Goal: Task Accomplishment & Management: Manage account settings

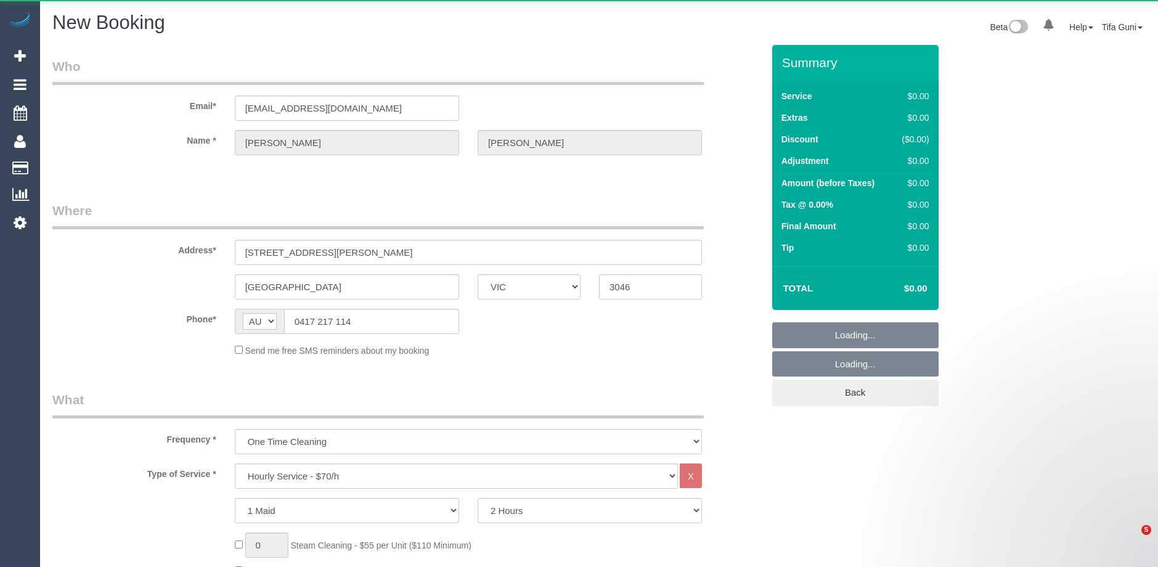
select select "VIC"
select select "string:stripe-pm_1ImXMm2GScqysDRVbUJBdHJ4"
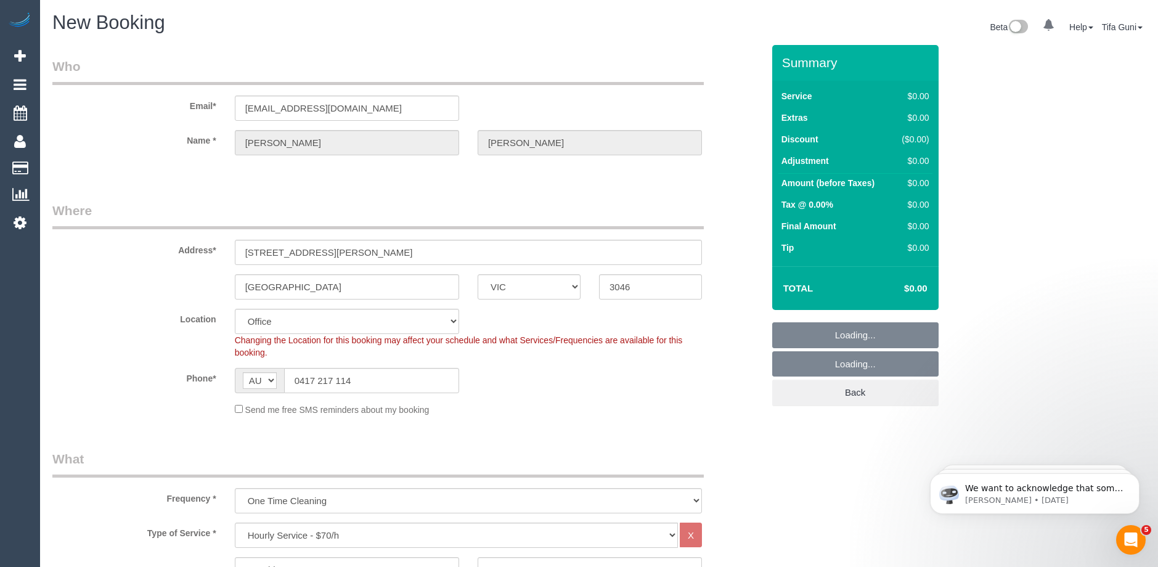
select select "object:5413"
select select "61"
select select "object:5418"
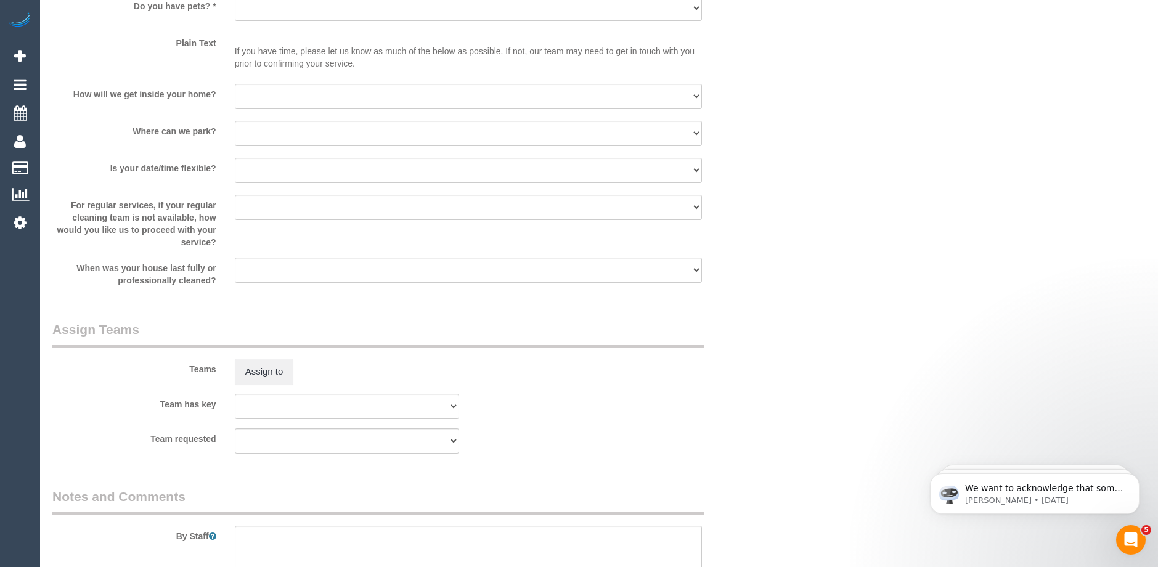
scroll to position [1663, 0]
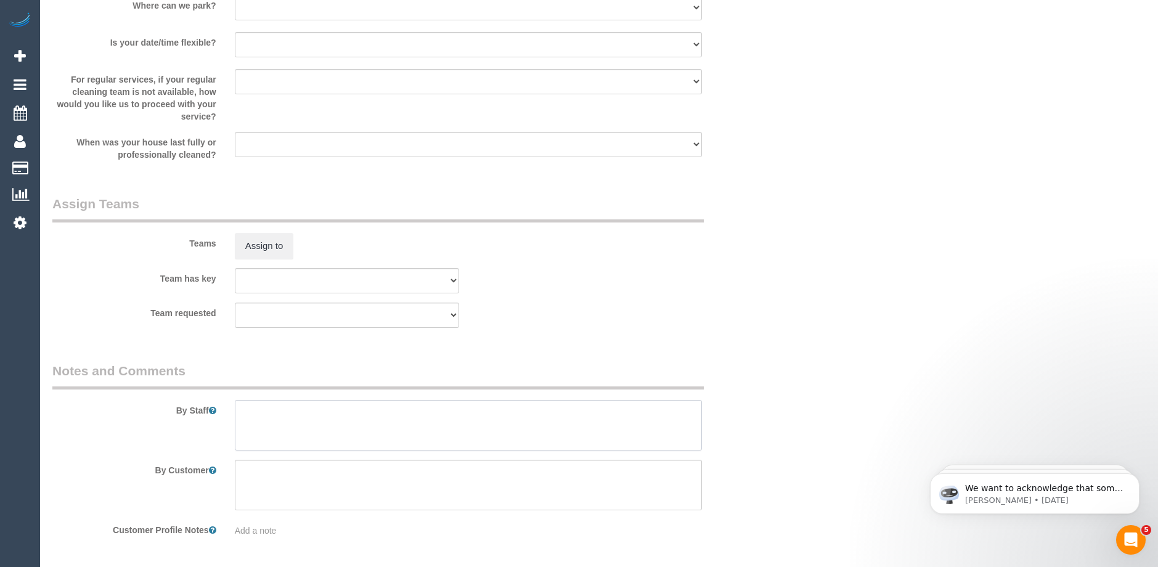
click at [291, 415] on textarea at bounding box center [468, 425] width 467 height 51
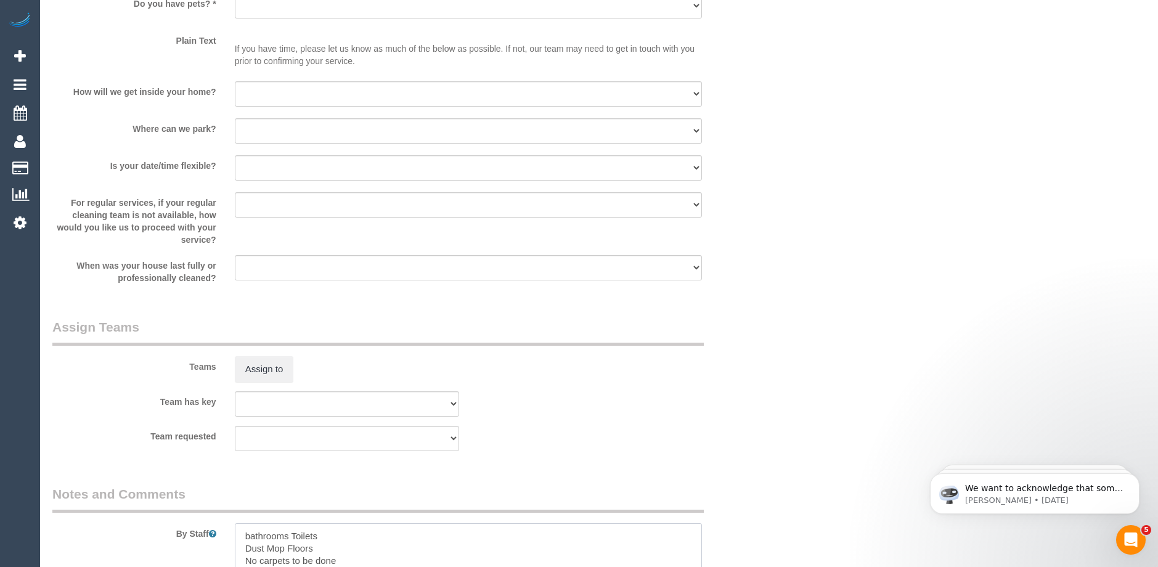
scroll to position [1602, 0]
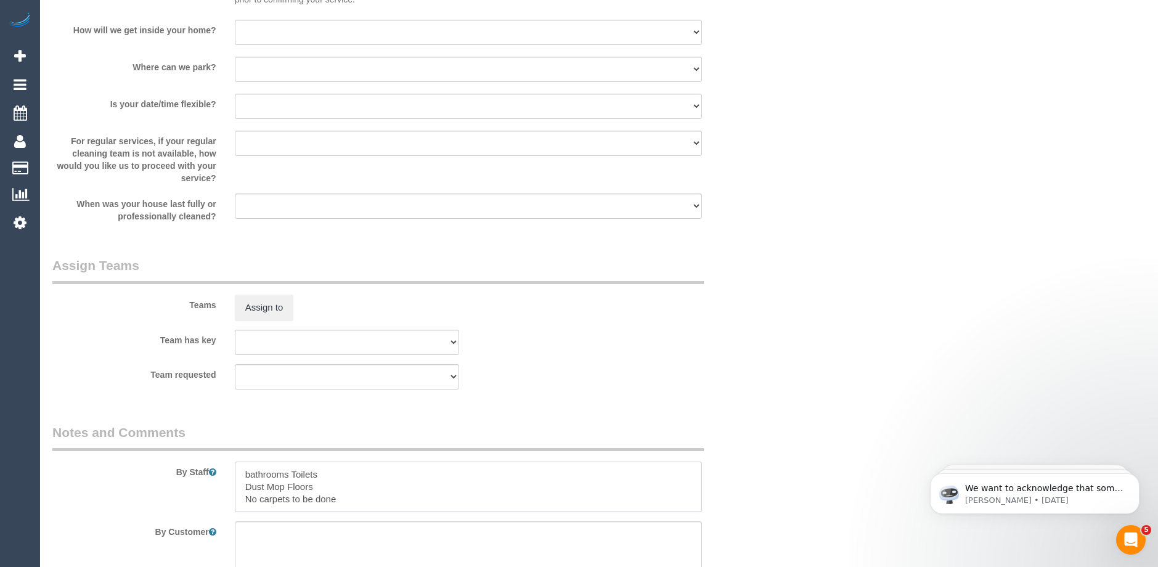
click at [245, 474] on textarea at bounding box center [468, 486] width 467 height 51
click at [331, 474] on textarea at bounding box center [468, 486] width 467 height 51
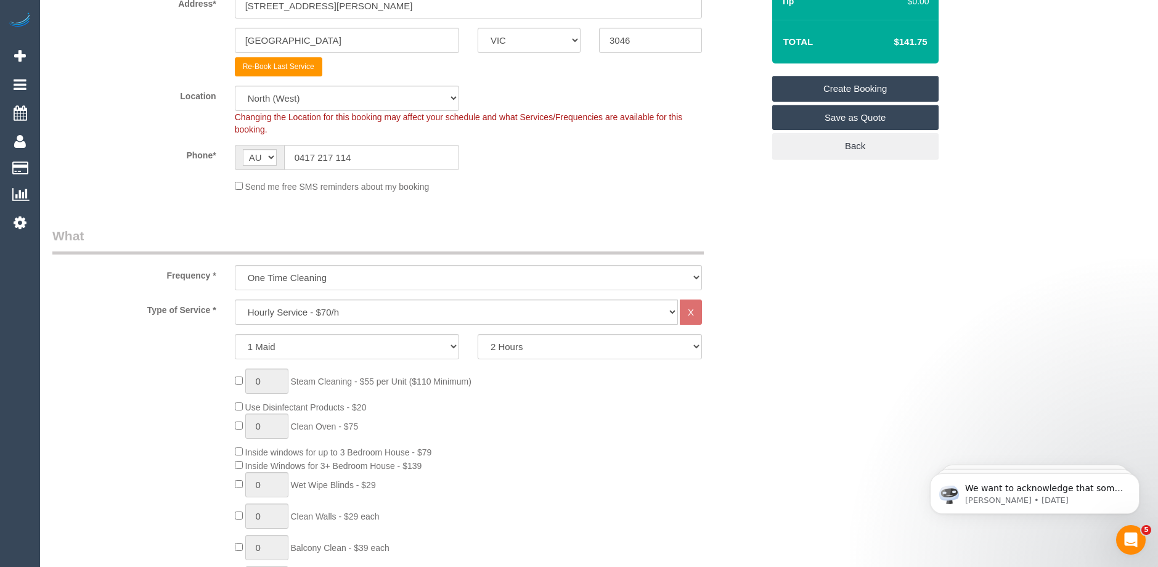
scroll to position [0, 0]
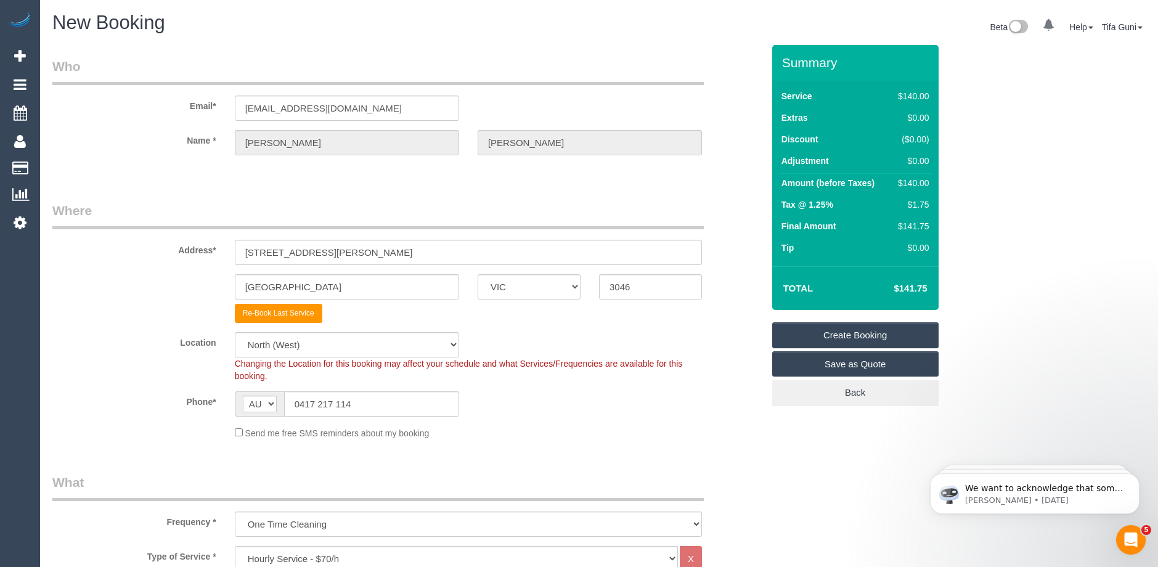
type textarea "2 bathrooms Toilets Dust Mop Floors No carpets to be done"
drag, startPoint x: 303, startPoint y: 286, endPoint x: 200, endPoint y: 287, distance: 102.9
click at [200, 287] on div "Oak Park ACT NSW NT QLD SA TAS VIC WA 3046" at bounding box center [407, 286] width 729 height 25
click at [365, 274] on input "Oak Park" at bounding box center [347, 286] width 224 height 25
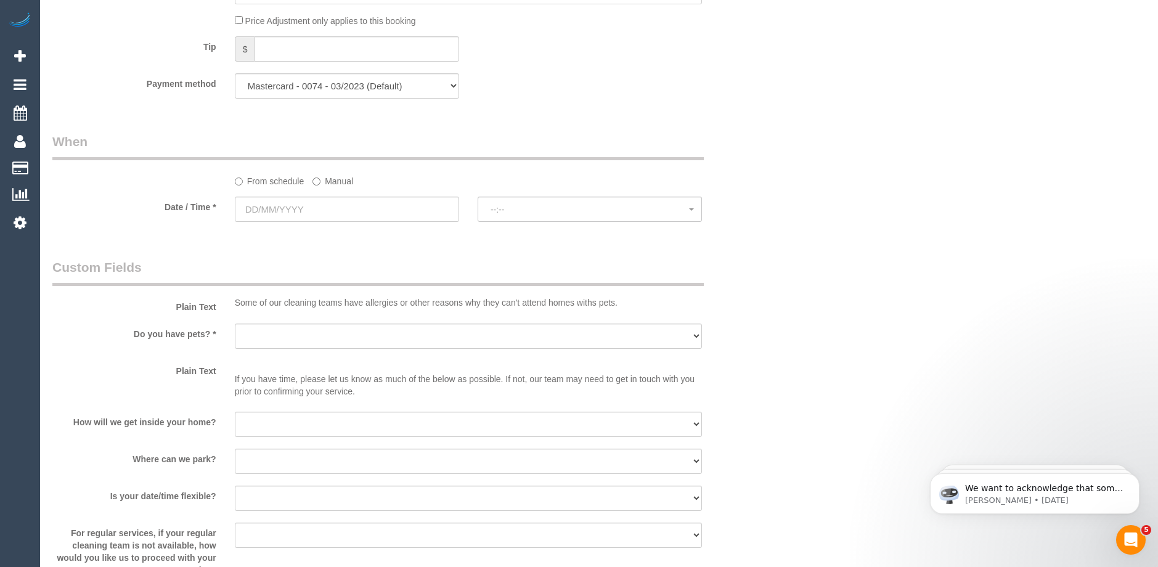
scroll to position [1232, 0]
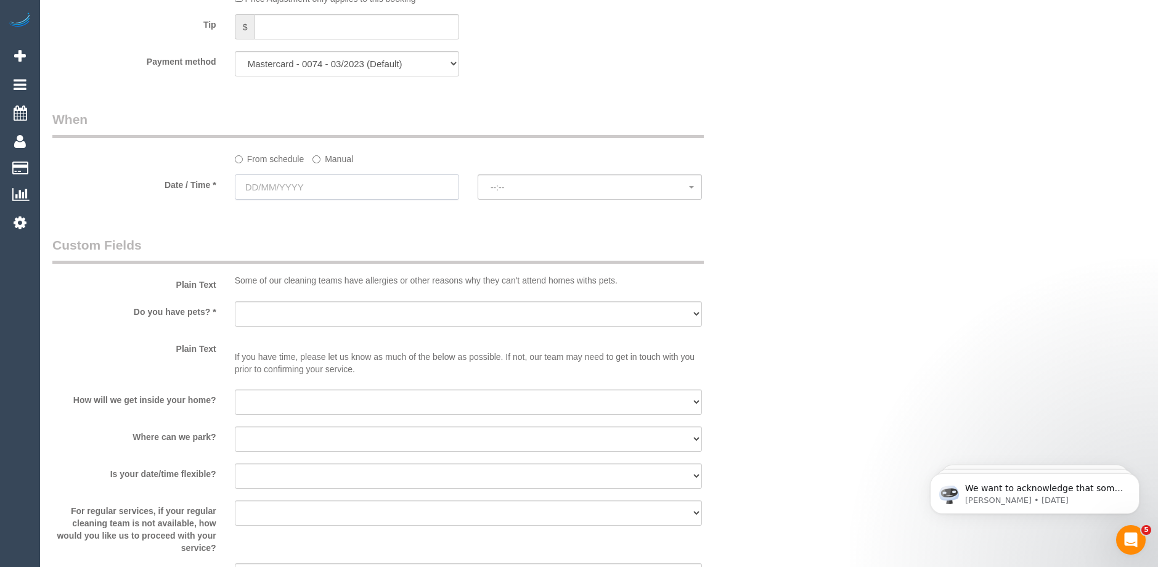
click at [315, 188] on input "text" at bounding box center [347, 186] width 224 height 25
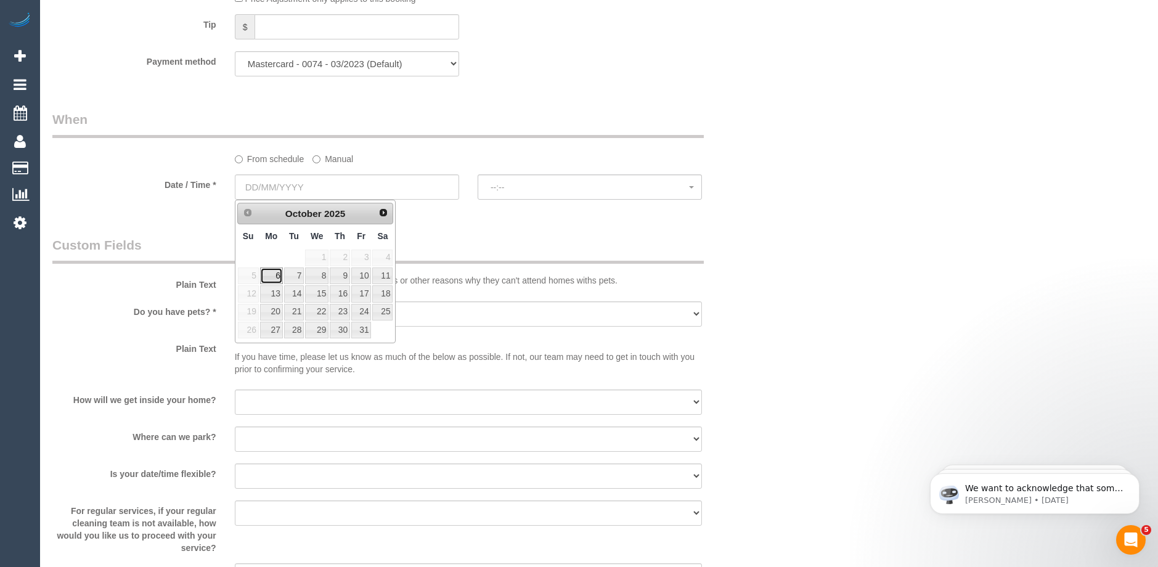
click at [277, 278] on link "6" at bounding box center [271, 275] width 23 height 17
type input "06/10/2025"
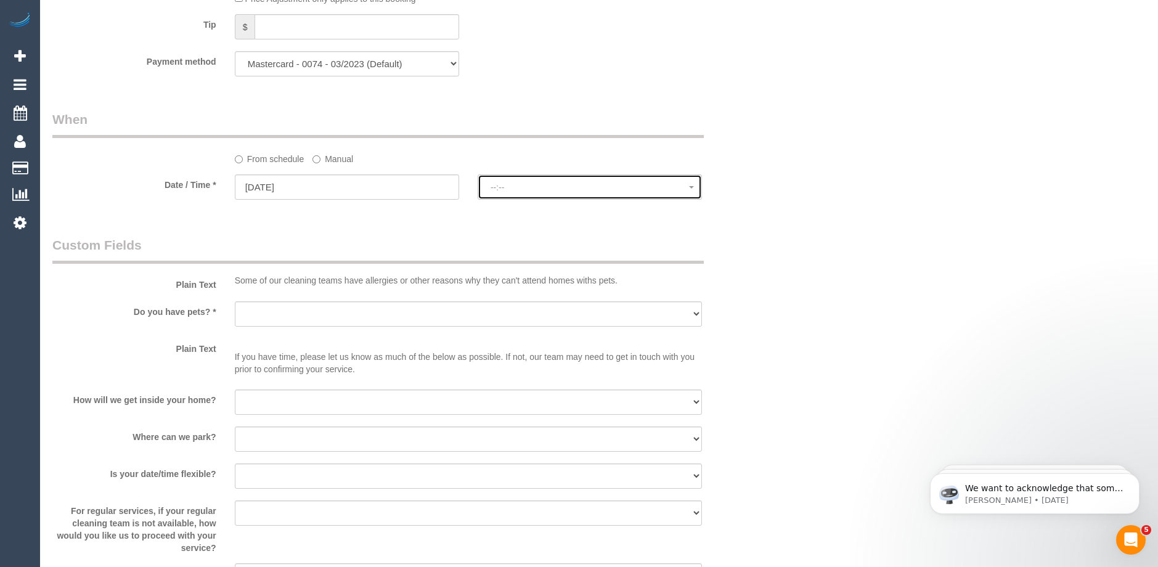
click at [521, 193] on button "--:--" at bounding box center [589, 186] width 224 height 25
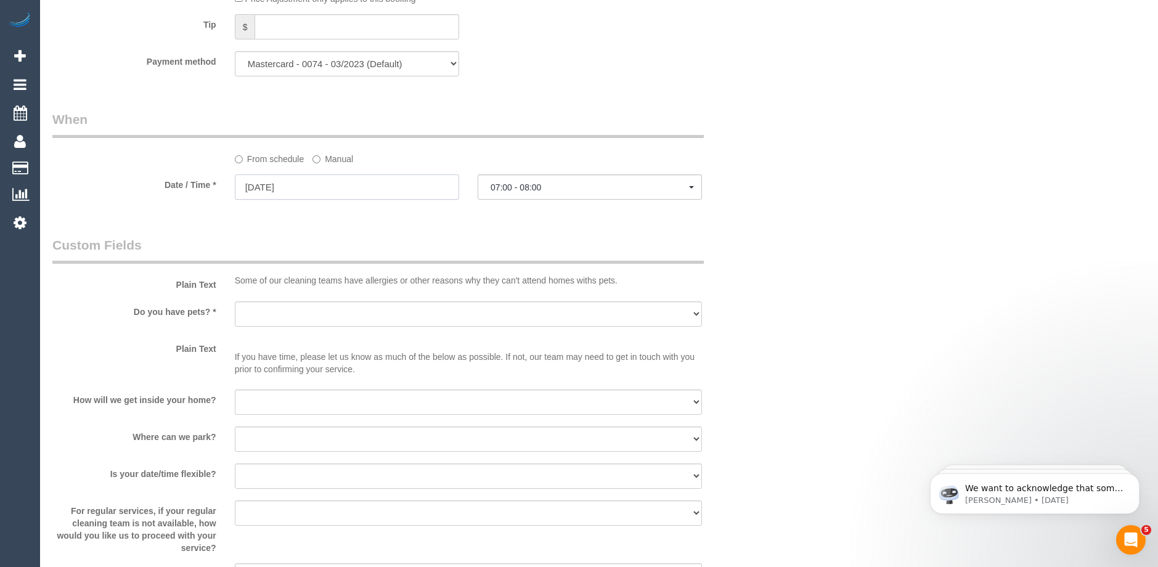
click at [323, 179] on input "06/10/2025" at bounding box center [347, 186] width 224 height 25
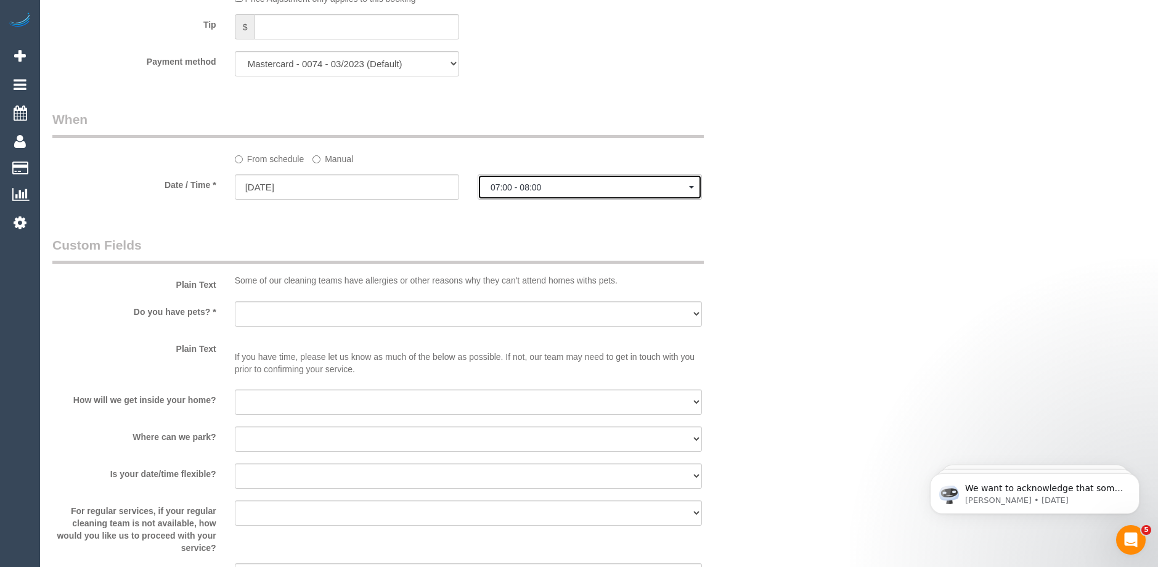
click at [513, 190] on span "07:00 - 08:00" at bounding box center [589, 187] width 198 height 10
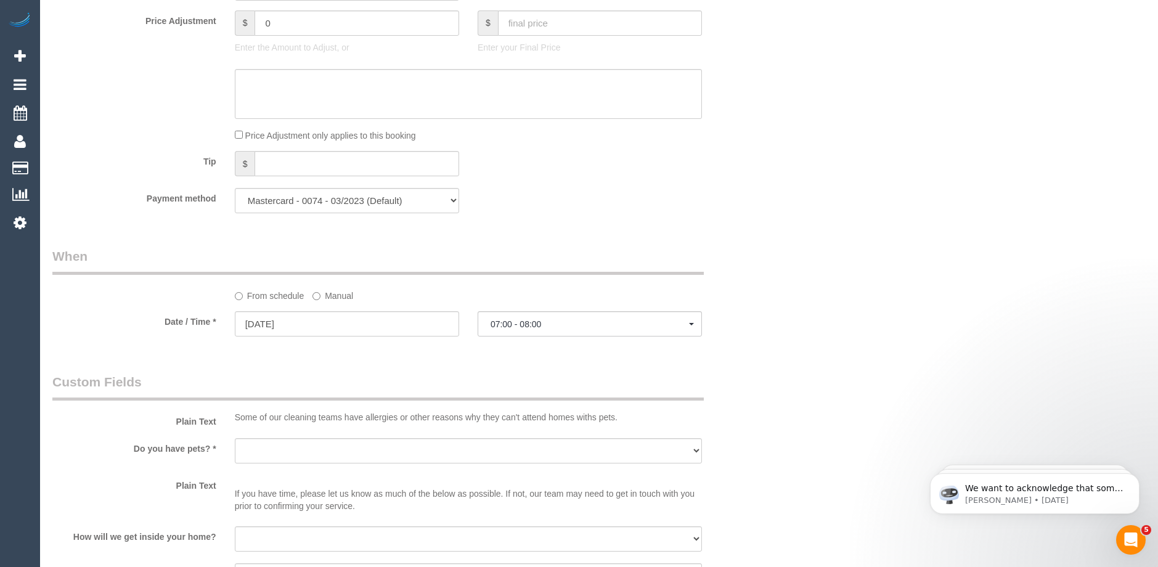
scroll to position [1094, 0]
click at [536, 318] on button "07:00 - 08:00" at bounding box center [589, 324] width 224 height 25
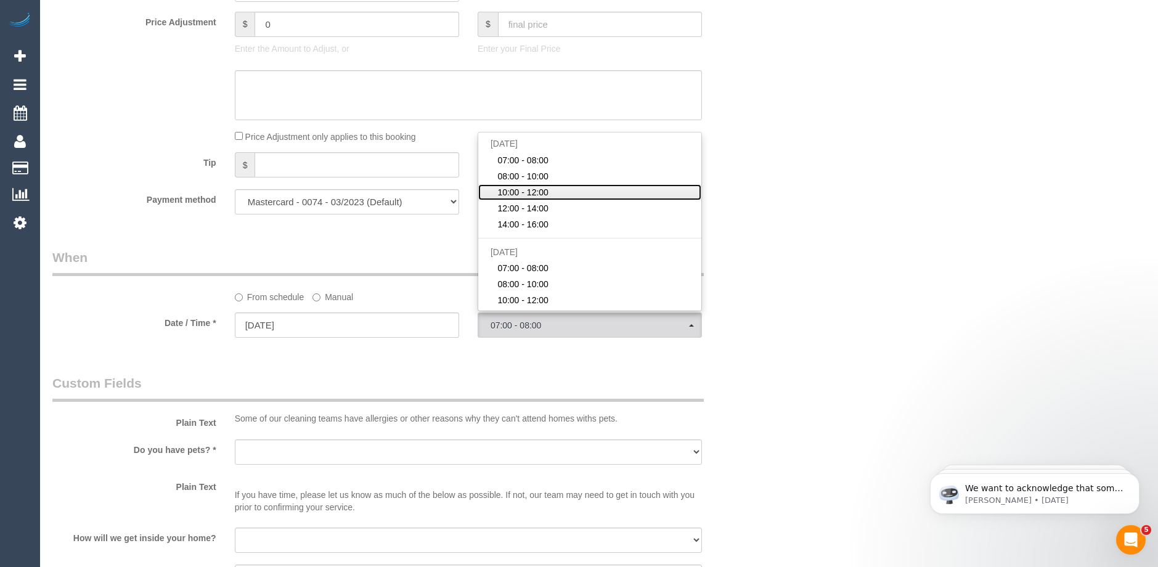
click at [519, 188] on span "10:00 - 12:00" at bounding box center [522, 192] width 51 height 12
select select "spot3"
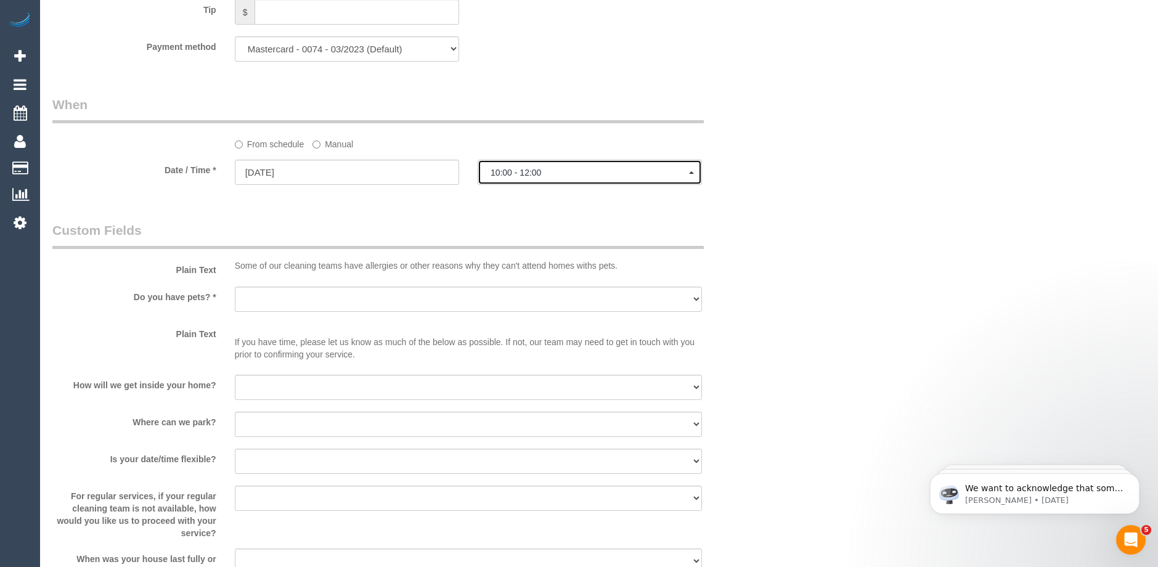
scroll to position [1217, 0]
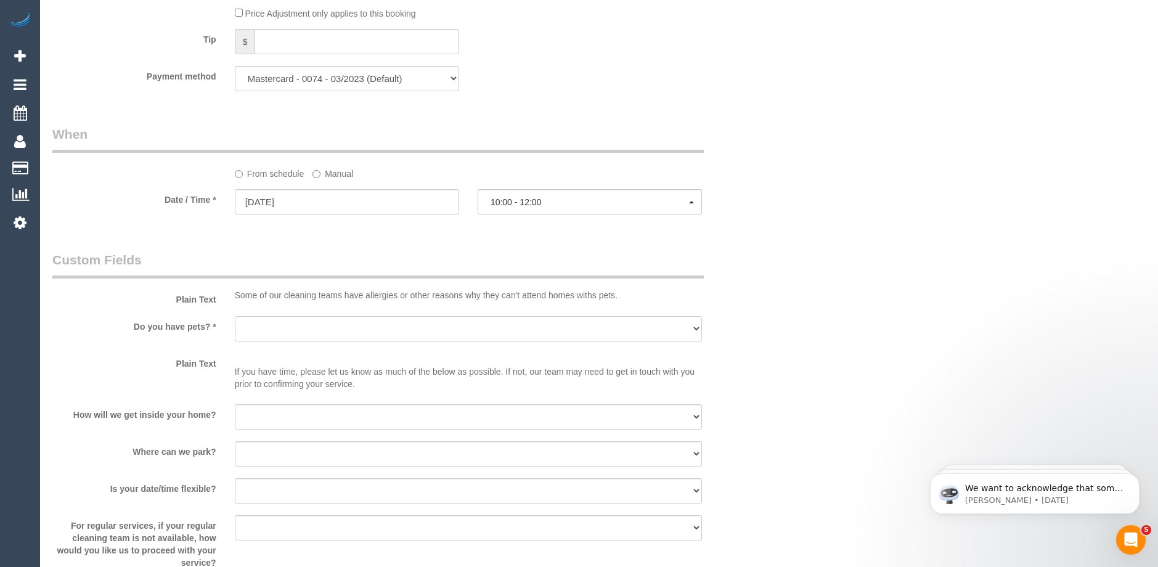
click at [282, 330] on select "Yes - Cats Yes - Dogs No pets Yes - Dogs and Cats Yes - Other" at bounding box center [468, 328] width 467 height 25
select select "number:28"
click at [235, 316] on select "Yes - Cats Yes - Dogs No pets Yes - Dogs and Cats Yes - Other" at bounding box center [468, 328] width 467 height 25
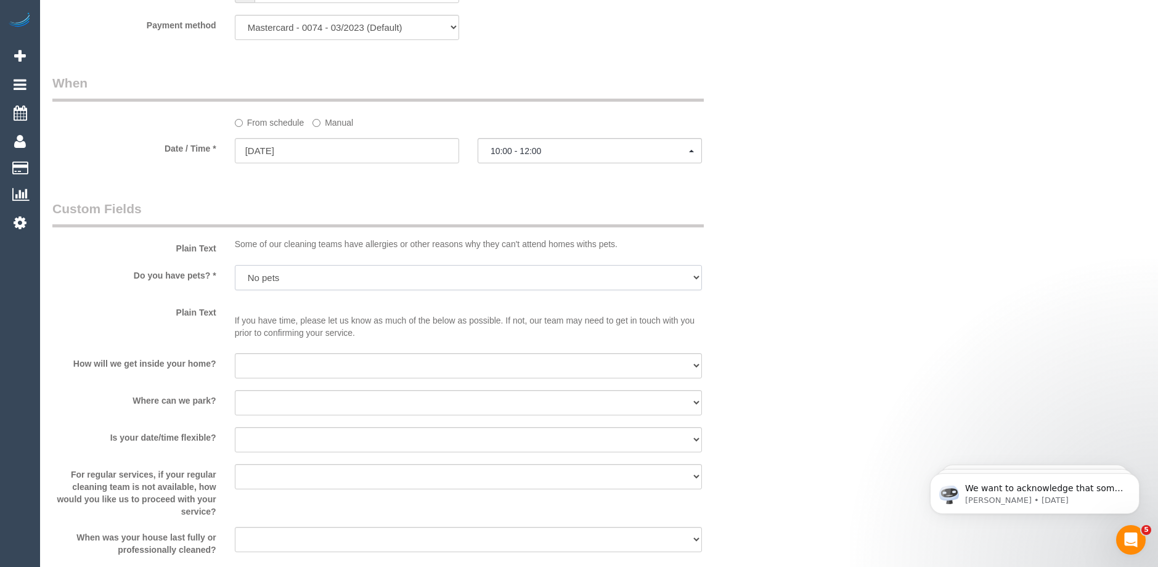
scroll to position [1279, 0]
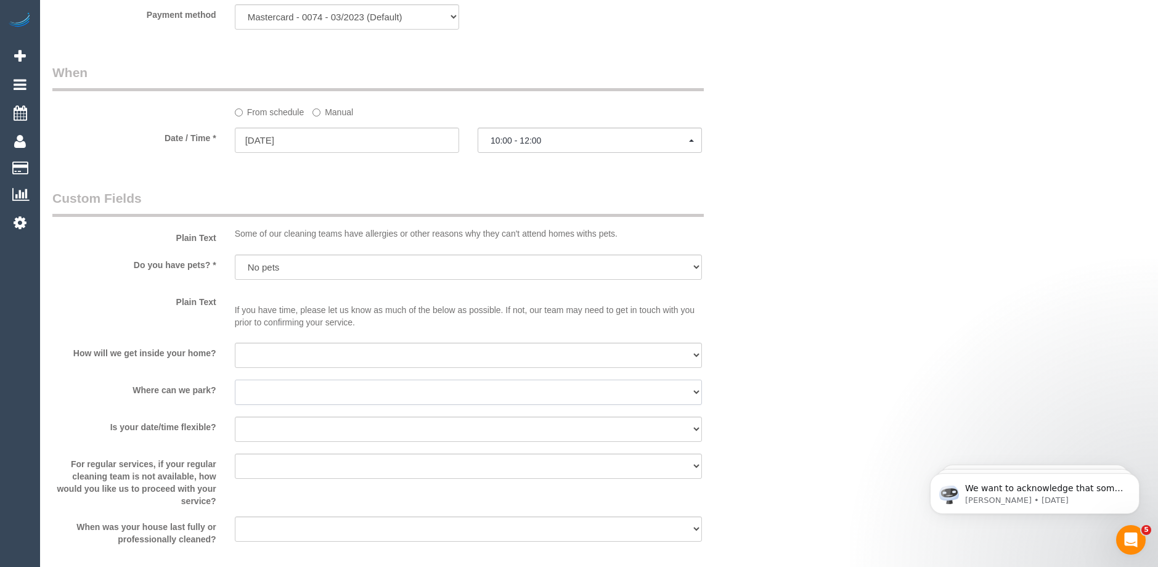
click at [304, 393] on select "I will provide parking on-site Free street parking Paid street parking (cost wi…" at bounding box center [468, 391] width 467 height 25
select select "number:18"
click at [235, 379] on select "I will provide parking on-site Free street parking Paid street parking (cost wi…" at bounding box center [468, 391] width 467 height 25
click at [278, 355] on select "I will be home Key will be left (please provide details below) Lock box/Access …" at bounding box center [468, 355] width 467 height 25
click at [771, 307] on div "Plain Text If you have time, please let us know as much of the below as possibl…" at bounding box center [407, 312] width 729 height 43
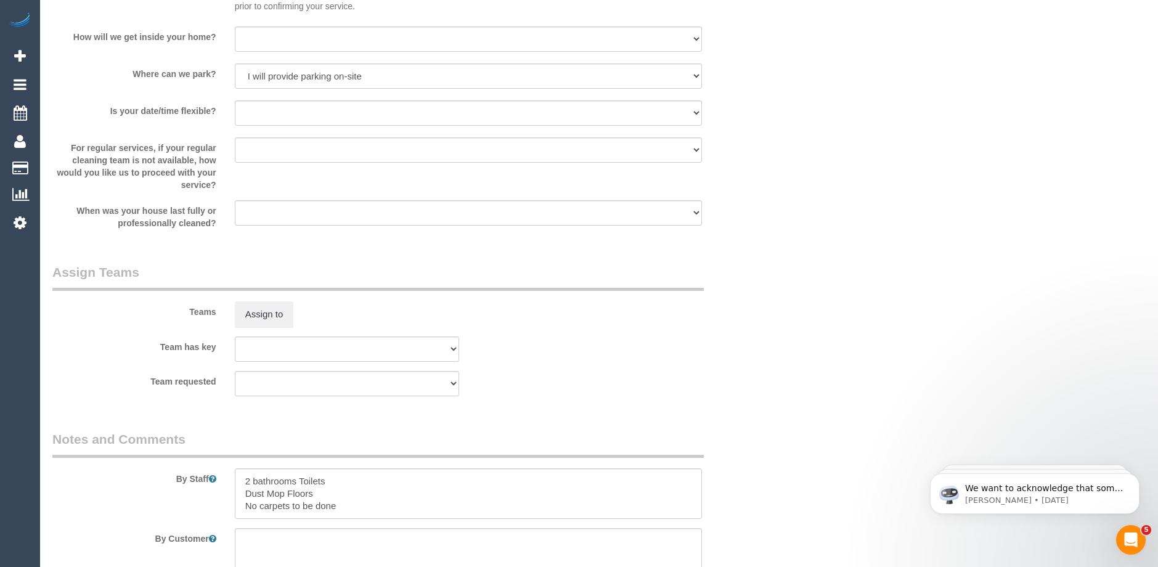
scroll to position [1710, 0]
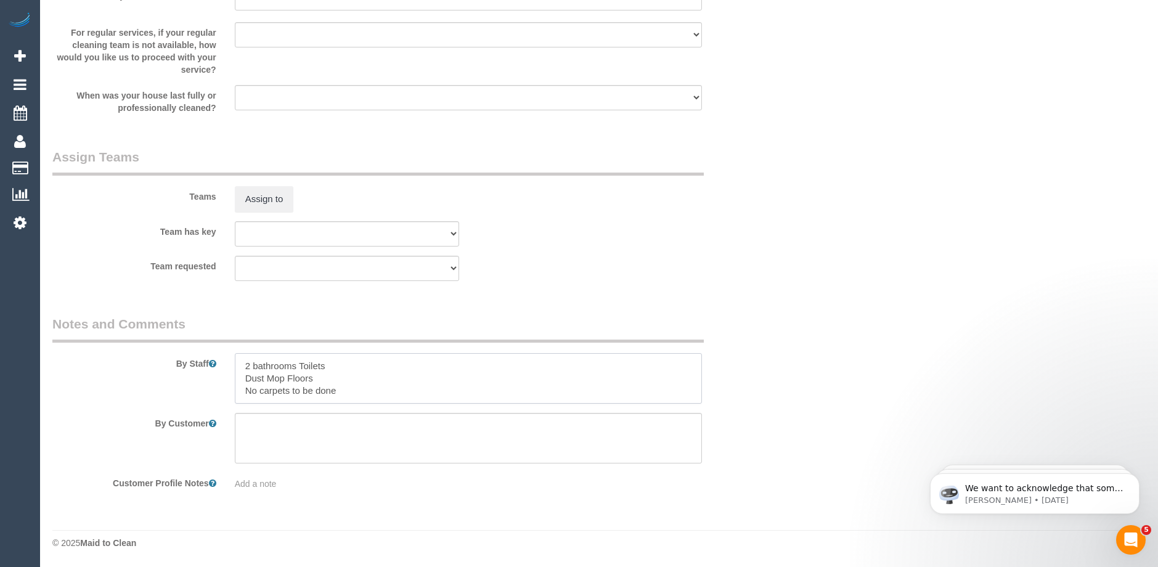
click at [354, 387] on textarea at bounding box center [468, 378] width 467 height 51
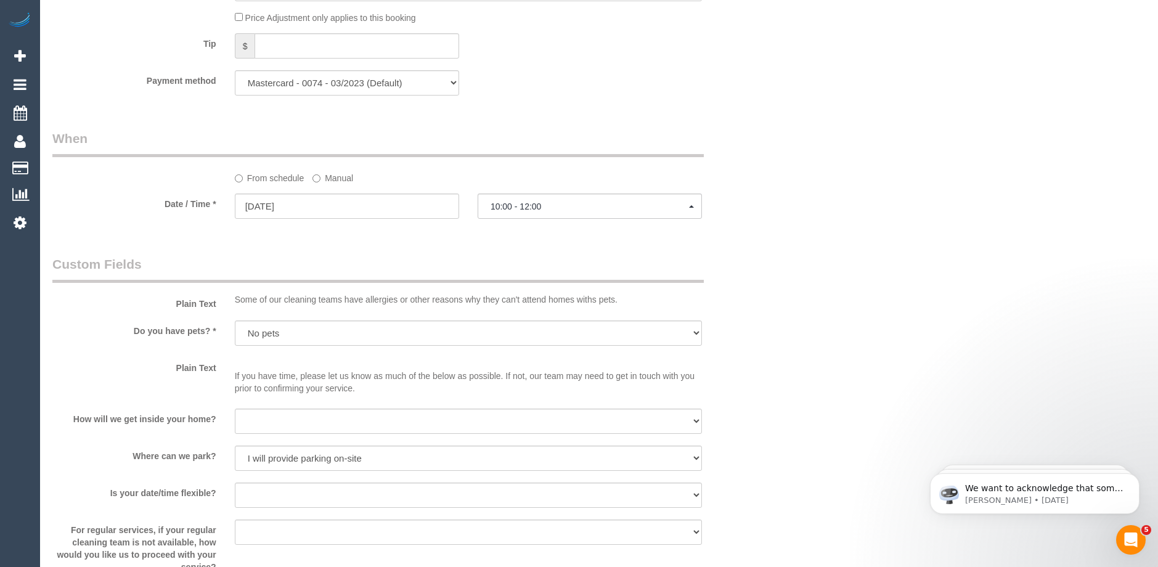
scroll to position [1232, 0]
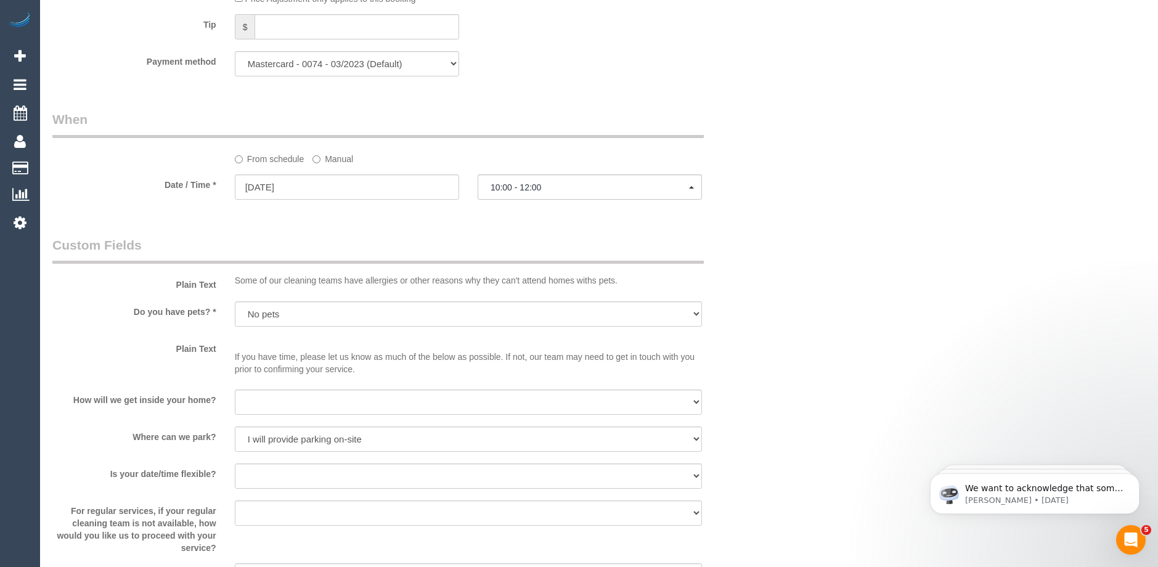
type textarea "2 bathrooms Toilets Dust Mop Floors No carpets to be done Ideally"
click at [276, 400] on select "I will be home Key will be left (please provide details below) Lock box/Access …" at bounding box center [468, 401] width 467 height 25
select select "number:14"
click at [235, 389] on select "I will be home Key will be left (please provide details below) Lock box/Access …" at bounding box center [468, 401] width 467 height 25
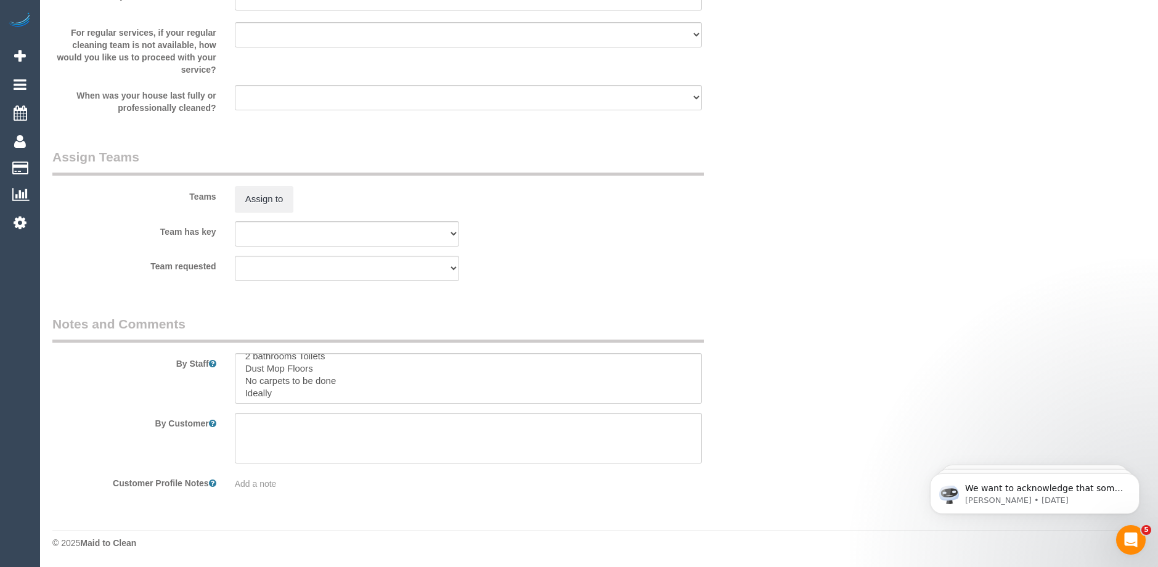
scroll to position [12, 0]
drag, startPoint x: 283, startPoint y: 390, endPoint x: 185, endPoint y: 386, distance: 98.0
click at [185, 386] on div "By Staff" at bounding box center [407, 359] width 729 height 89
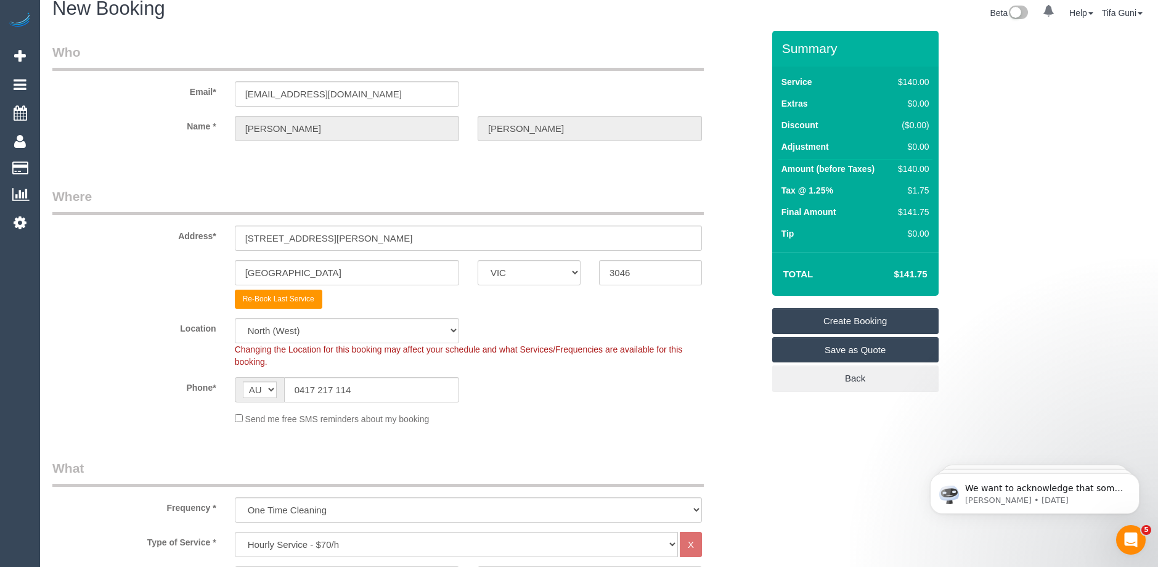
scroll to position [0, 0]
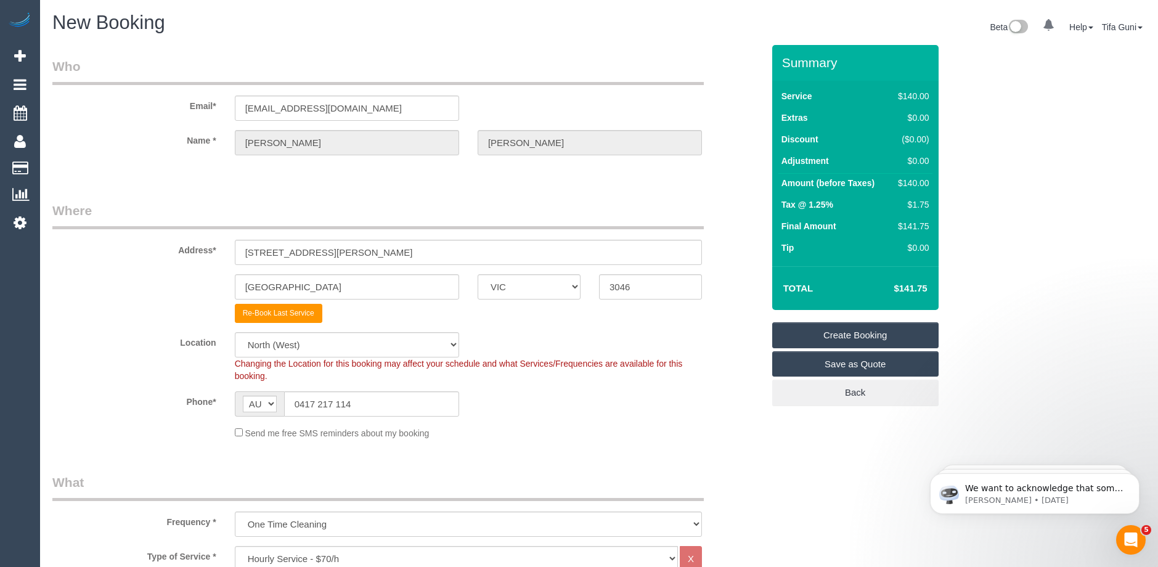
type textarea "2 bathrooms Toilets Dust Mop Floors No carpets to be done"
drag, startPoint x: 364, startPoint y: 112, endPoint x: 180, endPoint y: 103, distance: 184.4
click at [180, 103] on div "Email* skinsy1@hotmail.com" at bounding box center [407, 88] width 729 height 63
click at [867, 333] on link "Create Booking" at bounding box center [855, 335] width 166 height 26
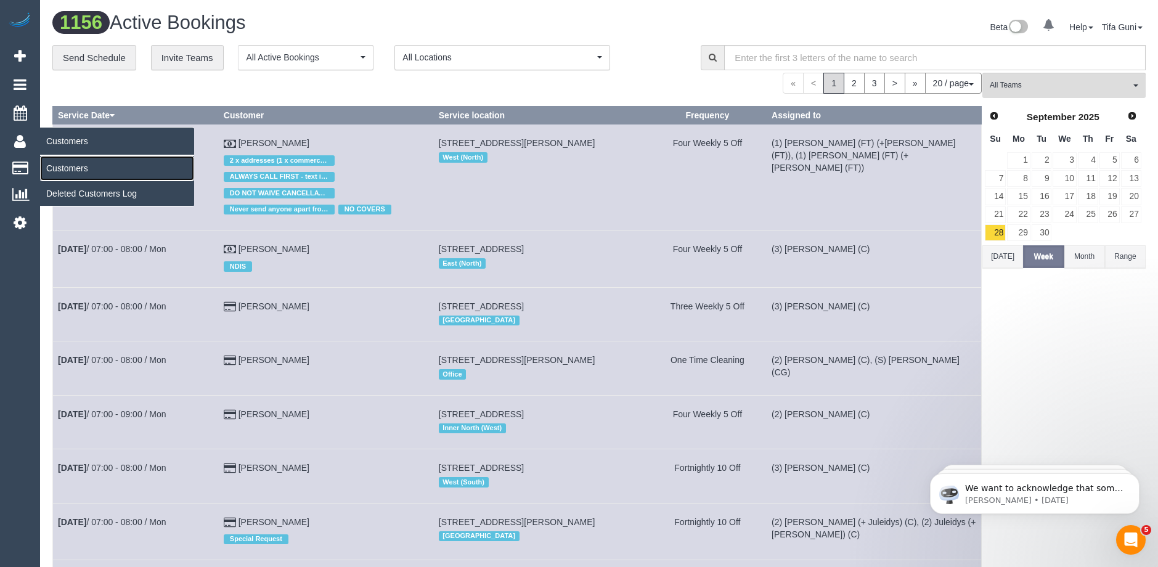
click at [81, 168] on link "Customers" at bounding box center [117, 168] width 154 height 25
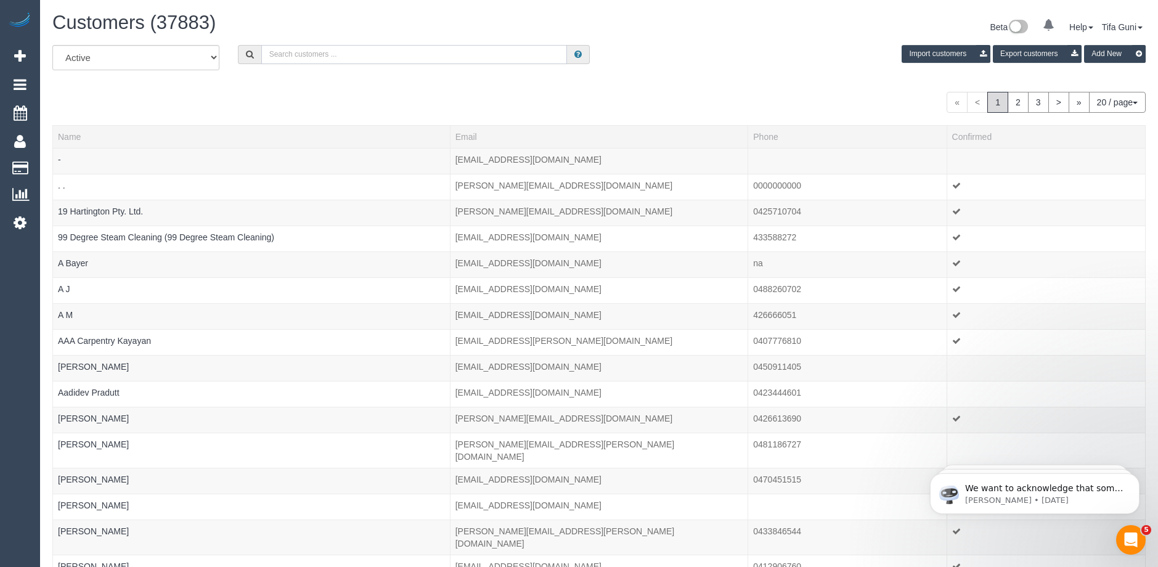
click at [285, 55] on input "text" at bounding box center [414, 54] width 306 height 19
paste input "skinsy1@hotmail.com"
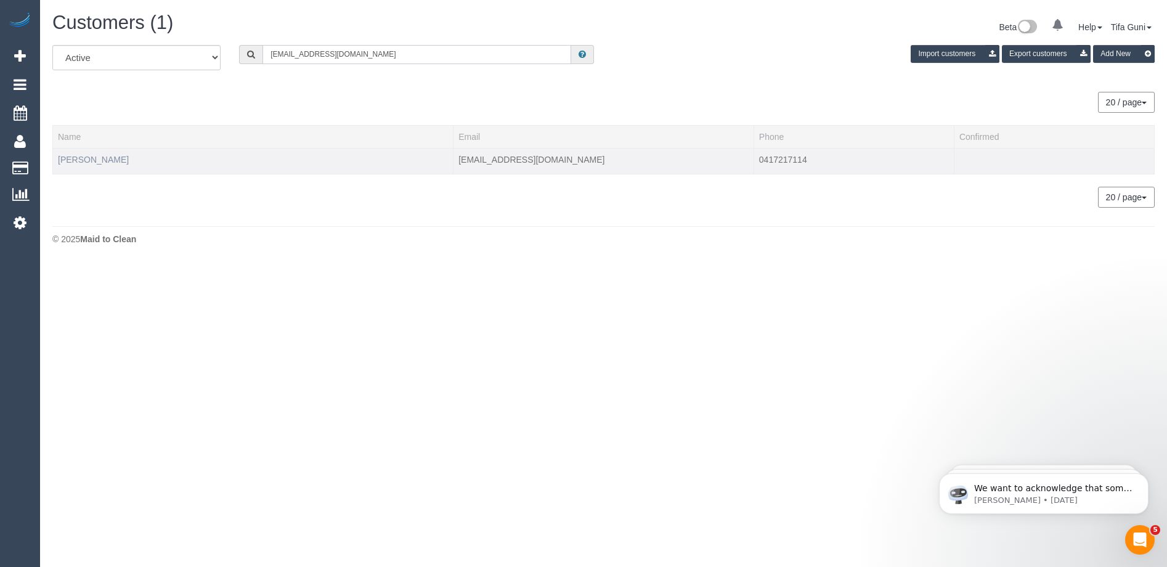
type input "skinsy1@hotmail.com"
click at [92, 162] on link "Bernie Skinner" at bounding box center [93, 160] width 71 height 10
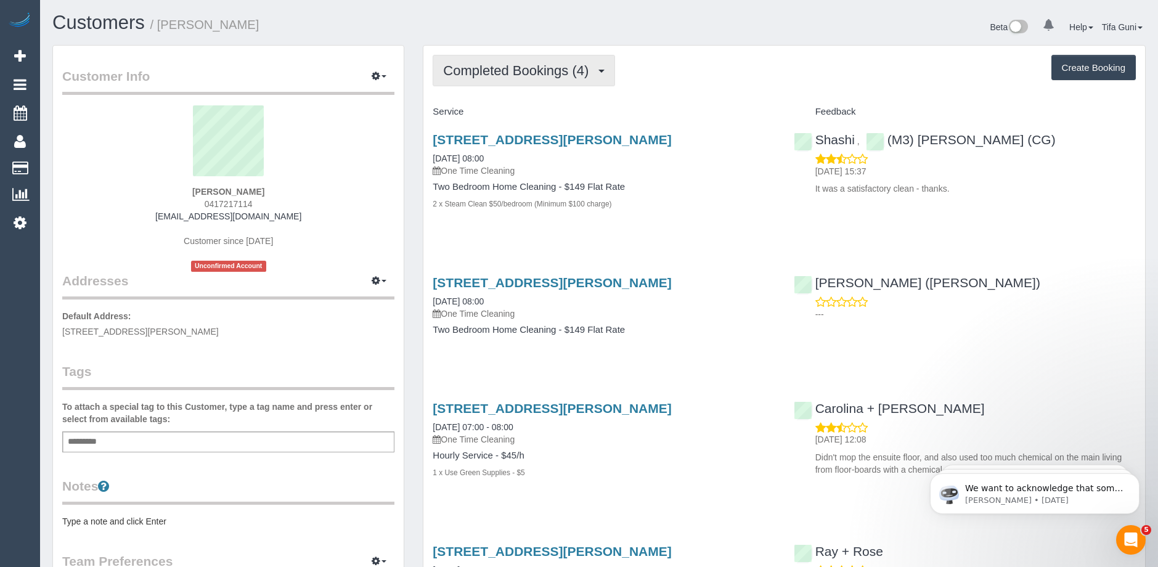
click at [550, 67] on span "Completed Bookings (4)" at bounding box center [519, 70] width 152 height 15
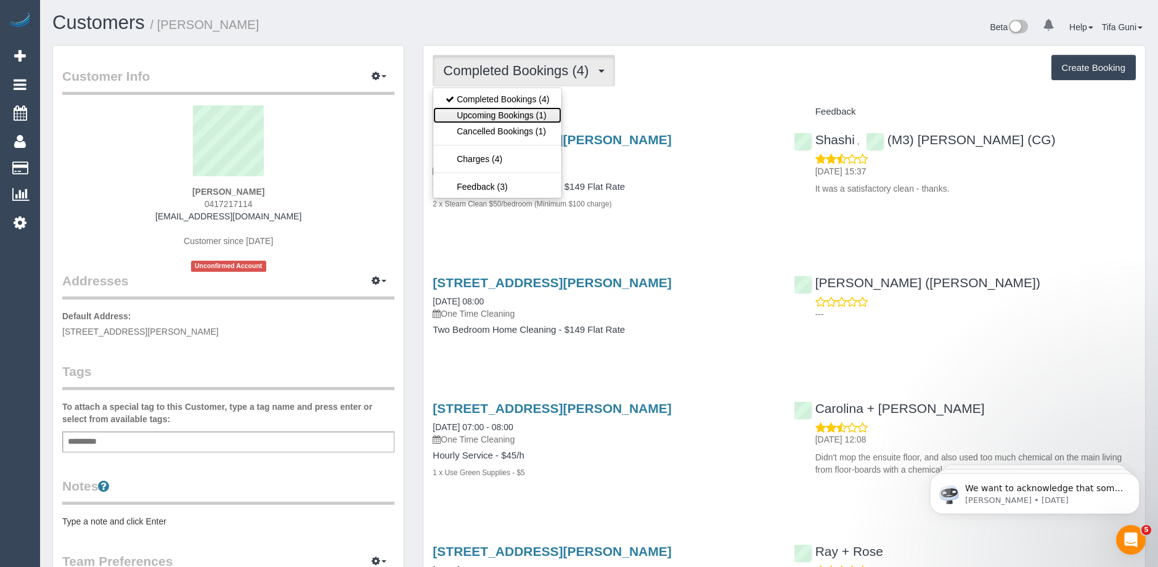
click at [531, 111] on link "Upcoming Bookings (1)" at bounding box center [497, 115] width 128 height 16
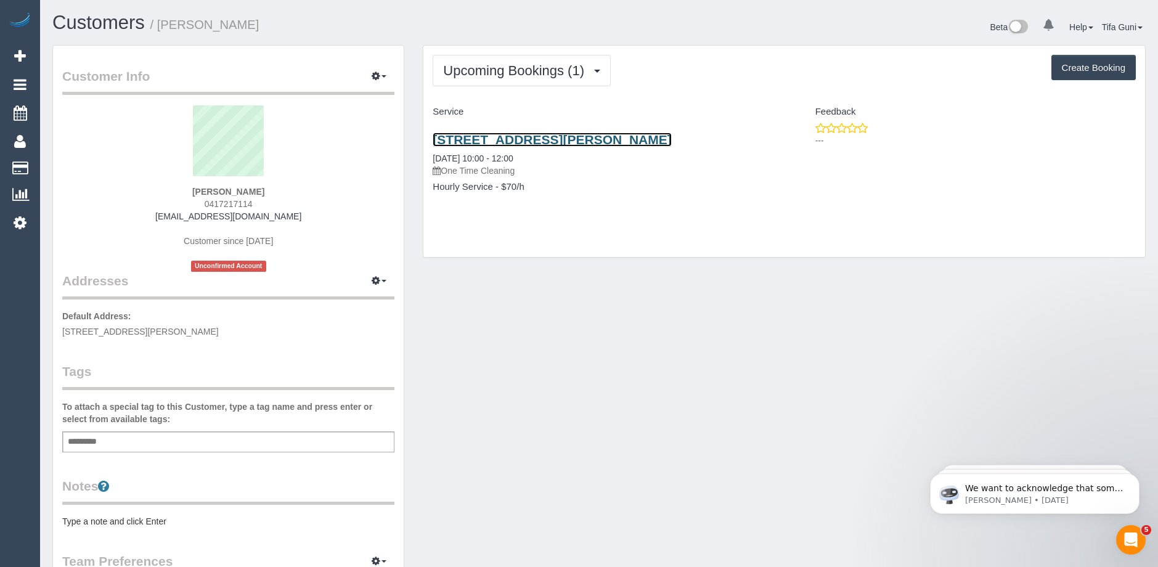
click at [545, 139] on link "3/17 Cartwright St, Oak Park, VIC 3046" at bounding box center [551, 139] width 238 height 14
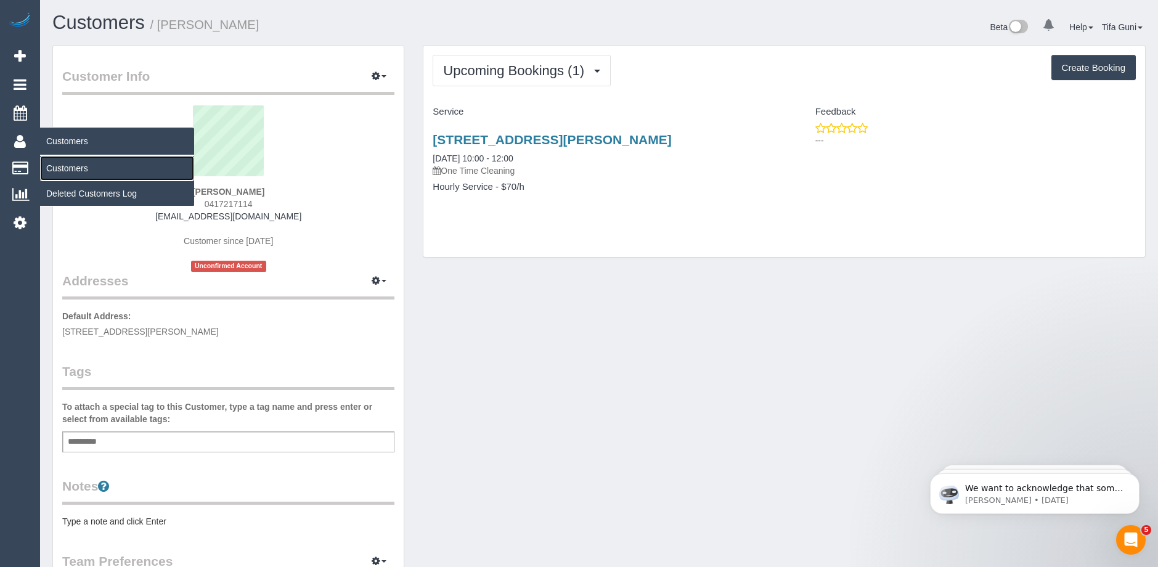
click at [65, 165] on link "Customers" at bounding box center [117, 168] width 154 height 25
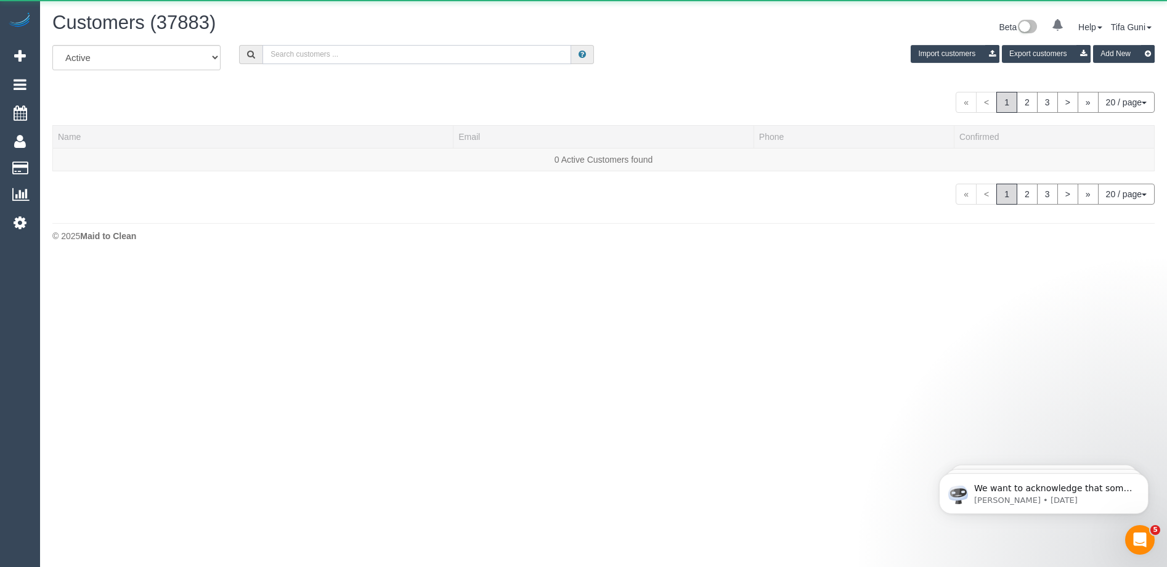
click at [282, 53] on input "text" at bounding box center [416, 54] width 309 height 19
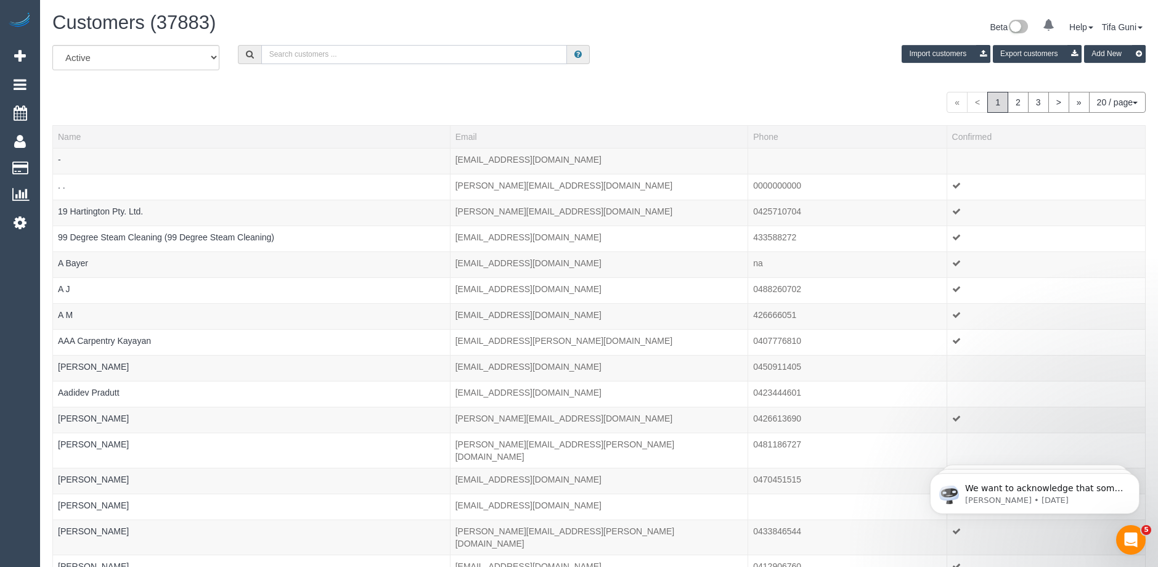
paste input "estellasullivan@hotmail.com"
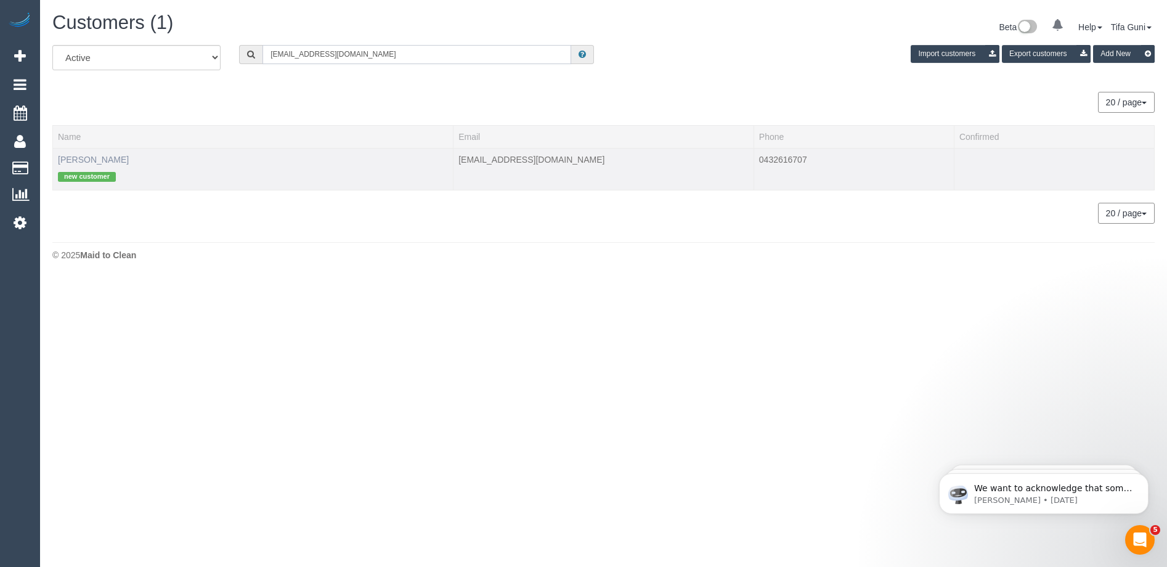
type input "estellasullivan@hotmail.com"
click at [87, 157] on link "Estella Sullivan" at bounding box center [93, 160] width 71 height 10
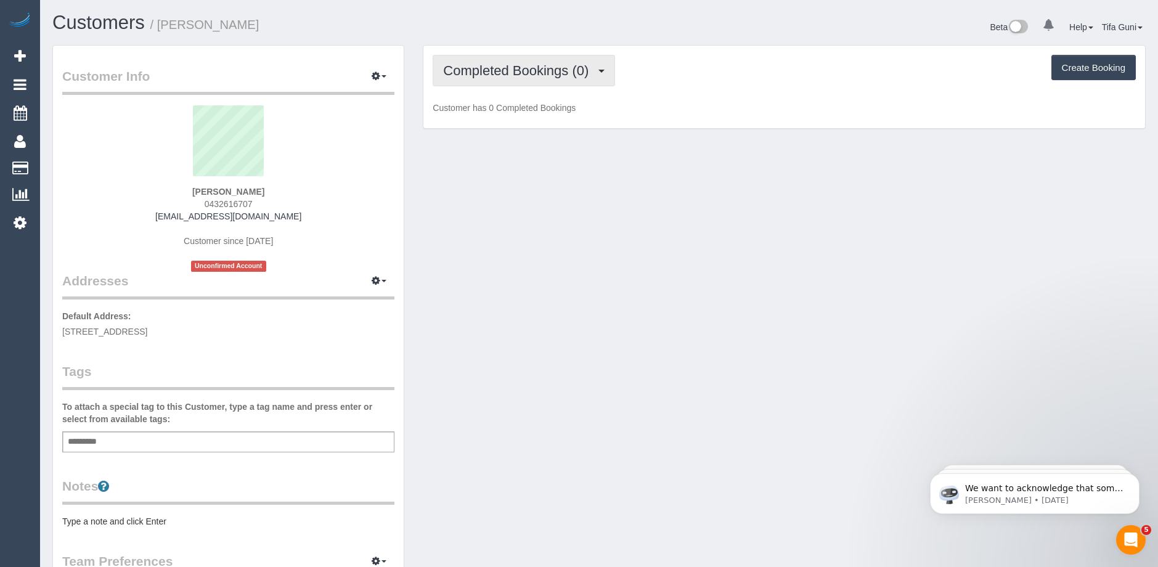
click at [535, 76] on span "Completed Bookings (0)" at bounding box center [519, 70] width 152 height 15
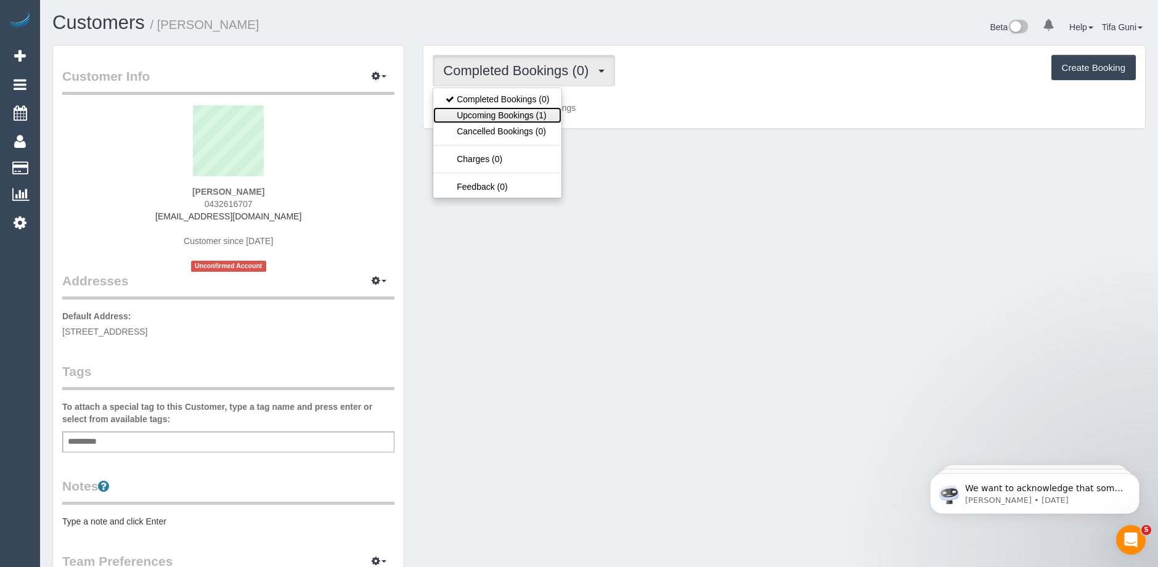
click at [529, 113] on link "Upcoming Bookings (1)" at bounding box center [497, 115] width 128 height 16
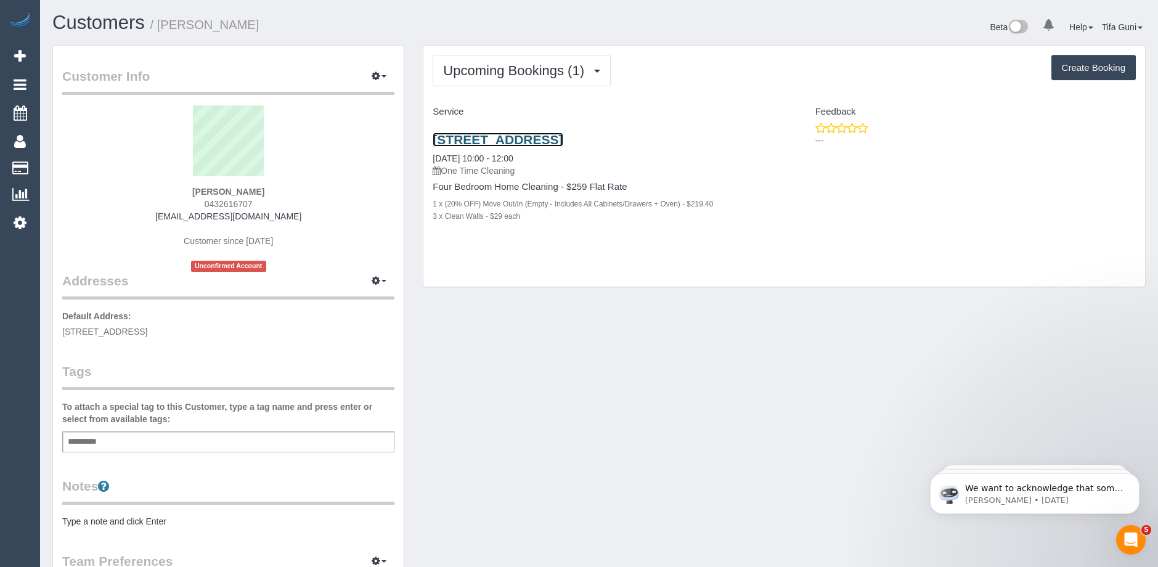
click at [529, 143] on link "63 Hillsyde Pde, Strathmore, VIC 3041" at bounding box center [497, 139] width 130 height 14
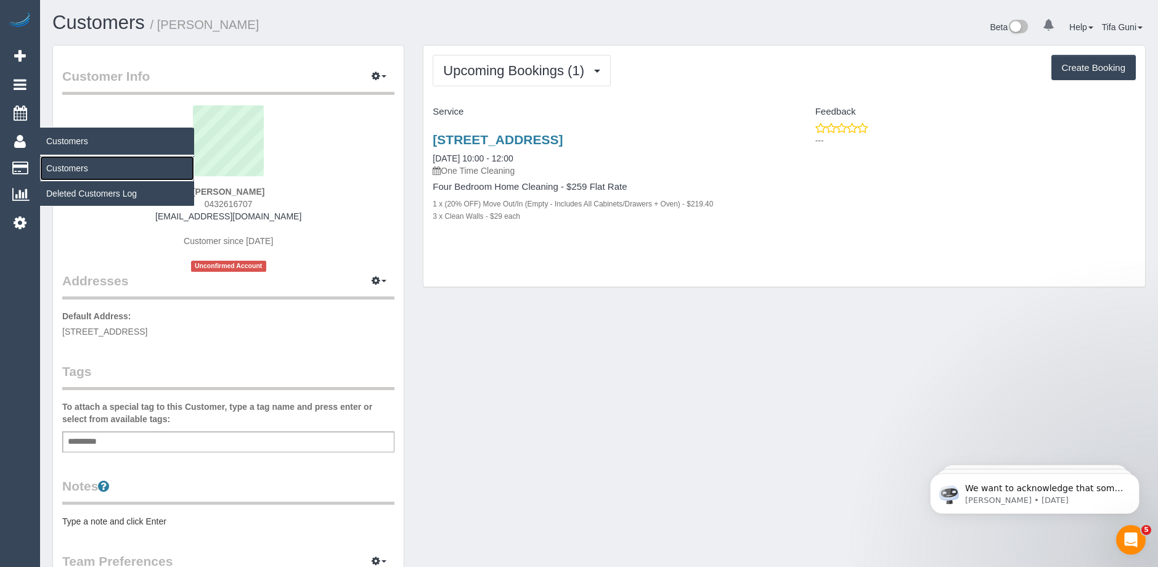
click at [62, 172] on link "Customers" at bounding box center [117, 168] width 154 height 25
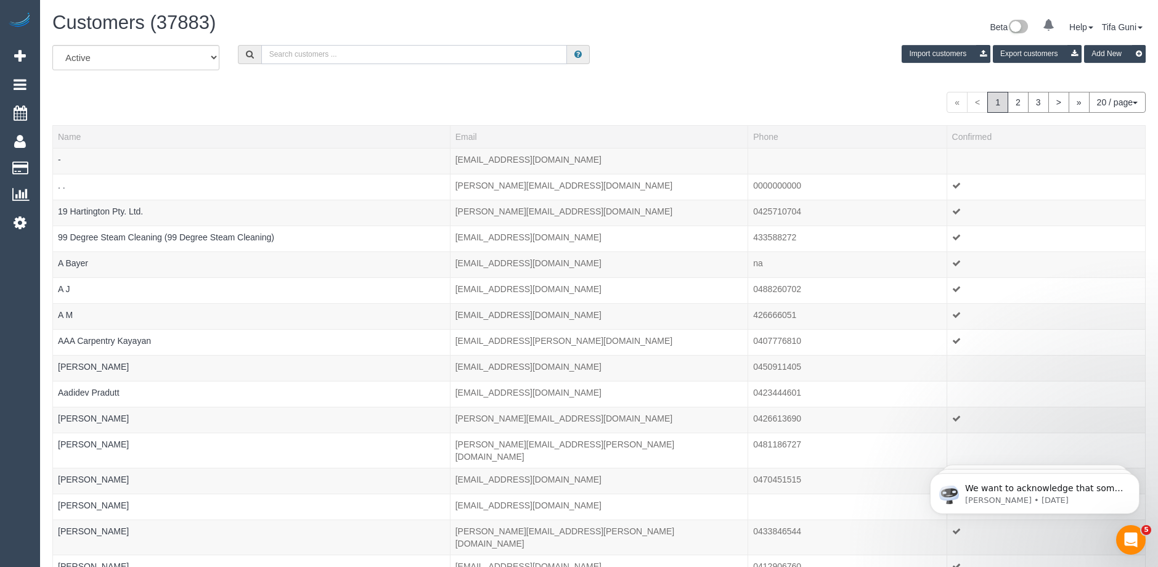
paste input "61425720839"
drag, startPoint x: 346, startPoint y: 55, endPoint x: 174, endPoint y: 57, distance: 171.9
click at [174, 57] on div "All Active Archived 61425720839 Import customers Export customers Add New" at bounding box center [598, 62] width 1111 height 34
paste input "78960437"
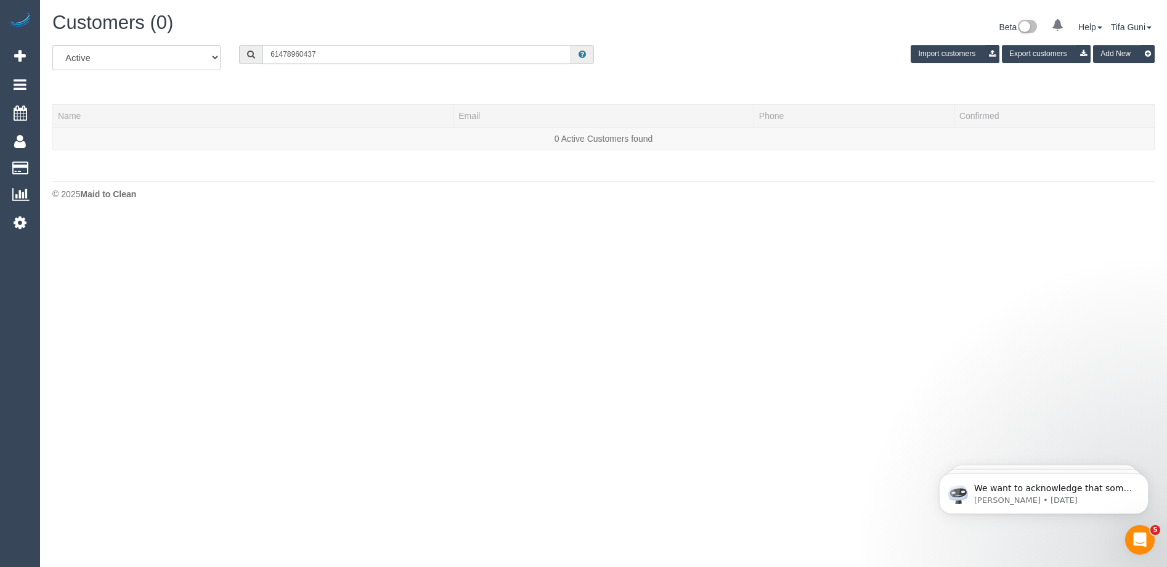
drag, startPoint x: 333, startPoint y: 54, endPoint x: 213, endPoint y: 59, distance: 119.6
click at [188, 57] on div "All Active Archived 61478960437 Import customers Export customers Add New" at bounding box center [603, 62] width 1121 height 34
paste input "06177429"
type input "61406177429"
drag, startPoint x: 328, startPoint y: 56, endPoint x: 121, endPoint y: 47, distance: 207.8
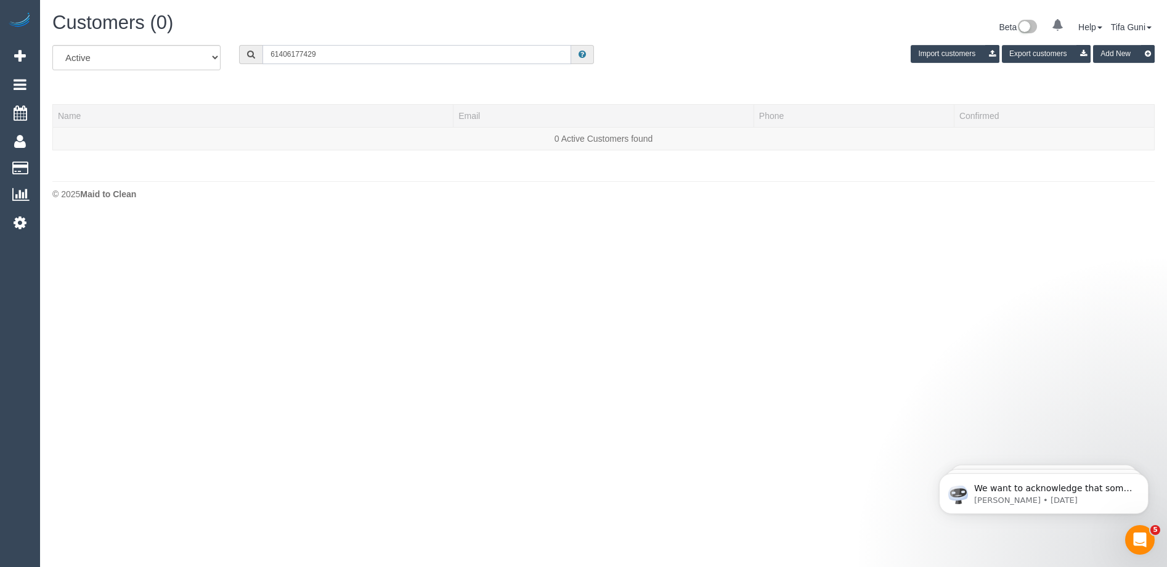
click at [122, 48] on div "All Active Archived 61406177429 Import customers Export customers Add New" at bounding box center [603, 62] width 1121 height 34
paste input "61438018092"
drag, startPoint x: 278, startPoint y: 49, endPoint x: 258, endPoint y: 53, distance: 20.7
click at [258, 53] on div "61438018092" at bounding box center [416, 54] width 355 height 19
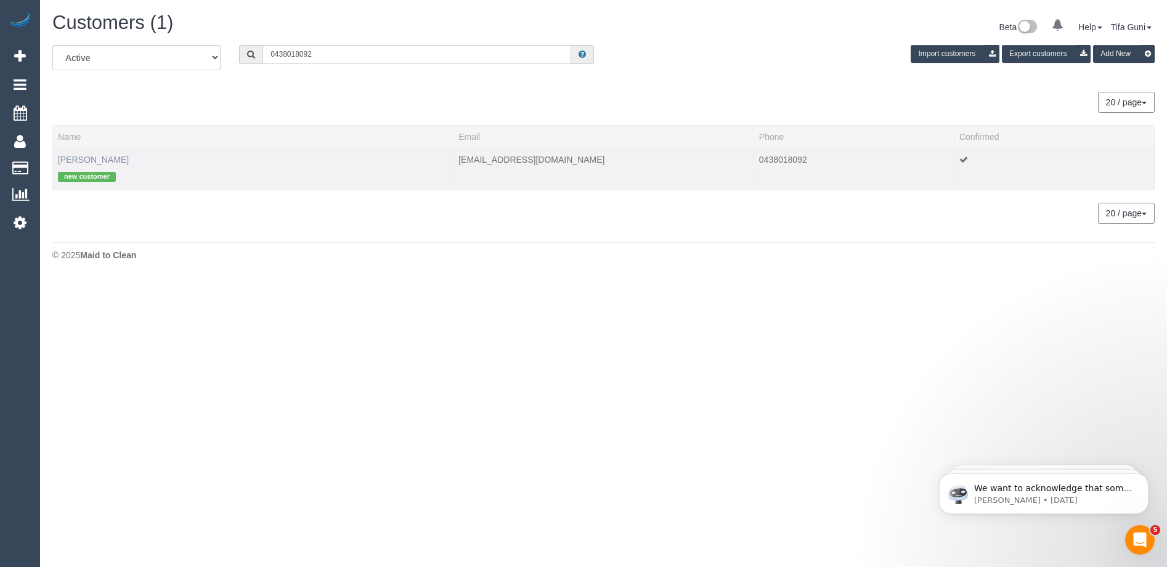
type input "0438018092"
click at [102, 158] on link "Alexandra Baily" at bounding box center [93, 160] width 71 height 10
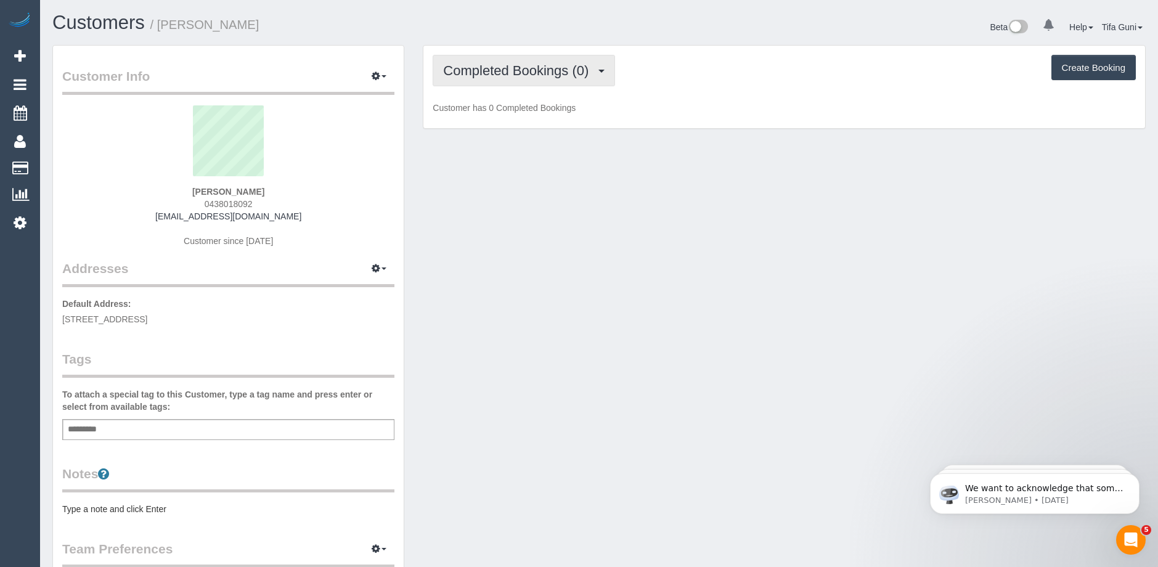
click at [542, 71] on span "Completed Bookings (0)" at bounding box center [519, 70] width 152 height 15
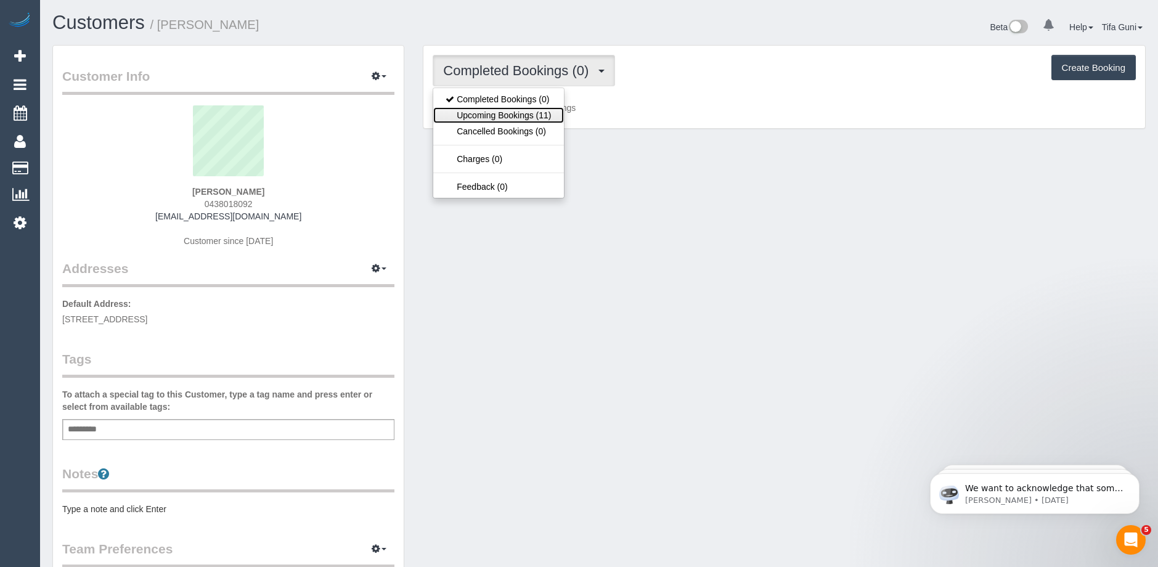
click at [524, 112] on link "Upcoming Bookings (11)" at bounding box center [498, 115] width 130 height 16
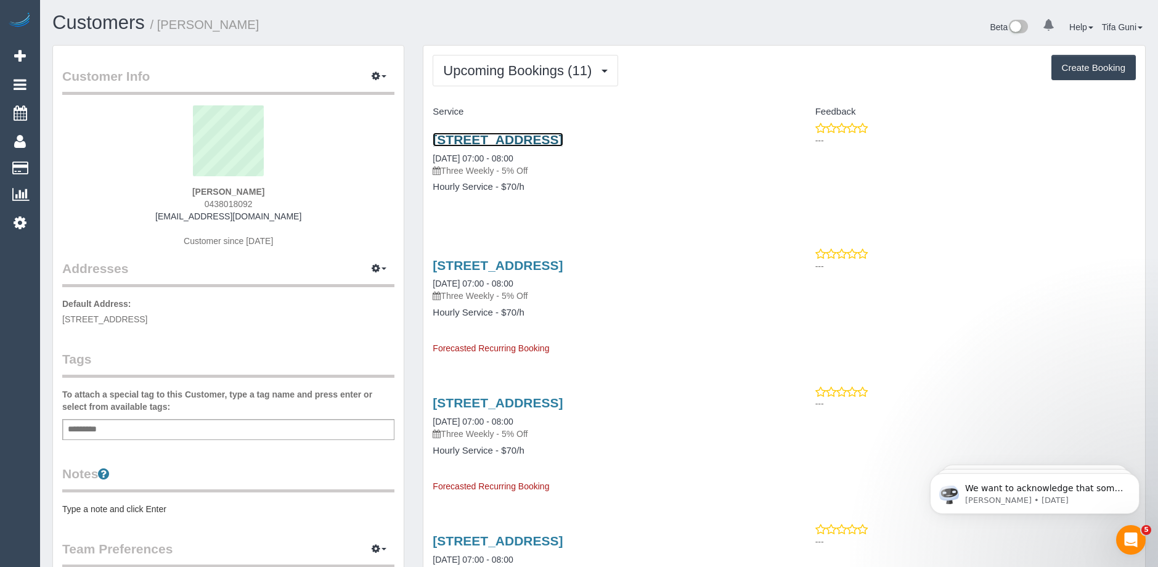
click at [562, 140] on link "488 Glenferrie Road, Unit 6, Hawthorn, VIC 3122" at bounding box center [497, 139] width 130 height 14
click at [573, 67] on span "Upcoming Bookings (11)" at bounding box center [520, 70] width 155 height 15
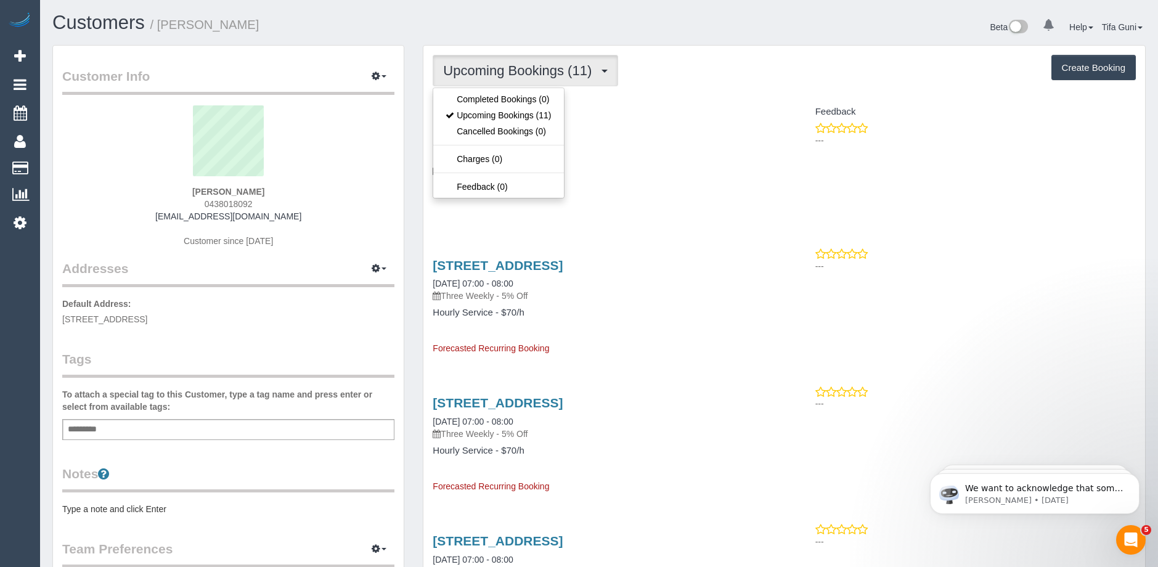
click at [641, 193] on div "488 Glenferrie Road, Unit 6, Hawthorn, VIC 3122 08/10/2025 07:00 - 08:00 Three …" at bounding box center [603, 169] width 360 height 95
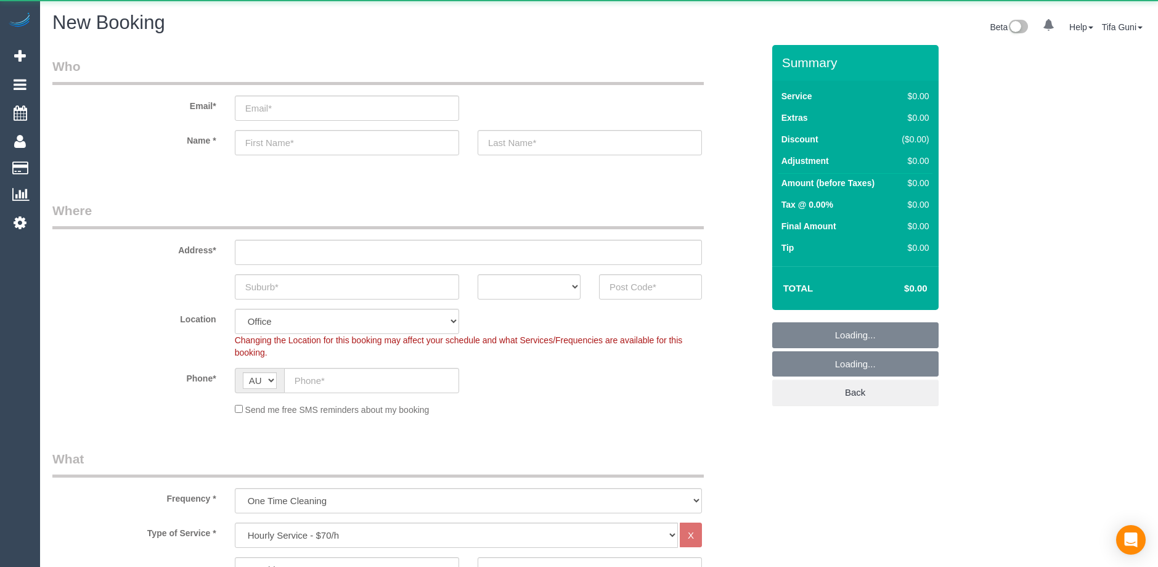
select select "object:813"
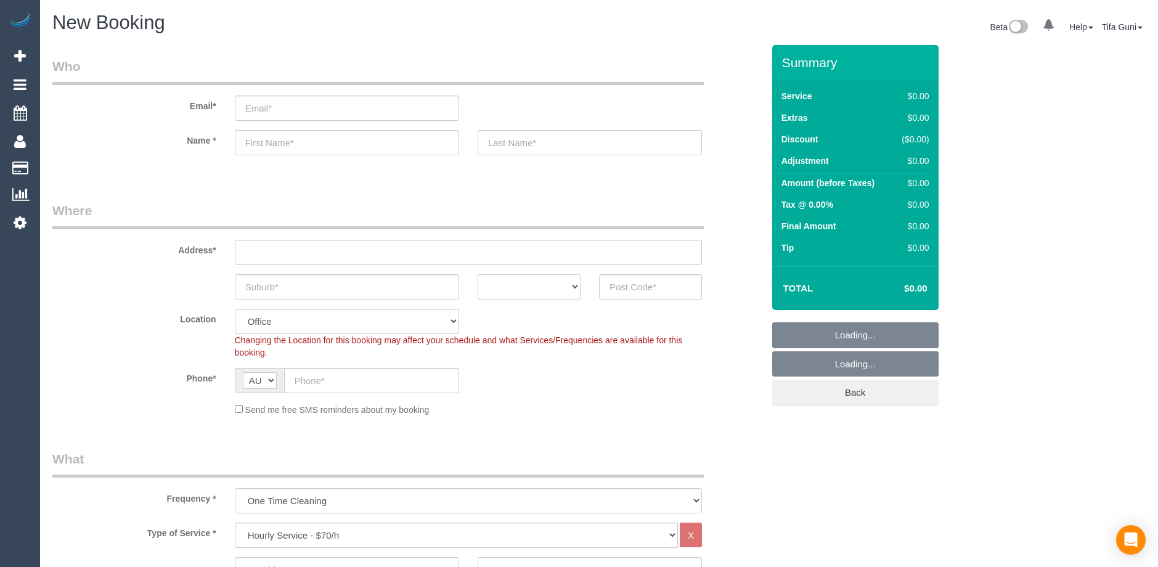
click at [556, 289] on select "ACT NSW NT QLD SA TAS VIC WA" at bounding box center [528, 286] width 103 height 25
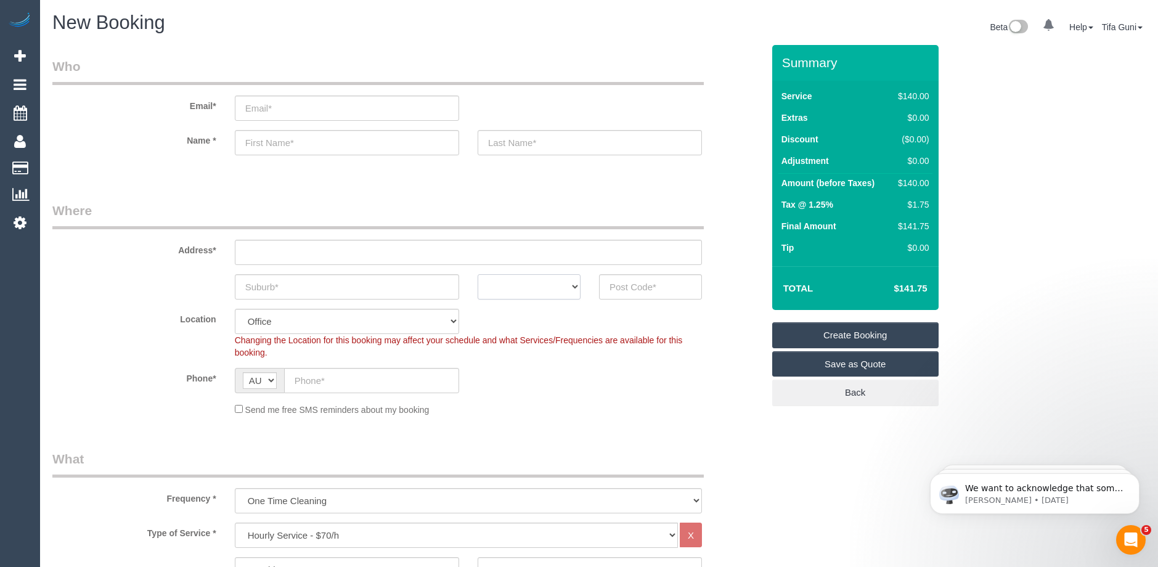
select select "VIC"
click at [477, 274] on select "ACT NSW NT QLD SA TAS VIC WA" at bounding box center [528, 286] width 103 height 25
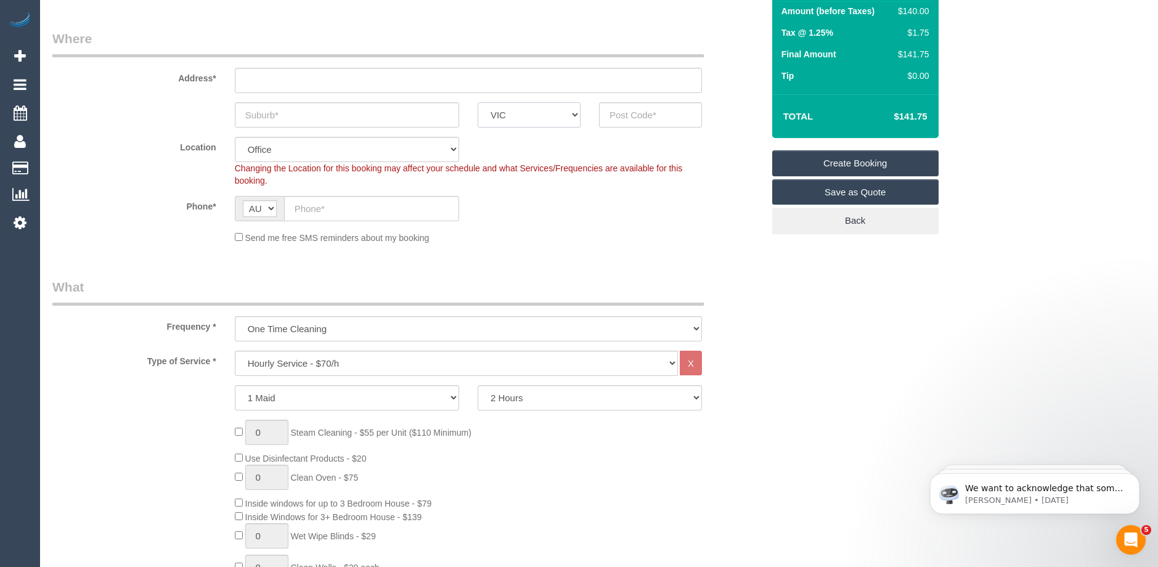
scroll to position [185, 0]
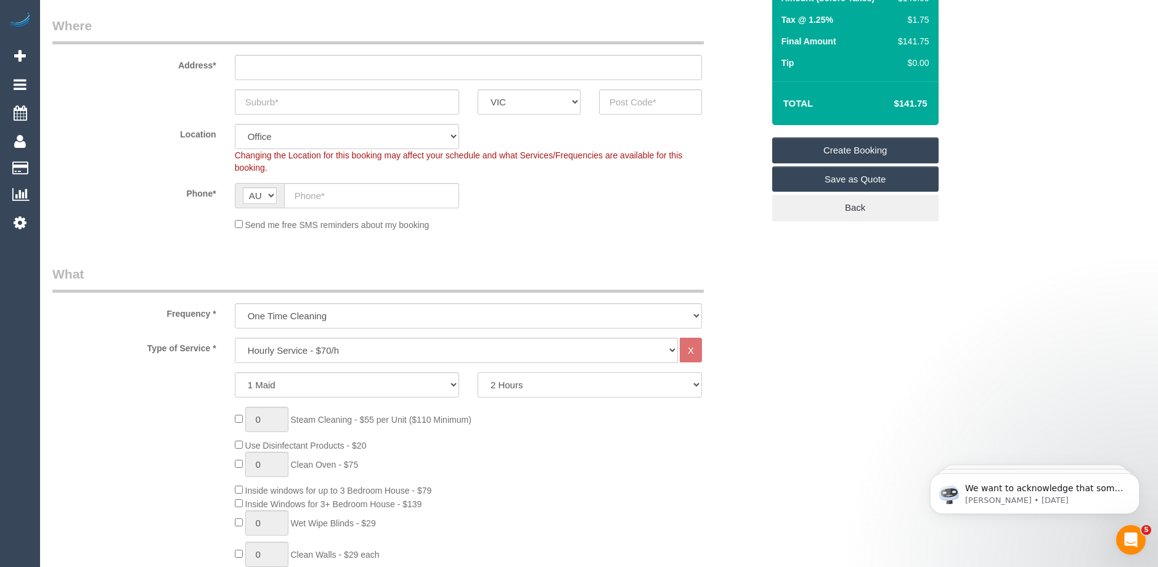
click at [535, 388] on select "2 Hours 2.5 Hours 3 Hours 3.5 Hours 4 Hours 4.5 Hours 5 Hours 5.5 Hours 6 Hours…" at bounding box center [589, 384] width 224 height 25
select select "180"
click at [477, 372] on select "2 Hours 2.5 Hours 3 Hours 3.5 Hours 4 Hours 4.5 Hours 5 Hours 5.5 Hours 6 Hours…" at bounding box center [589, 384] width 224 height 25
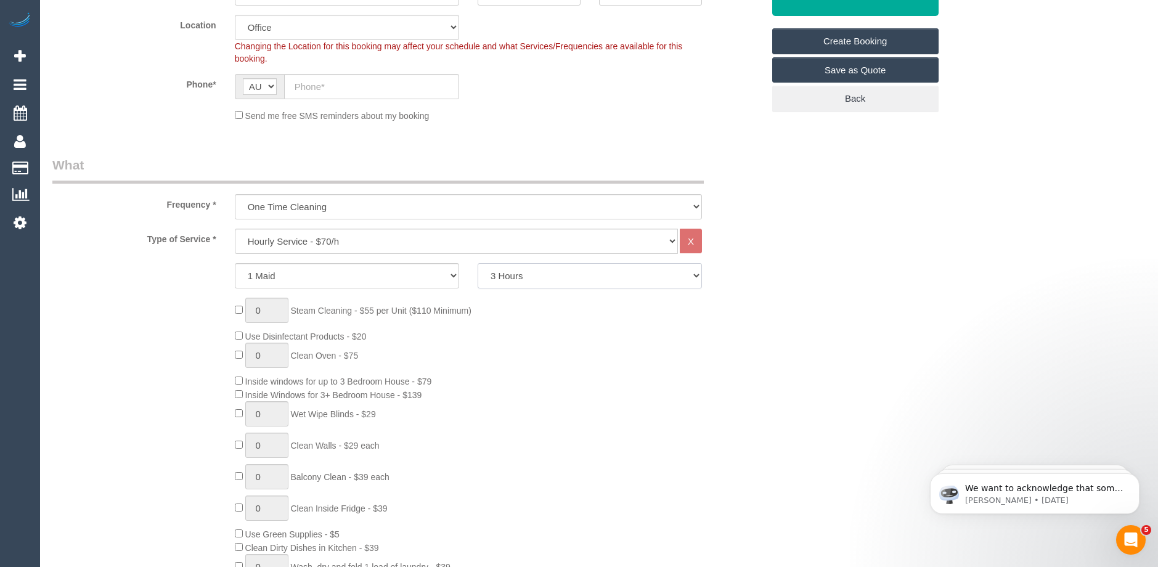
scroll to position [123, 0]
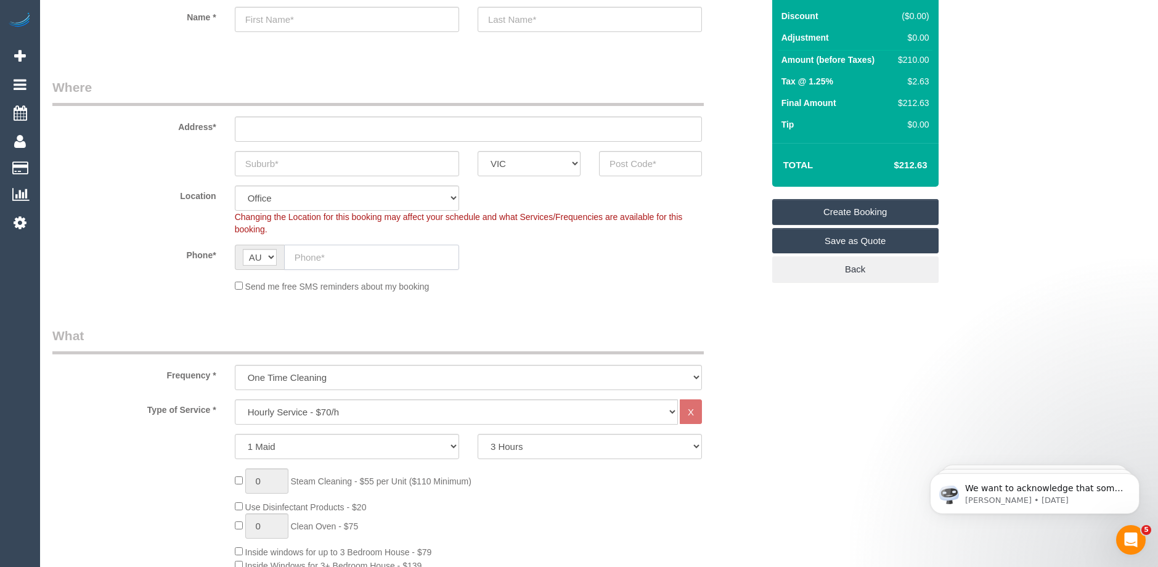
click at [348, 262] on input "text" at bounding box center [371, 257] width 175 height 25
paste input "61 417 217 114"
type input "61 417 217 114"
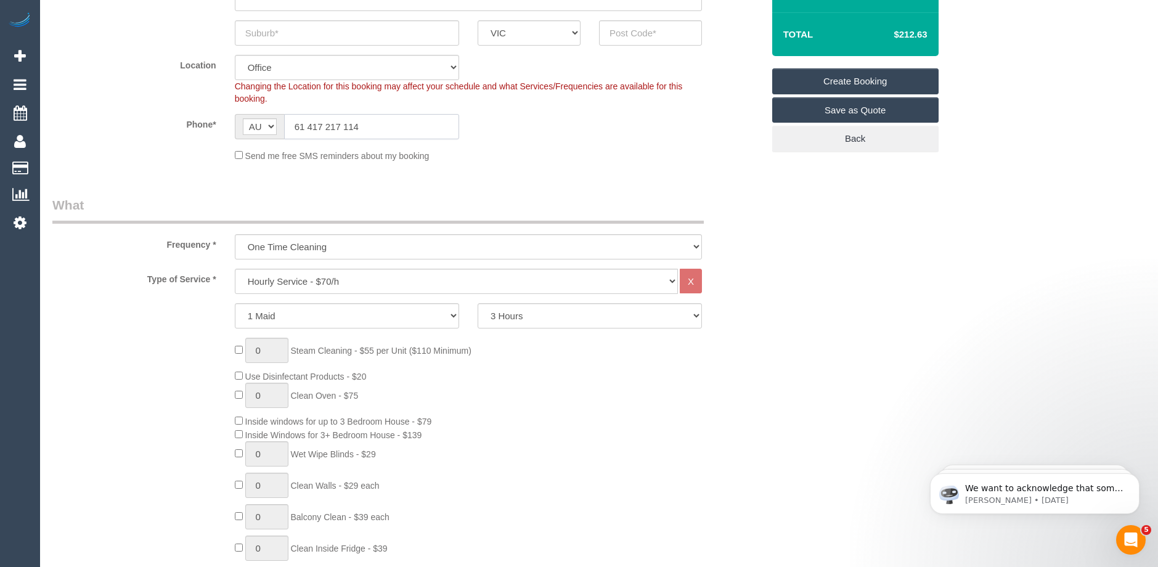
scroll to position [308, 0]
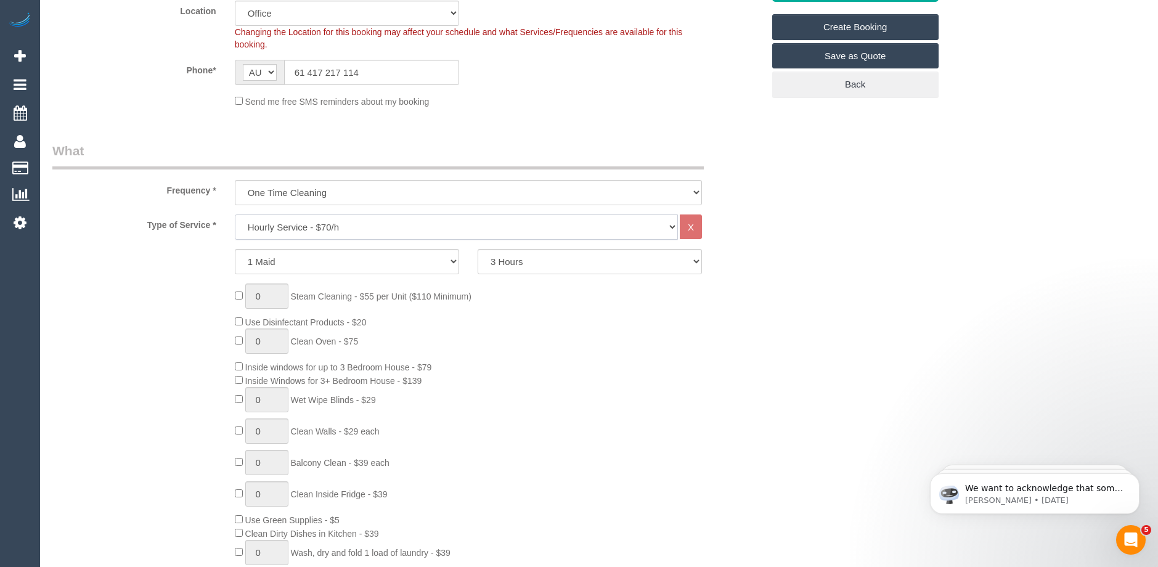
click at [350, 227] on select "Hourly Service - $70/h Hourly Service - $65/h Hourly Service - $60/h Hourly Ser…" at bounding box center [456, 226] width 443 height 25
select select "211"
click at [235, 214] on select "Hourly Service - $70/h Hourly Service - $65/h Hourly Service - $60/h Hourly Ser…" at bounding box center [456, 226] width 443 height 25
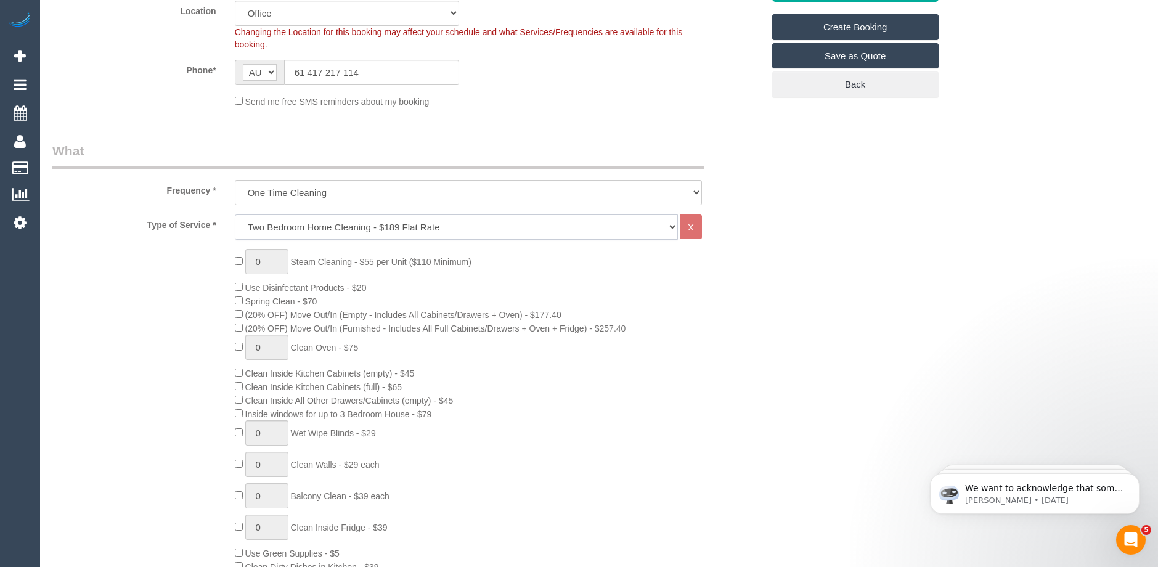
click at [469, 224] on select "Hourly Service - $70/h Hourly Service - $65/h Hourly Service - $60/h Hourly Ser…" at bounding box center [456, 226] width 443 height 25
click at [738, 270] on div "0 Steam Cleaning - $55 per Unit ($110 Minimum) Use Disinfectant Products - $20 …" at bounding box center [498, 465] width 546 height 432
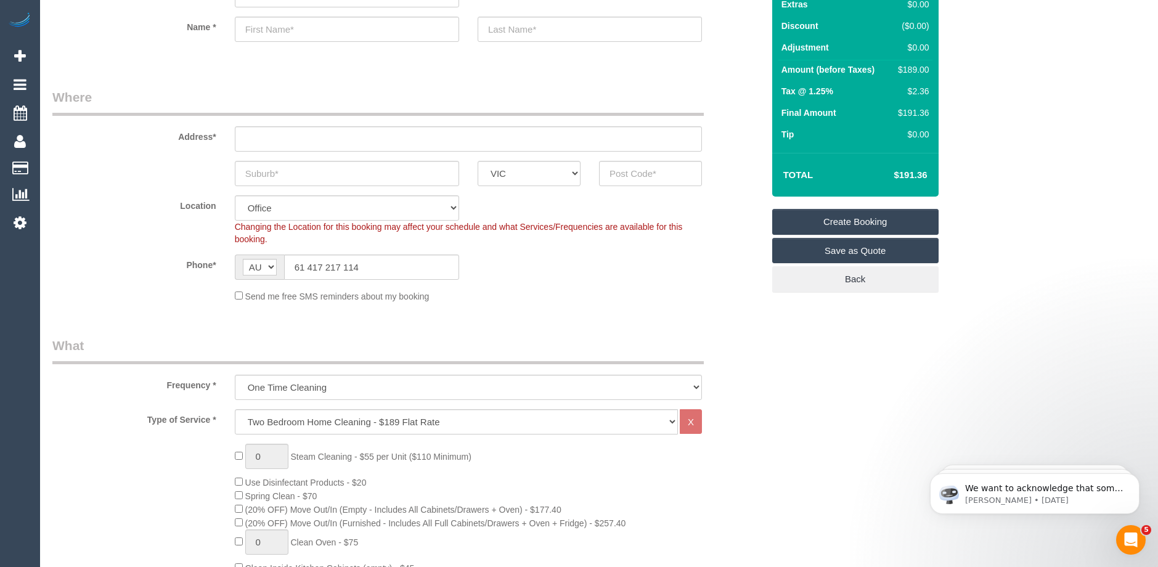
scroll to position [0, 0]
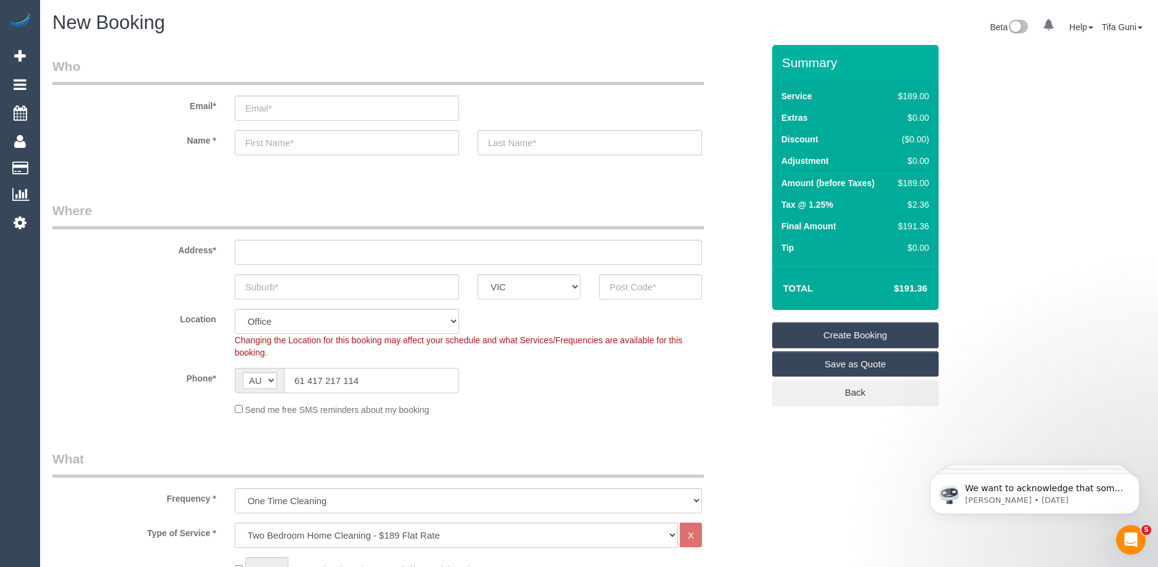
drag, startPoint x: 304, startPoint y: 379, endPoint x: 284, endPoint y: 379, distance: 19.7
click at [284, 379] on input "61 417 217 114" at bounding box center [371, 380] width 175 height 25
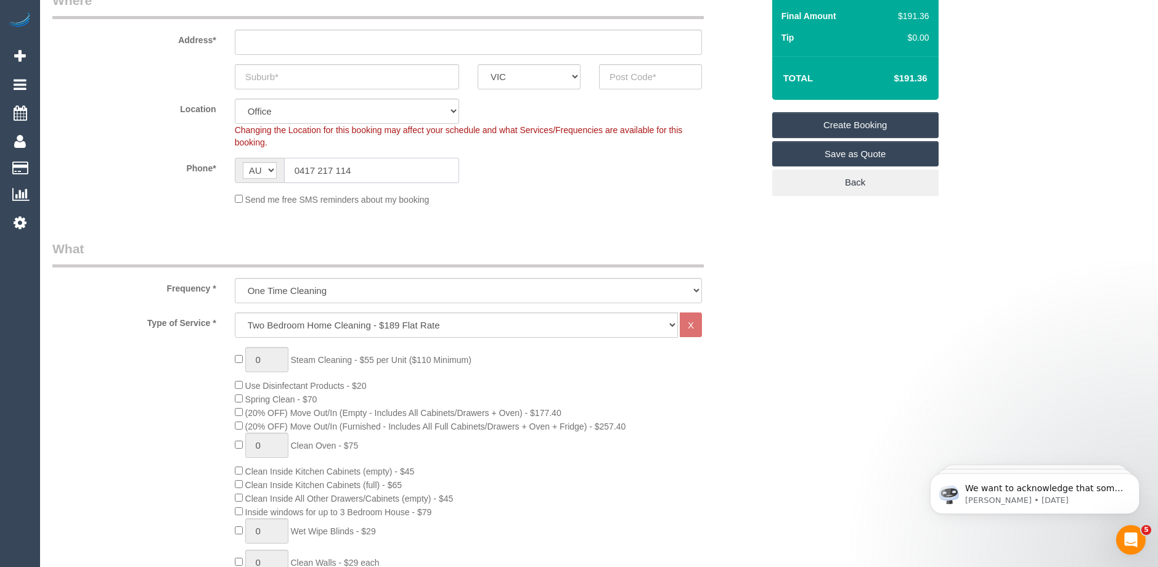
scroll to position [246, 0]
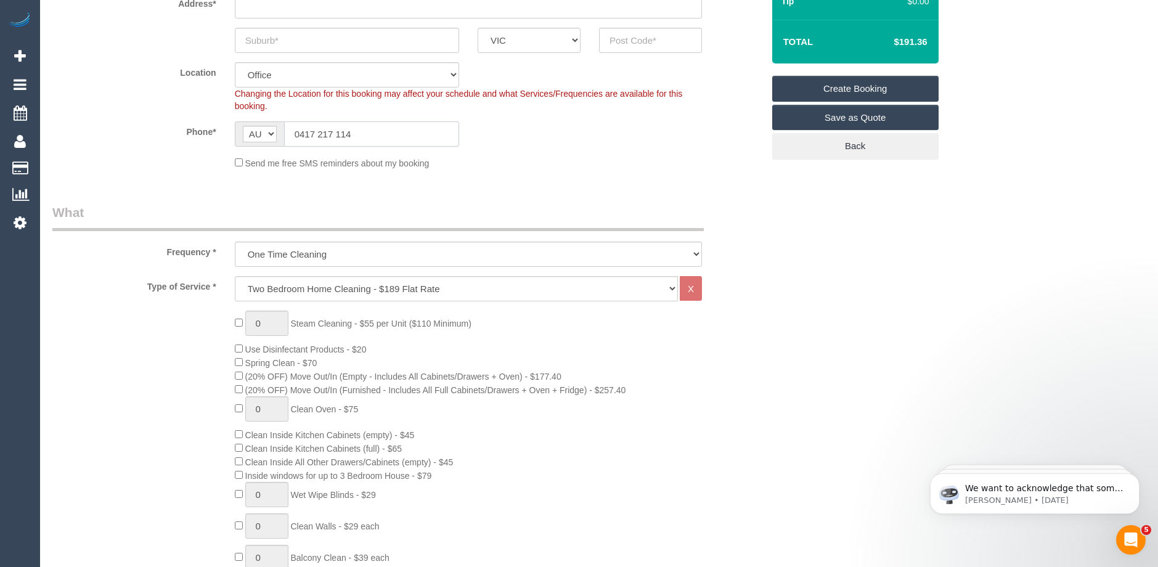
type input "0417 217 114"
click at [421, 285] on select "Hourly Service - $70/h Hourly Service - $65/h Hourly Service - $60/h Hourly Ser…" at bounding box center [456, 288] width 443 height 25
select select "209"
click at [235, 276] on select "Hourly Service - $70/h Hourly Service - $65/h Hourly Service - $60/h Hourly Ser…" at bounding box center [456, 288] width 443 height 25
select select "1"
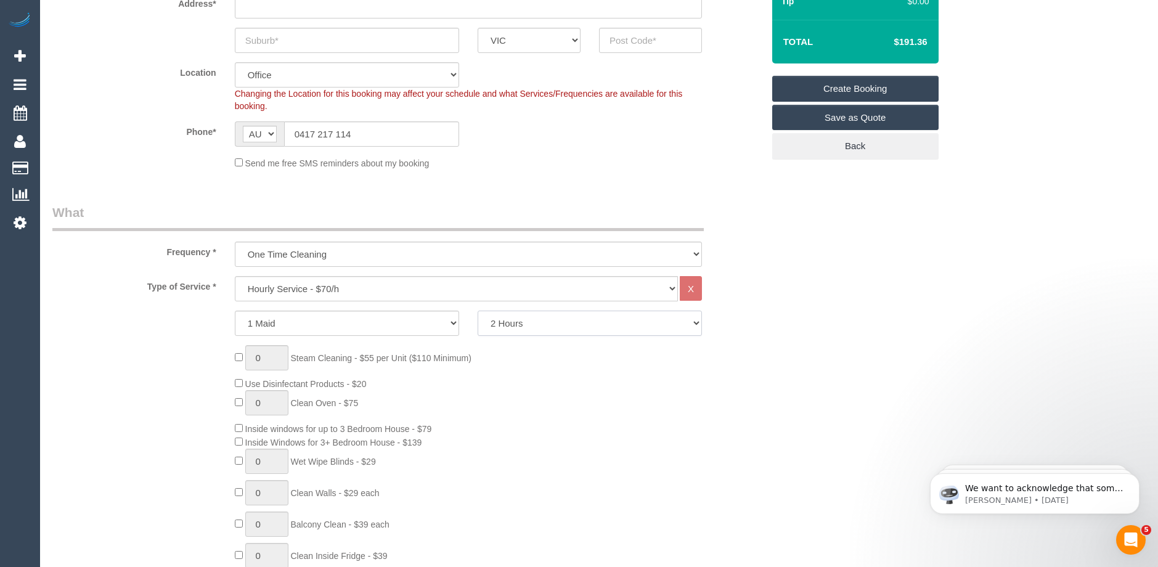
click at [534, 325] on select "2 Hours 2.5 Hours 3 Hours 3.5 Hours 4 Hours 4.5 Hours 5 Hours 5.5 Hours 6 Hours…" at bounding box center [589, 322] width 224 height 25
select select "180"
click at [477, 310] on select "2 Hours 2.5 Hours 3 Hours 3.5 Hours 4 Hours 4.5 Hours 5 Hours 5.5 Hours 6 Hours…" at bounding box center [589, 322] width 224 height 25
click at [566, 370] on div "0 Steam Cleaning - $55 per Unit ($110 Minimum) Use Disinfectant Products - $20 …" at bounding box center [498, 527] width 546 height 364
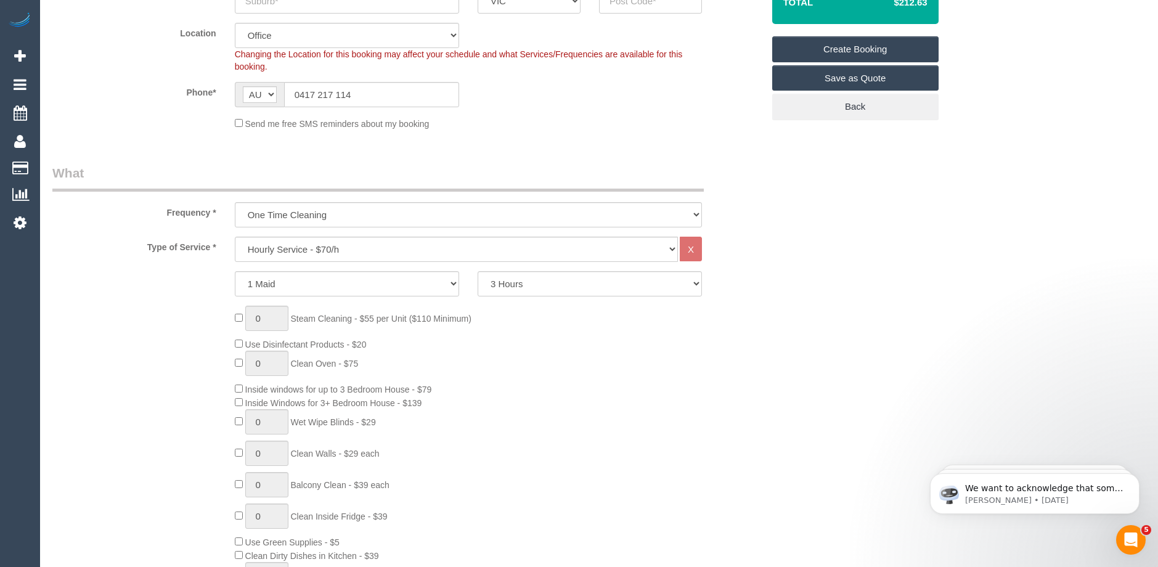
scroll to position [308, 0]
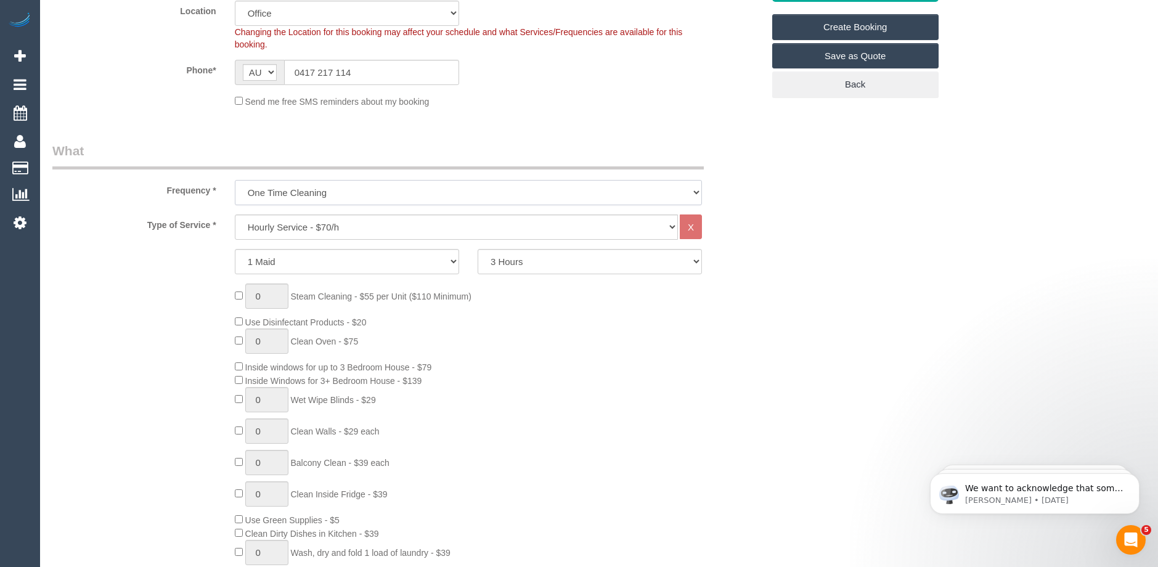
click at [330, 184] on select "One Time Cleaning Weekly - 10% Off - 10.00% (0% for the First Booking) Fortnigh…" at bounding box center [468, 192] width 467 height 25
click at [474, 150] on legend "What" at bounding box center [377, 156] width 651 height 28
click at [293, 221] on select "Hourly Service - $70/h Hourly Service - $65/h Hourly Service - $60/h Hourly Ser…" at bounding box center [456, 226] width 443 height 25
click at [235, 214] on select "Hourly Service - $70/h Hourly Service - $65/h Hourly Service - $60/h Hourly Ser…" at bounding box center [456, 226] width 443 height 25
click at [530, 264] on select "2 Hours 2.5 Hours 3 Hours 3.5 Hours 4 Hours 4.5 Hours 5 Hours 5.5 Hours 6 Hours…" at bounding box center [589, 261] width 224 height 25
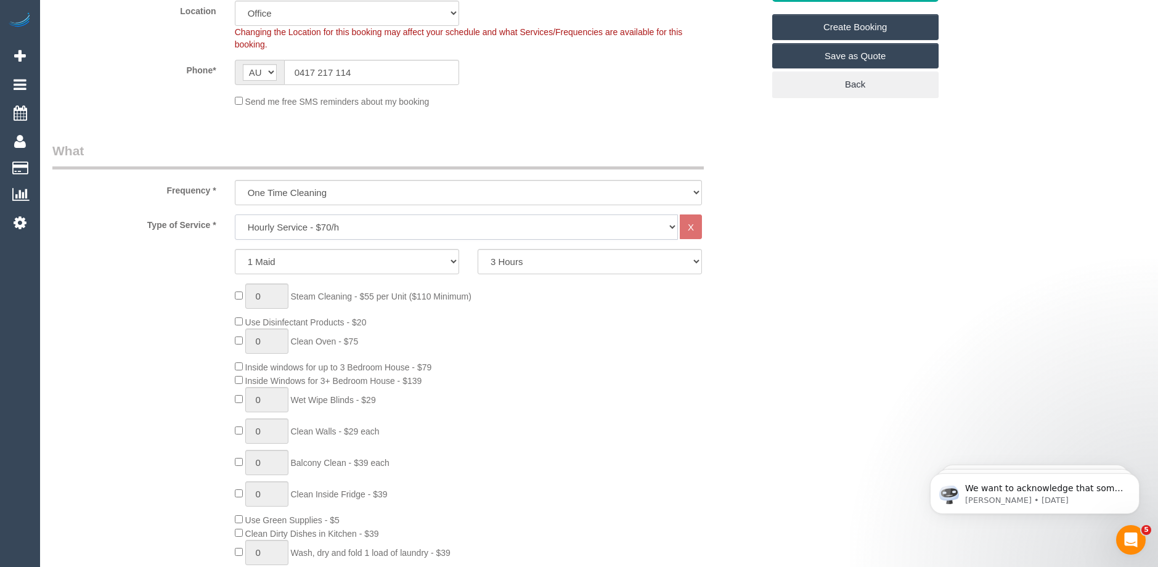
click at [298, 227] on select "Hourly Service - $70/h Hourly Service - $65/h Hourly Service - $60/h Hourly Ser…" at bounding box center [456, 226] width 443 height 25
select select "211"
click at [235, 214] on select "Hourly Service - $70/h Hourly Service - $65/h Hourly Service - $60/h Hourly Ser…" at bounding box center [456, 226] width 443 height 25
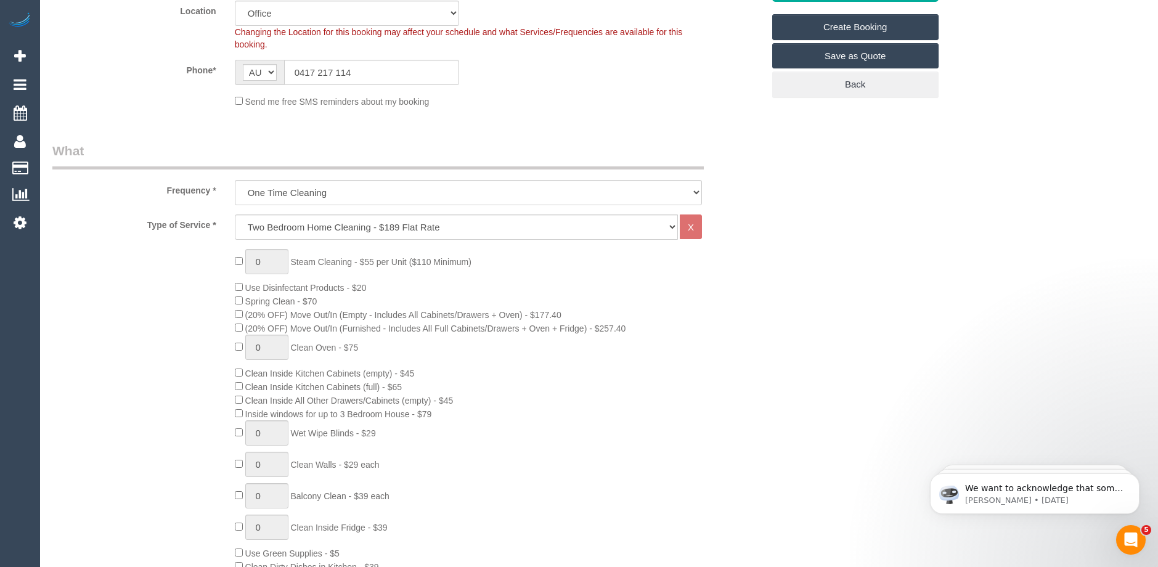
click at [508, 357] on div "0 Steam Cleaning - $55 per Unit ($110 Minimum) Use Disinfectant Products - $20 …" at bounding box center [498, 465] width 546 height 432
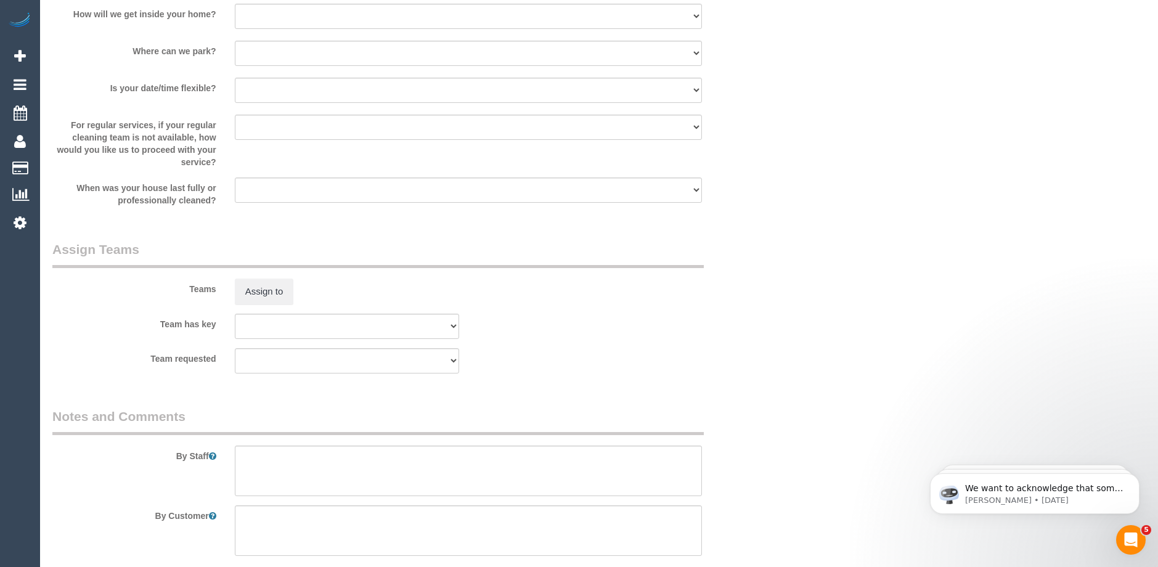
scroll to position [1773, 0]
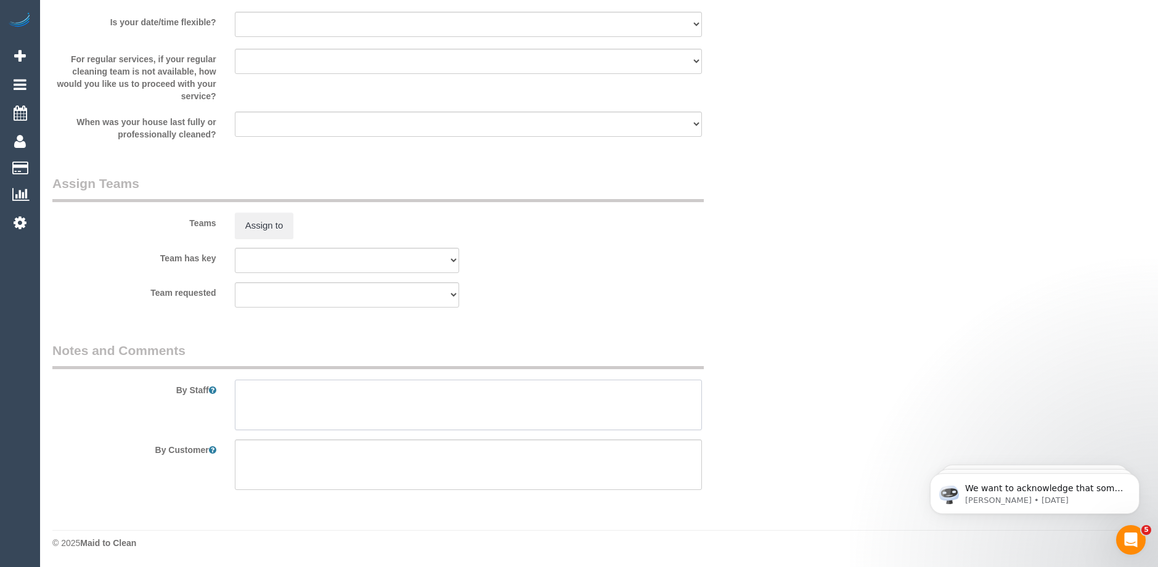
click at [285, 385] on textarea at bounding box center [468, 404] width 467 height 51
click at [286, 391] on textarea at bounding box center [468, 404] width 467 height 51
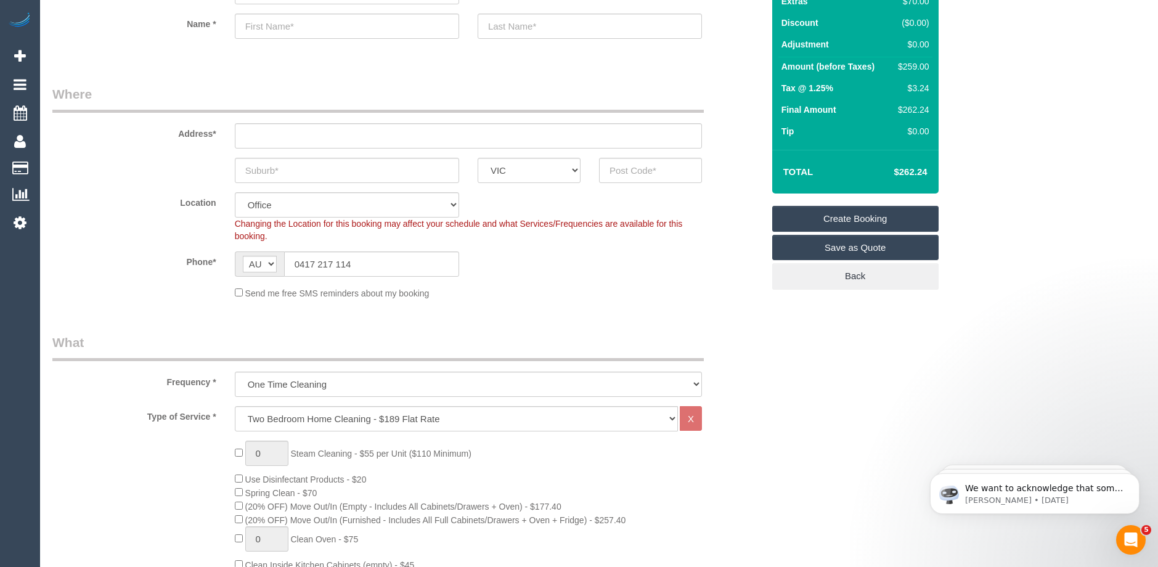
scroll to position [0, 0]
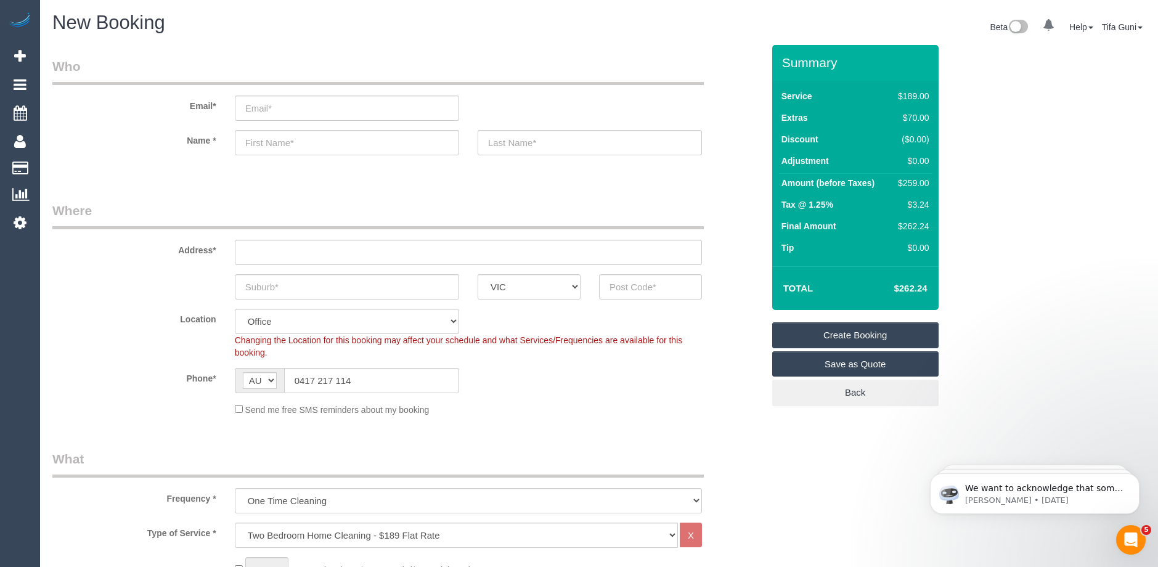
type textarea "wants it smelling good"
click at [280, 288] on input "text" at bounding box center [347, 286] width 224 height 25
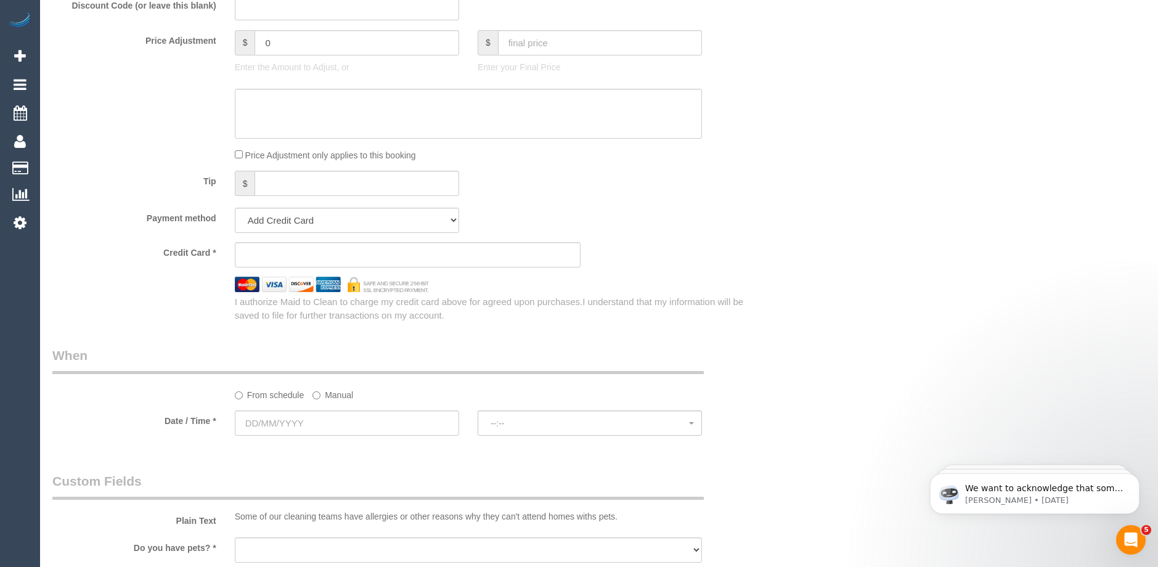
scroll to position [924, 0]
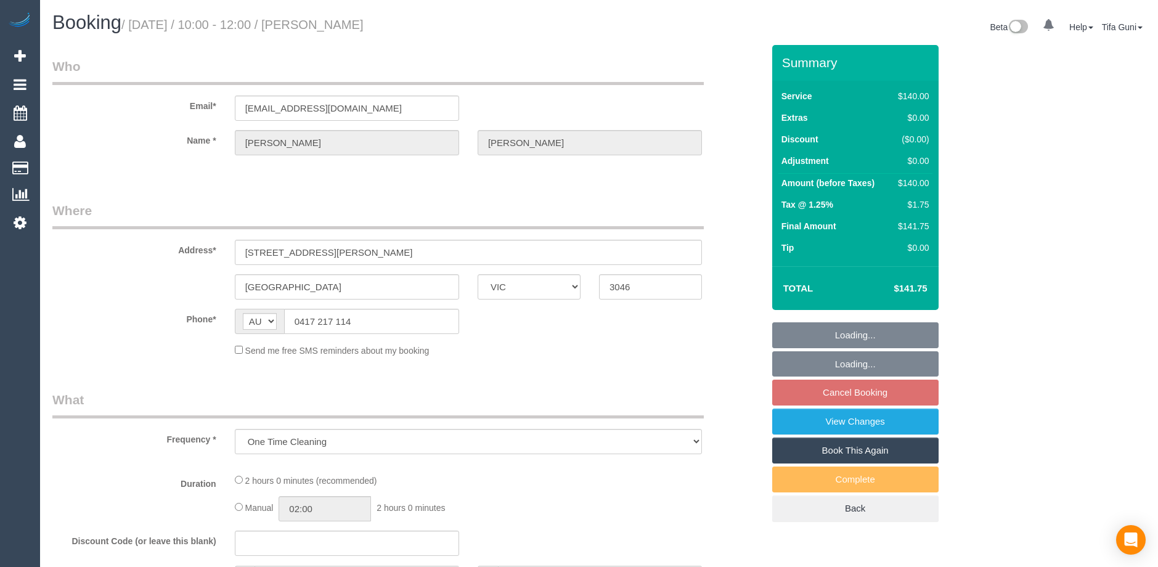
select select "VIC"
select select "string:stripe-pm_1ImXMm2GScqysDRVbUJBdHJ4"
select select "number:28"
select select "number:14"
select select "number:18"
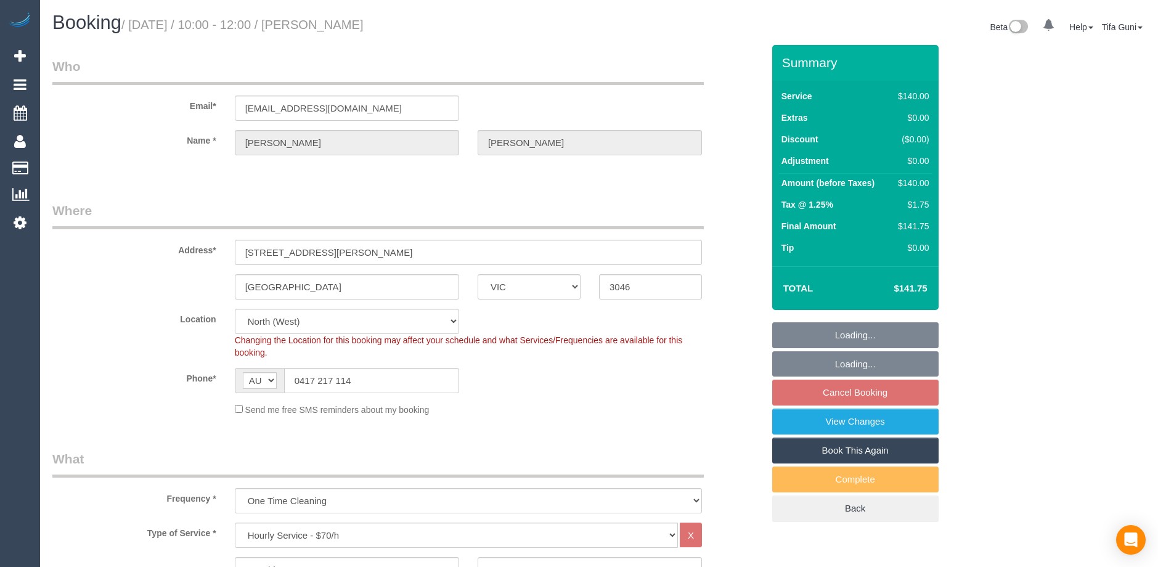
select select "object:839"
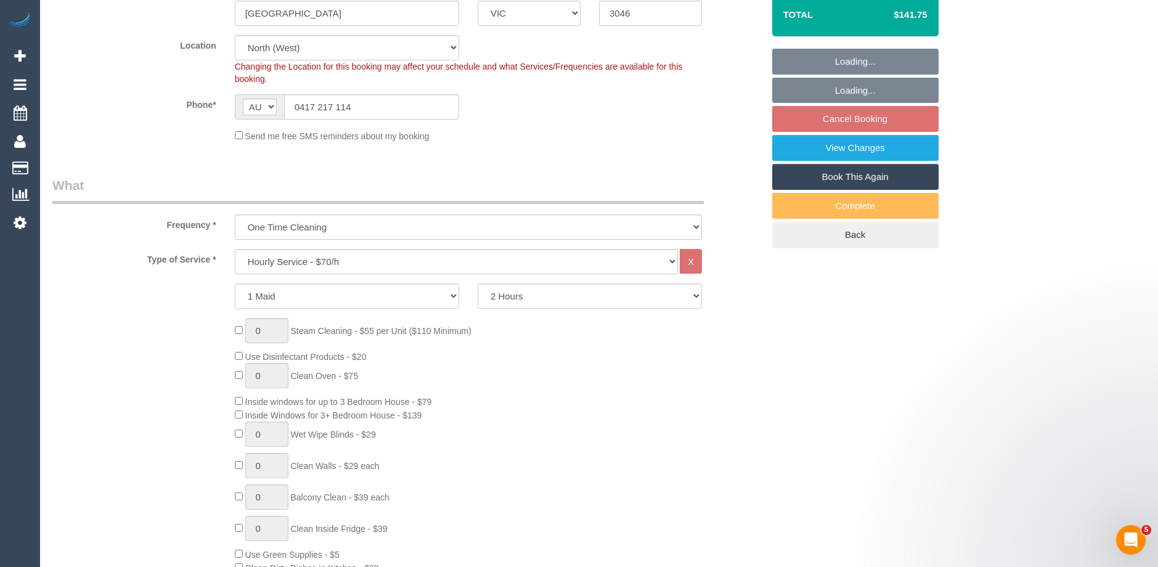
scroll to position [308, 0]
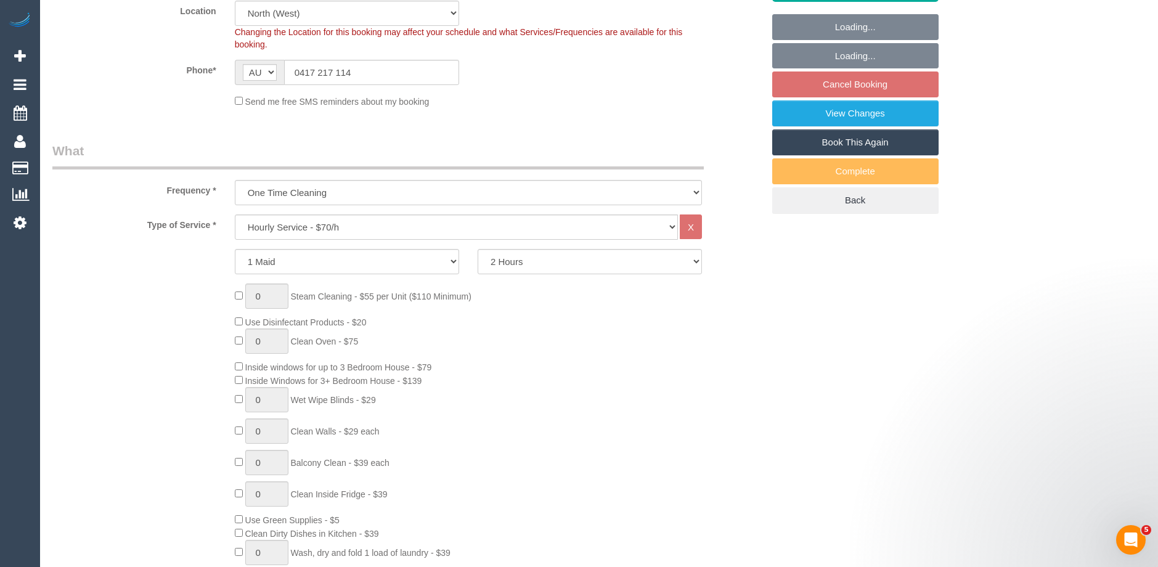
select select "spot3"
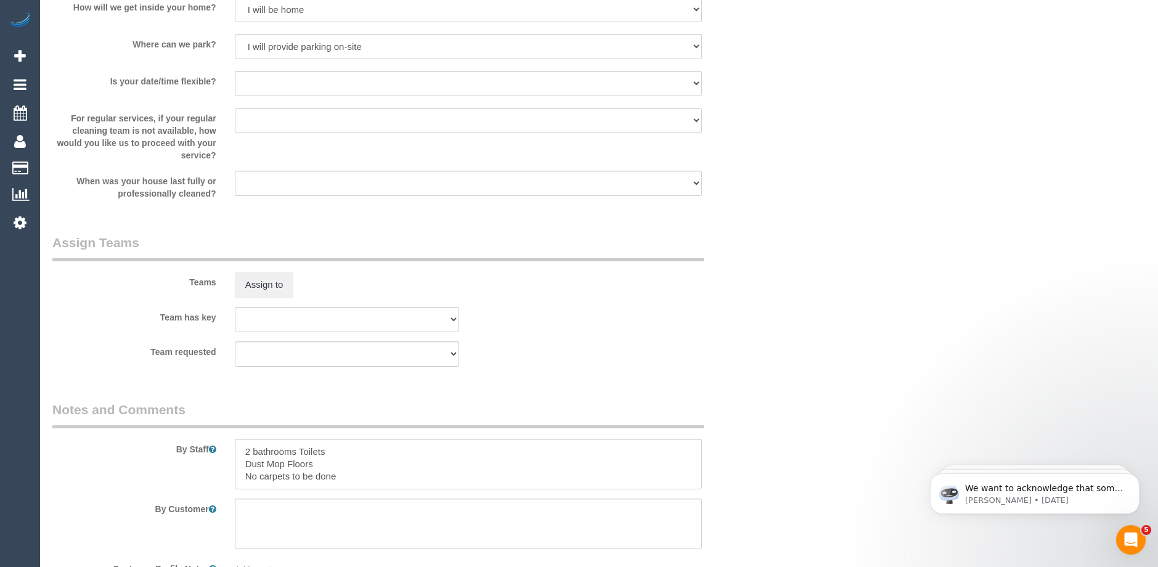
scroll to position [1766, 0]
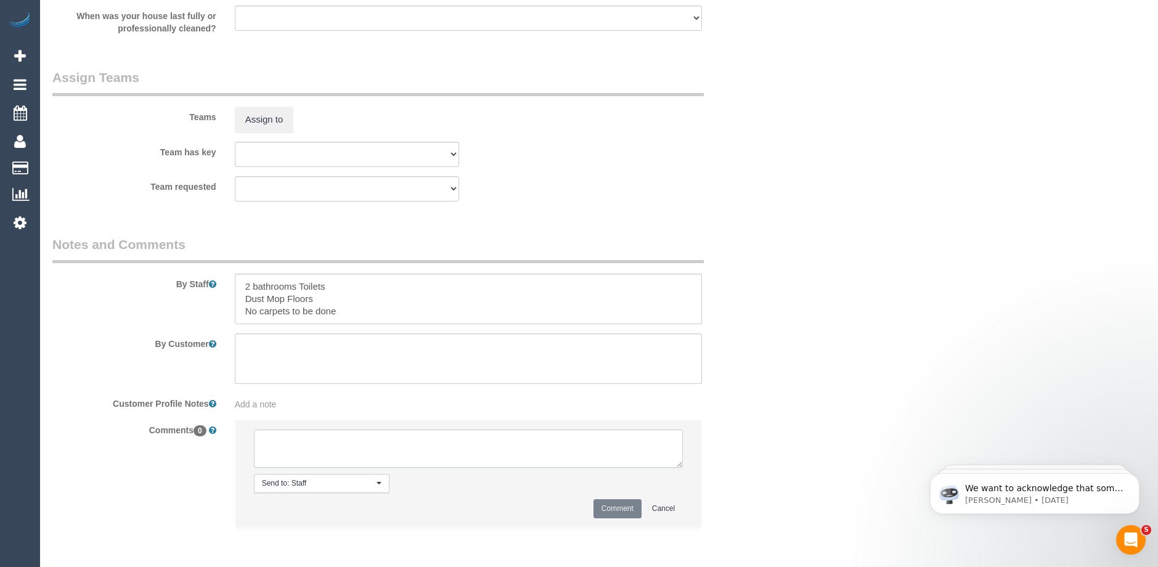
click at [326, 449] on textarea at bounding box center [468, 448] width 429 height 38
type textarea "-"
paste textarea "Flexibility dates: Flexibility times: Notes: knows we need to review Contact vi…"
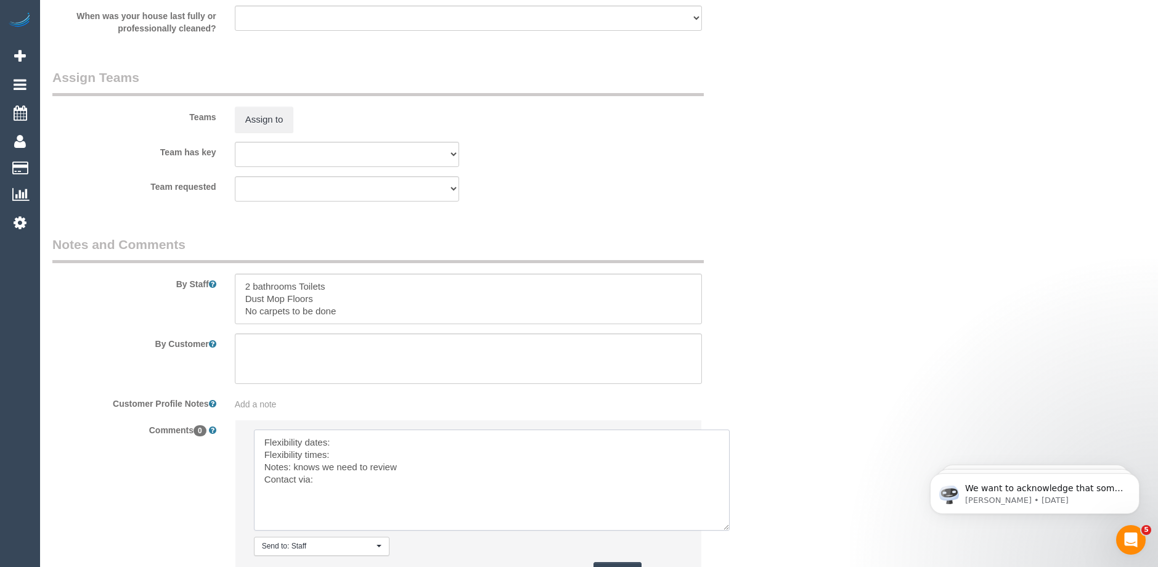
drag, startPoint x: 678, startPoint y: 465, endPoint x: 707, endPoint y: 527, distance: 68.1
click at [729, 530] on textarea at bounding box center [492, 479] width 476 height 101
click at [352, 442] on textarea at bounding box center [495, 484] width 482 height 111
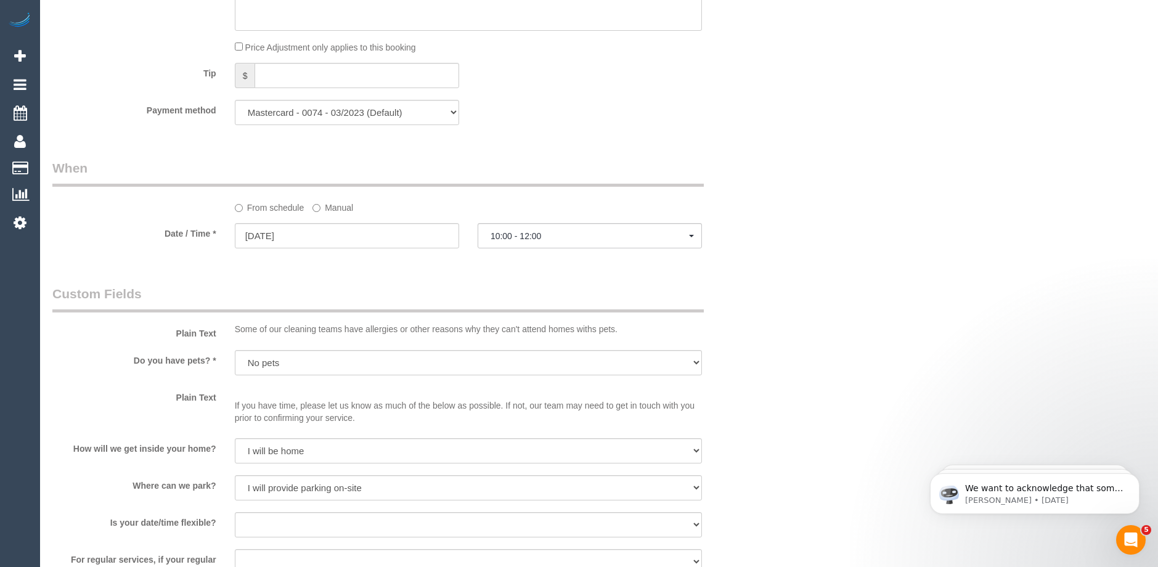
scroll to position [1150, 0]
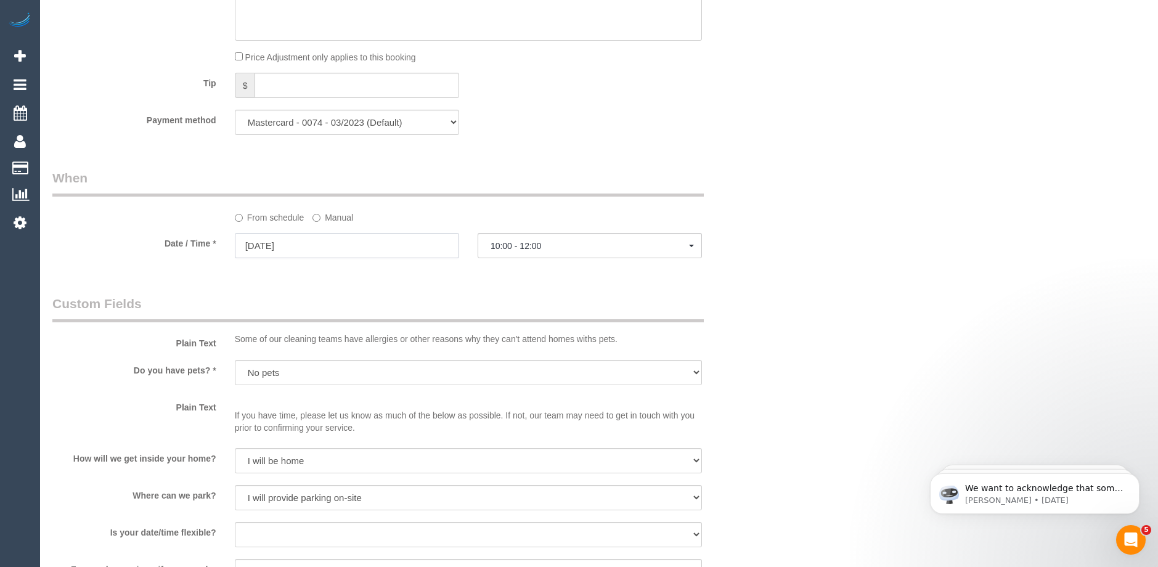
click at [304, 241] on input "06/10/2025" at bounding box center [347, 245] width 224 height 25
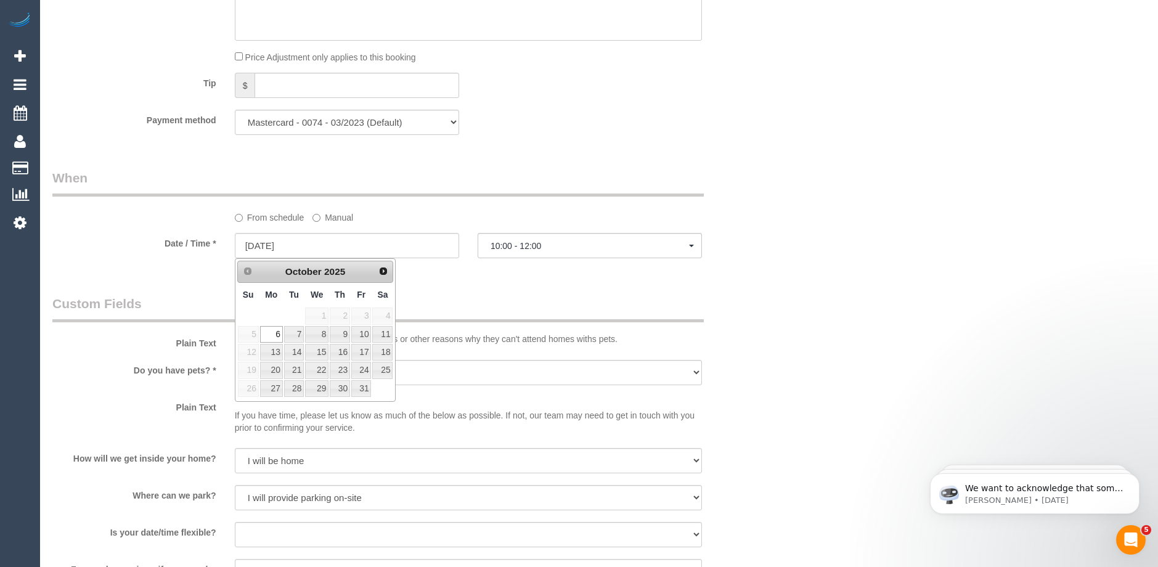
click at [503, 293] on div "Who Email* skinsy1@hotmail.com Name * Bernie Skinner Where Address* 3/17 Cartwr…" at bounding box center [407, 79] width 729 height 2369
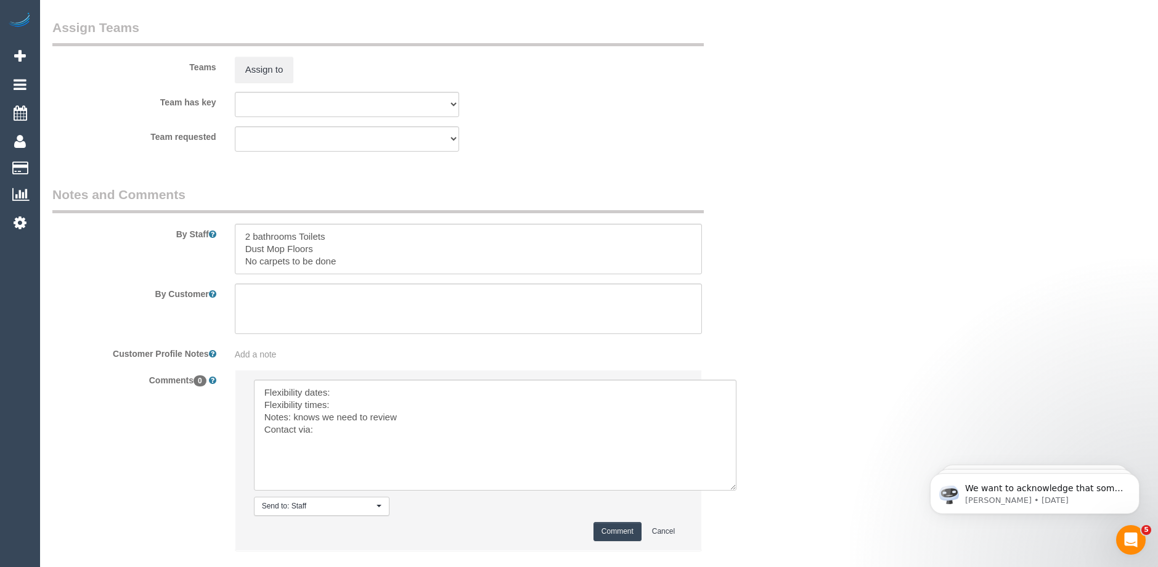
scroll to position [1889, 0]
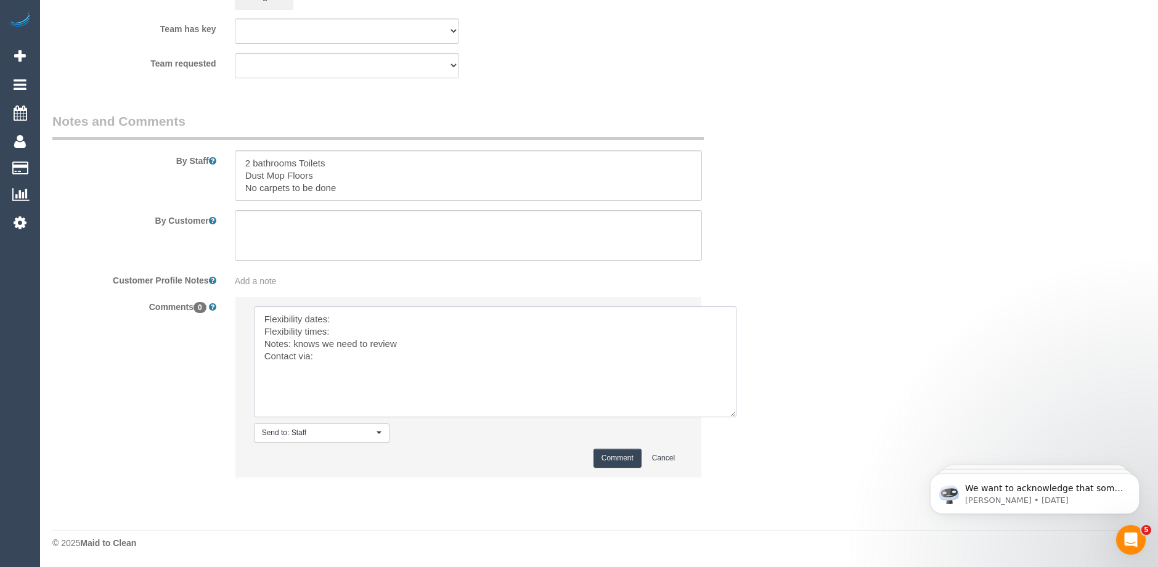
click at [379, 324] on textarea at bounding box center [495, 361] width 482 height 111
click at [342, 332] on textarea at bounding box center [495, 361] width 482 height 111
click at [335, 359] on textarea at bounding box center [495, 361] width 482 height 111
drag, startPoint x: 415, startPoint y: 345, endPoint x: 294, endPoint y: 345, distance: 120.1
click at [294, 345] on textarea at bounding box center [495, 361] width 482 height 111
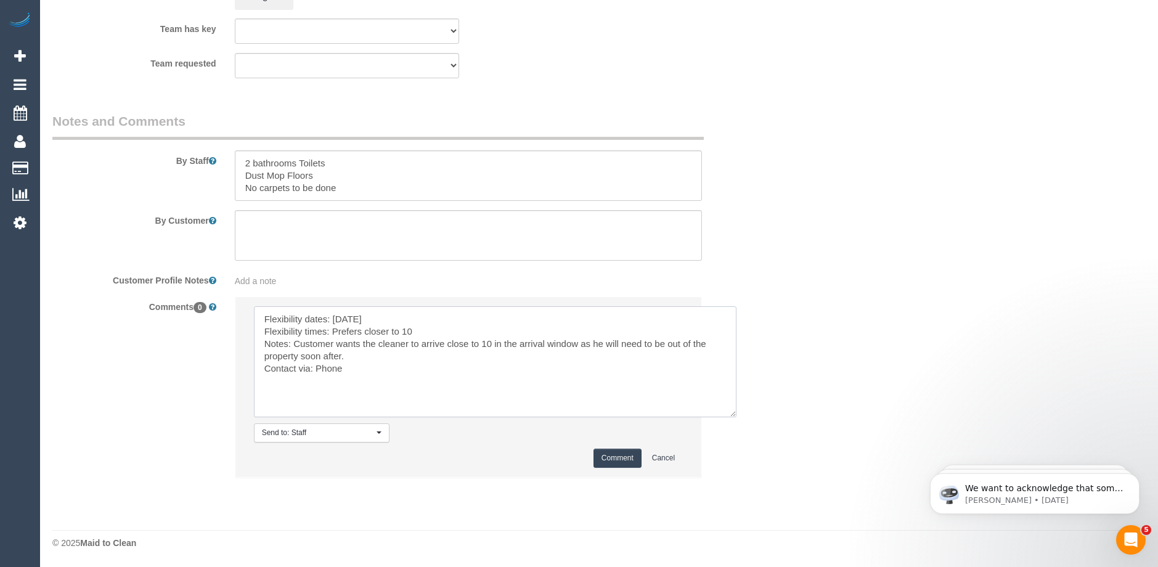
click at [349, 368] on textarea at bounding box center [495, 361] width 482 height 111
type textarea "Flexibility dates: Monday Flexibility times: Prefers closer to 10 Notes: Custom…"
click at [609, 455] on button "Comment" at bounding box center [617, 457] width 48 height 19
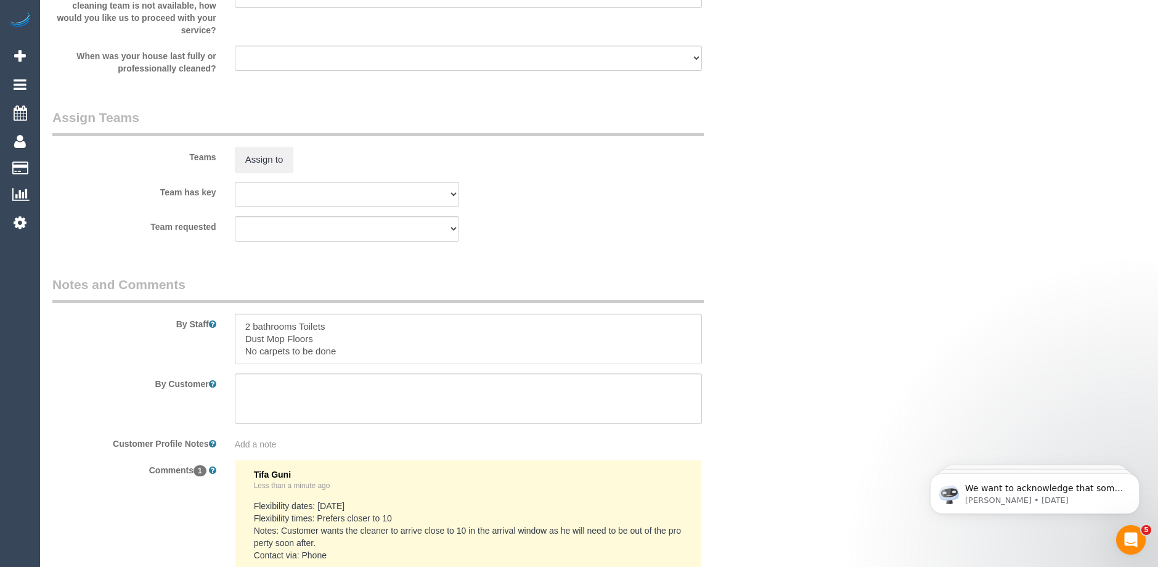
scroll to position [1766, 0]
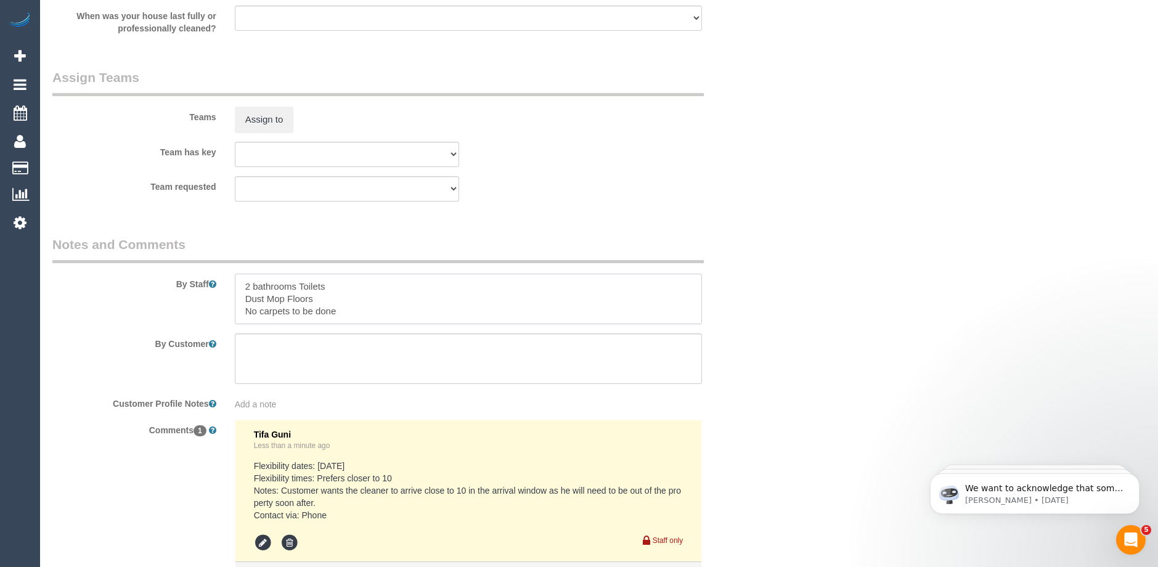
click at [345, 312] on textarea at bounding box center [468, 299] width 467 height 51
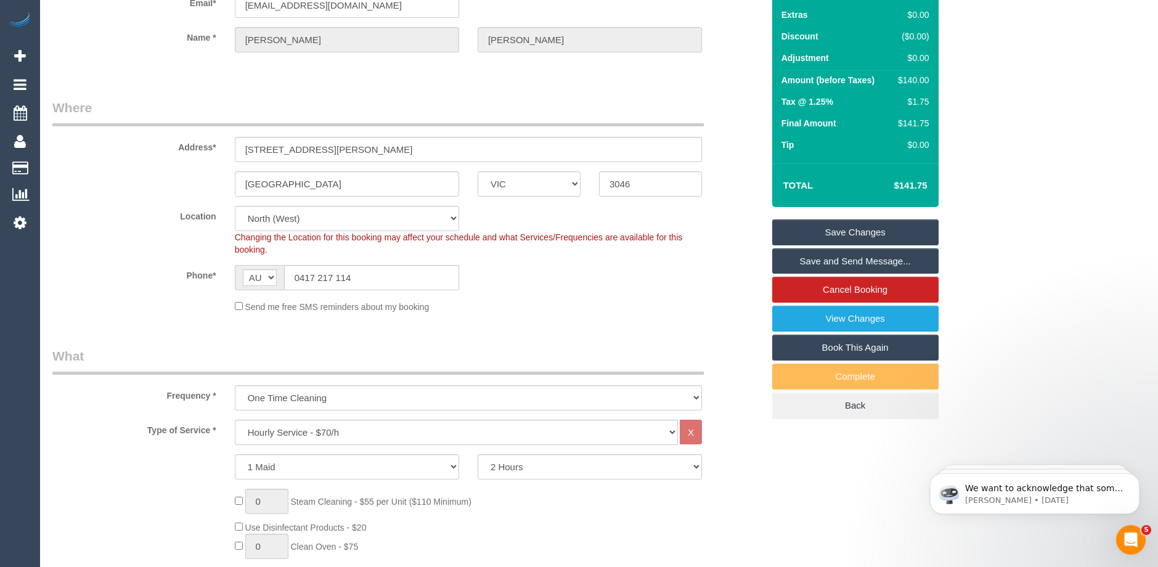
scroll to position [226, 0]
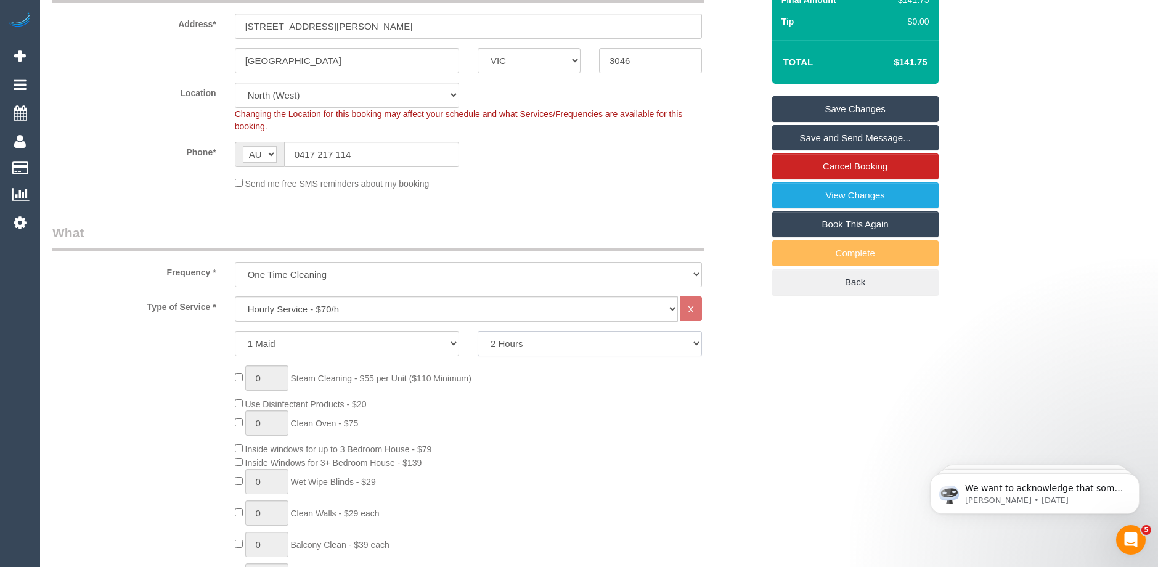
click at [531, 343] on select "2 Hours 2.5 Hours 3 Hours 3.5 Hours 4 Hours 4.5 Hours 5 Hours 5.5 Hours 6 Hours…" at bounding box center [589, 343] width 224 height 25
click at [373, 308] on select "Hourly Service - $70/h Hourly Service - $65/h Hourly Service - $60/h Hourly Ser…" at bounding box center [456, 308] width 443 height 25
select select "211"
click at [235, 296] on select "Hourly Service - $70/h Hourly Service - $65/h Hourly Service - $60/h Hourly Ser…" at bounding box center [456, 308] width 443 height 25
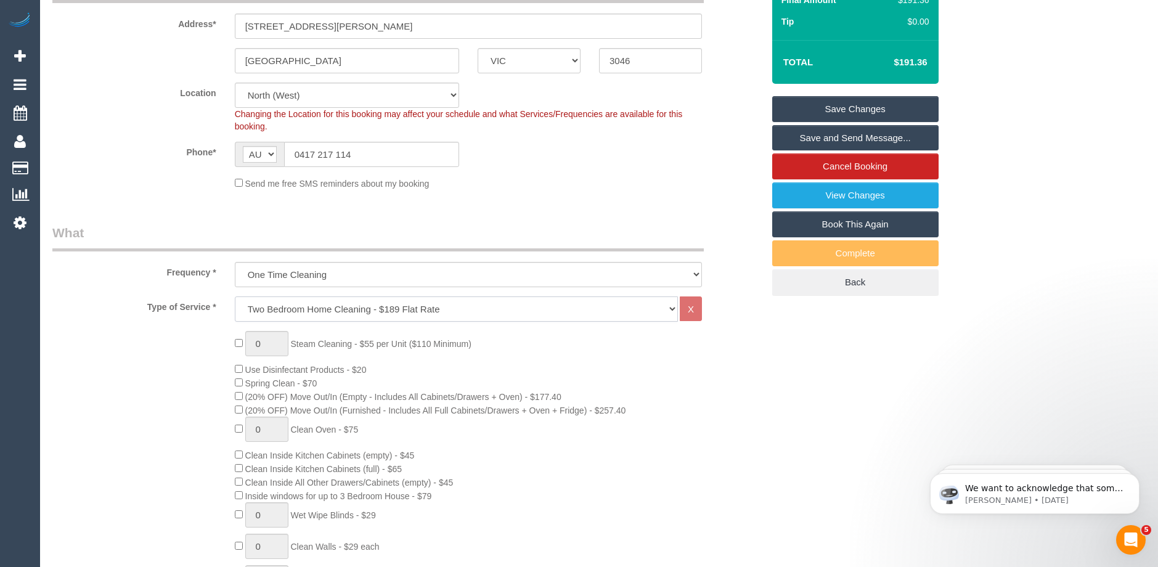
select select "spot27"
select select "spot51"
click at [861, 107] on link "Save Changes" at bounding box center [855, 109] width 166 height 26
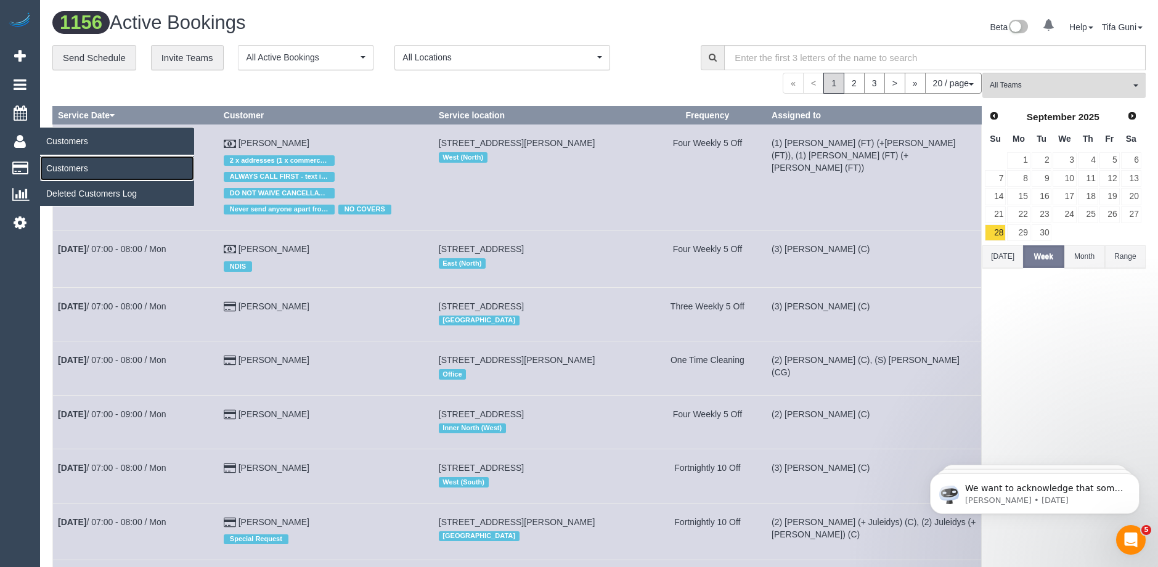
click at [82, 171] on link "Customers" at bounding box center [117, 168] width 154 height 25
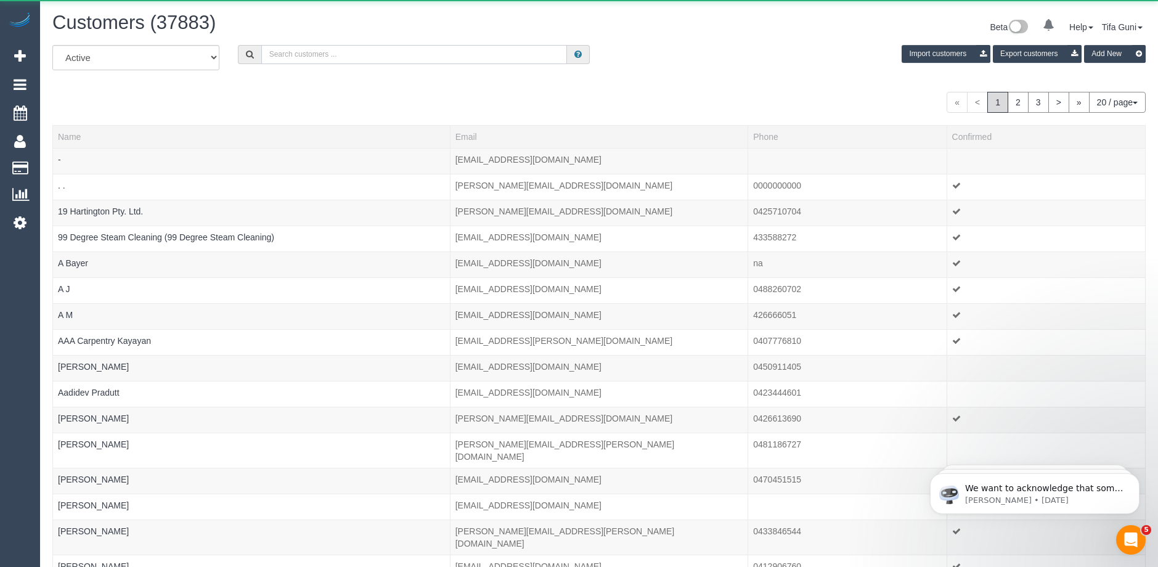
click at [295, 49] on input "text" at bounding box center [414, 54] width 306 height 19
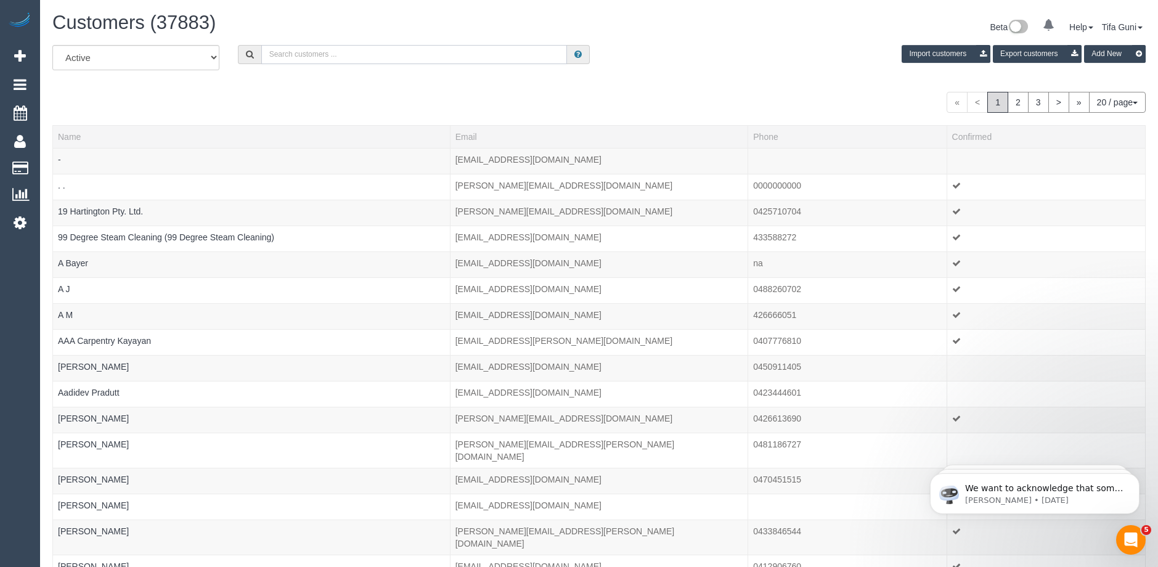
paste input "skinsy1@hotmail.com"
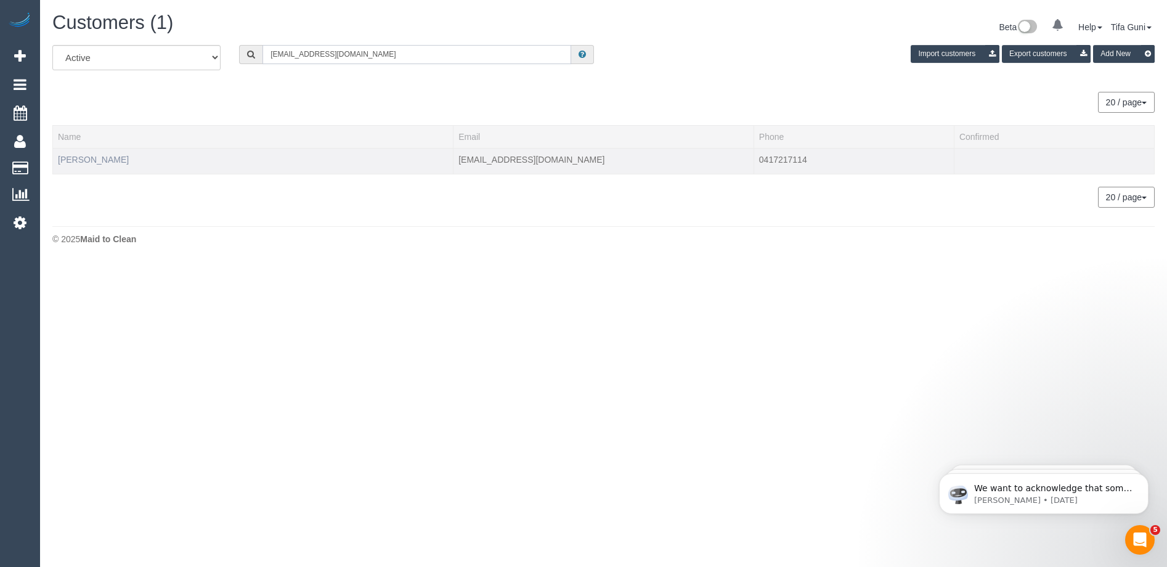
type input "skinsy1@hotmail.com"
click at [91, 161] on link "Bernie Skinner" at bounding box center [93, 160] width 71 height 10
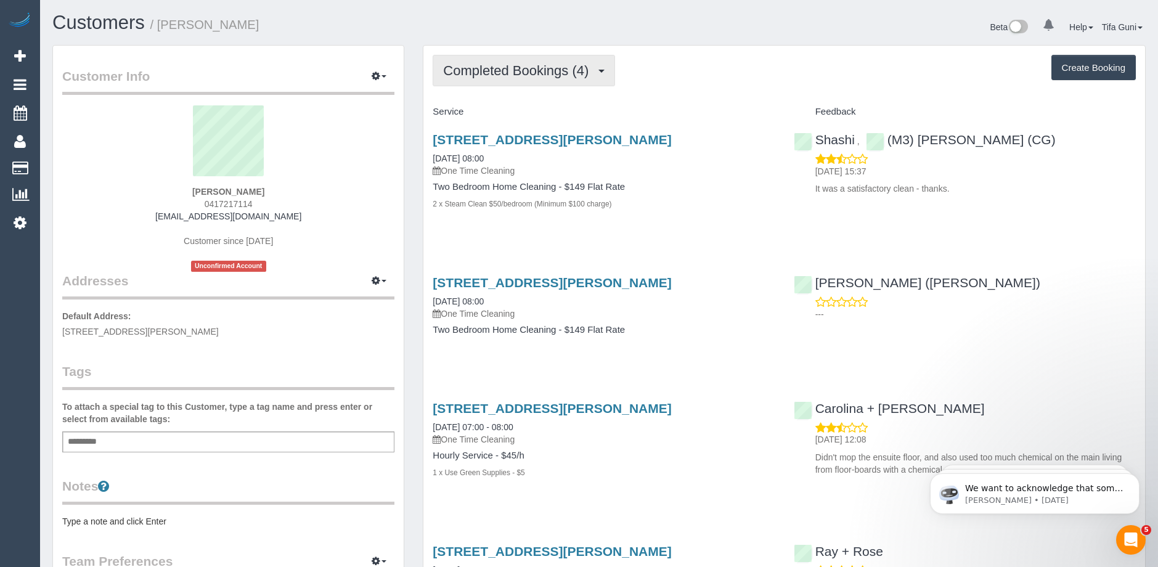
click at [578, 70] on span "Completed Bookings (4)" at bounding box center [519, 70] width 152 height 15
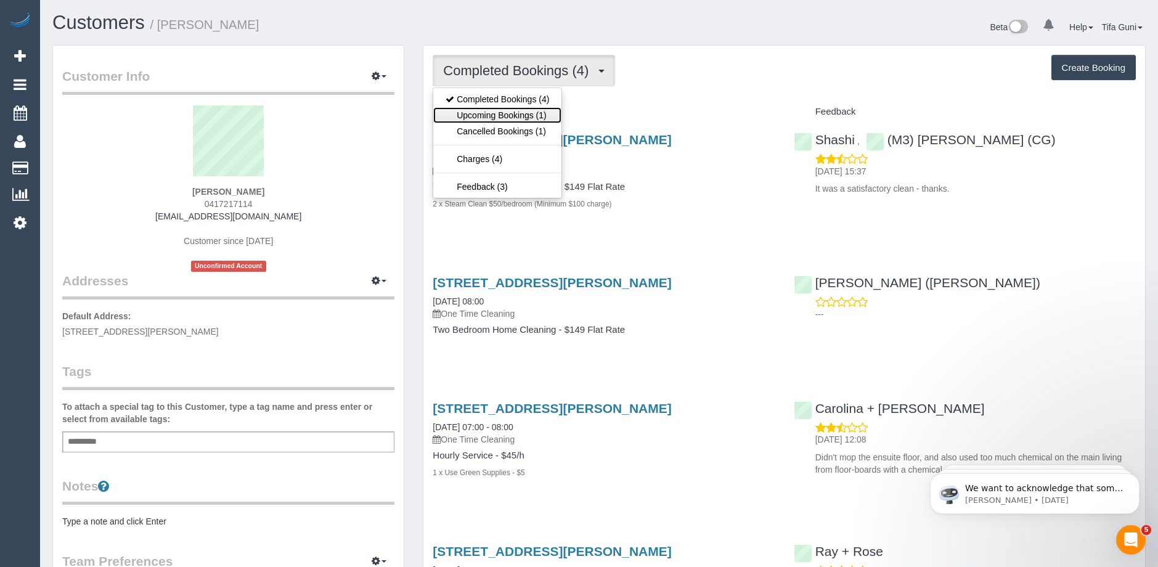
click at [524, 117] on link "Upcoming Bookings (1)" at bounding box center [497, 115] width 128 height 16
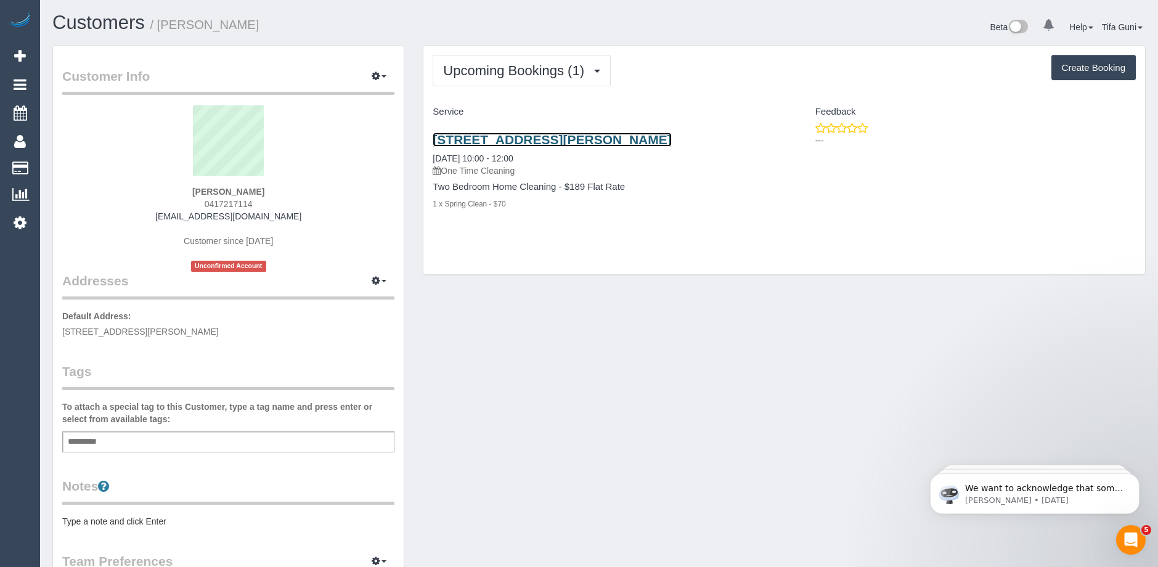
click at [524, 140] on link "3/17 Cartwright St, Oak Park, VIC 3046" at bounding box center [551, 139] width 238 height 14
click at [504, 141] on link "3/17 Cartwright St, Oak Park, VIC 3046" at bounding box center [551, 139] width 238 height 14
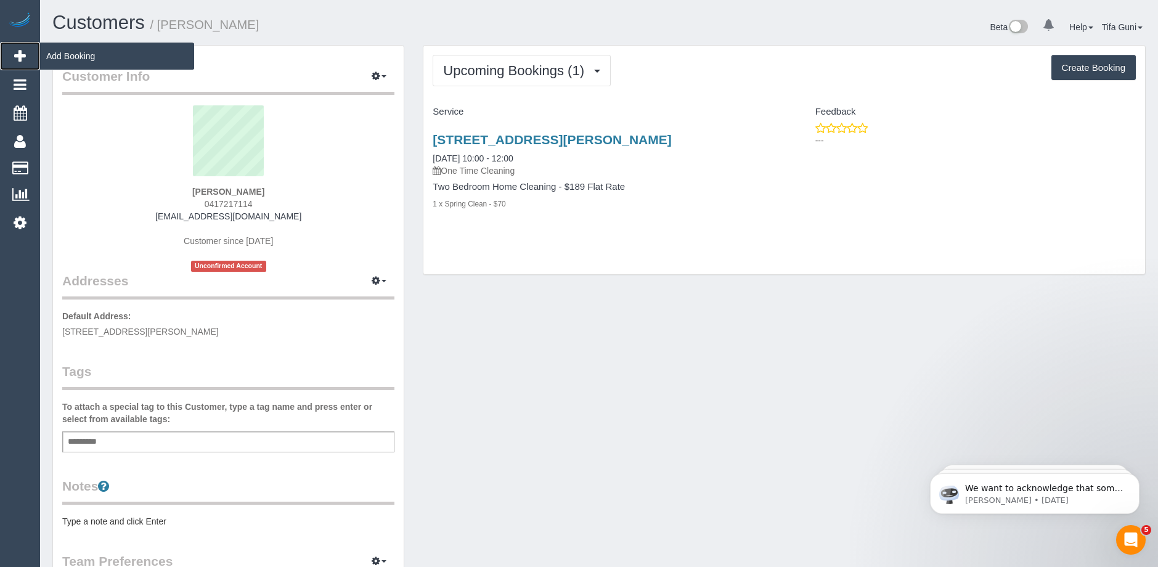
click at [71, 57] on span "Add Booking" at bounding box center [117, 56] width 154 height 28
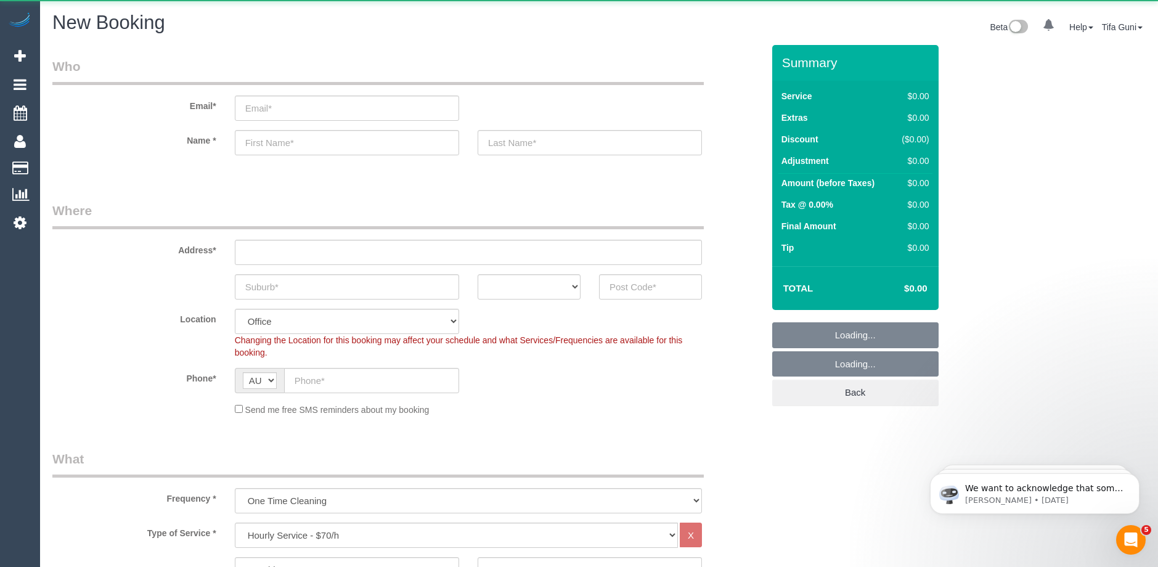
select select "object:5742"
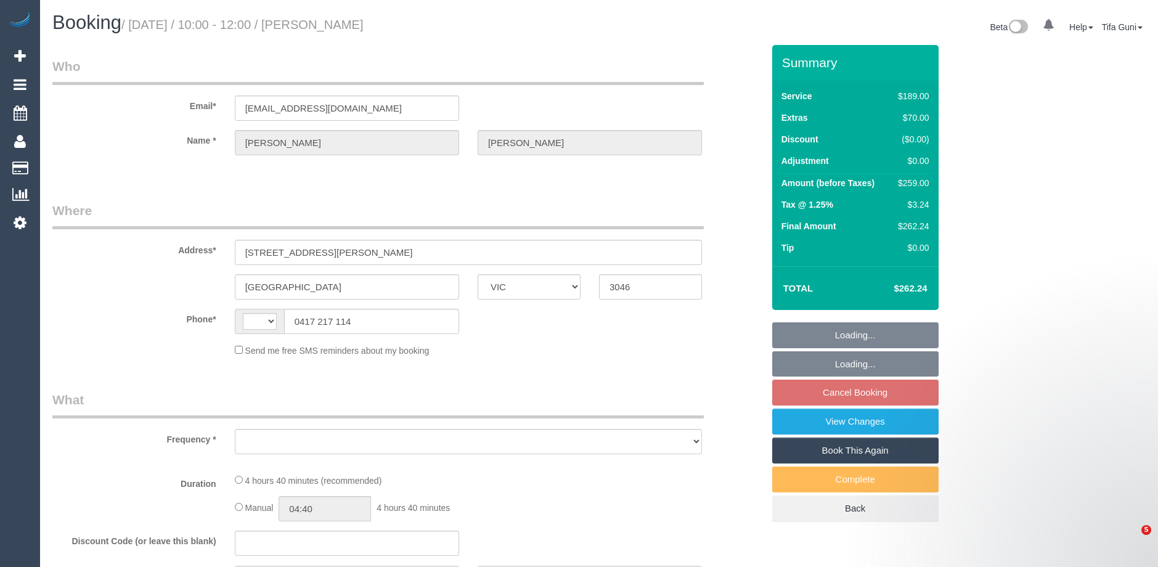
select select "VIC"
select select "string:AU"
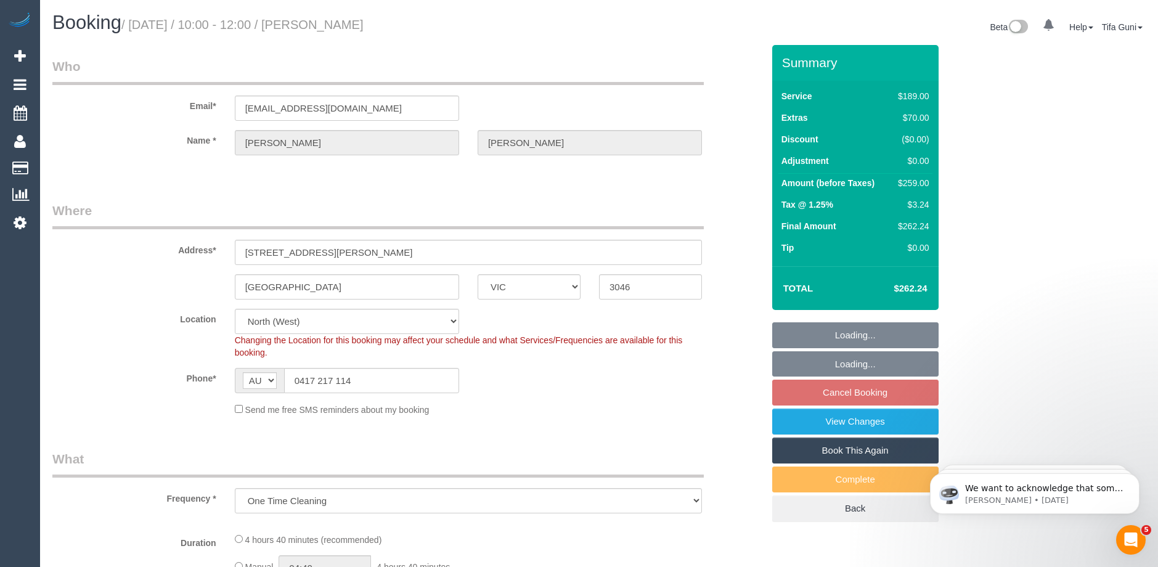
select select "object:550"
select select "string:stripe-pm_1ImXMm2GScqysDRVbUJBdHJ4"
select select "number:28"
select select "number:14"
select select "number:18"
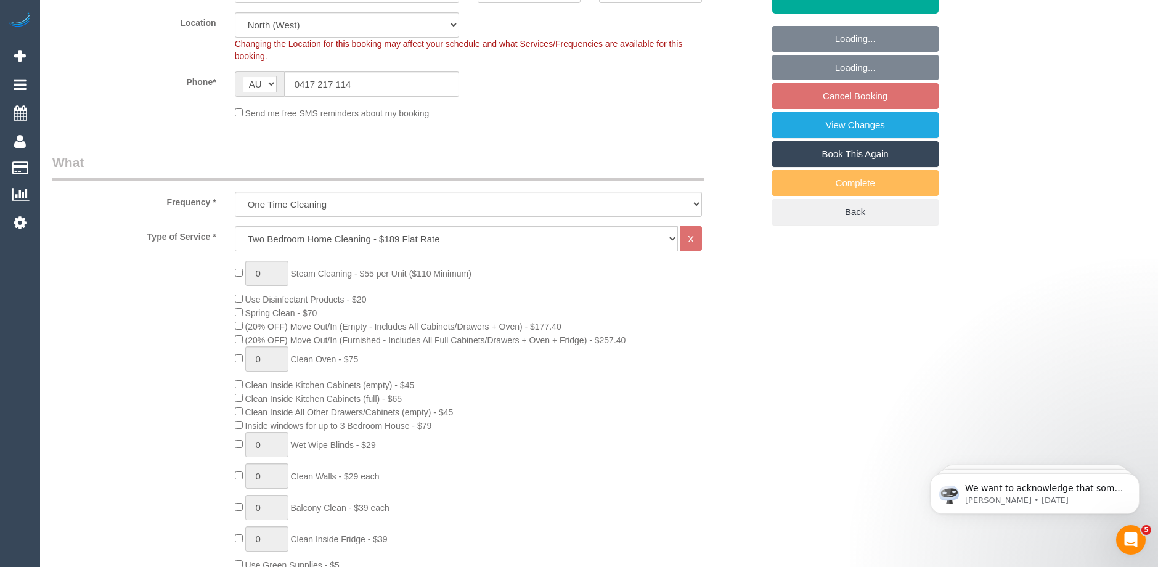
scroll to position [308, 0]
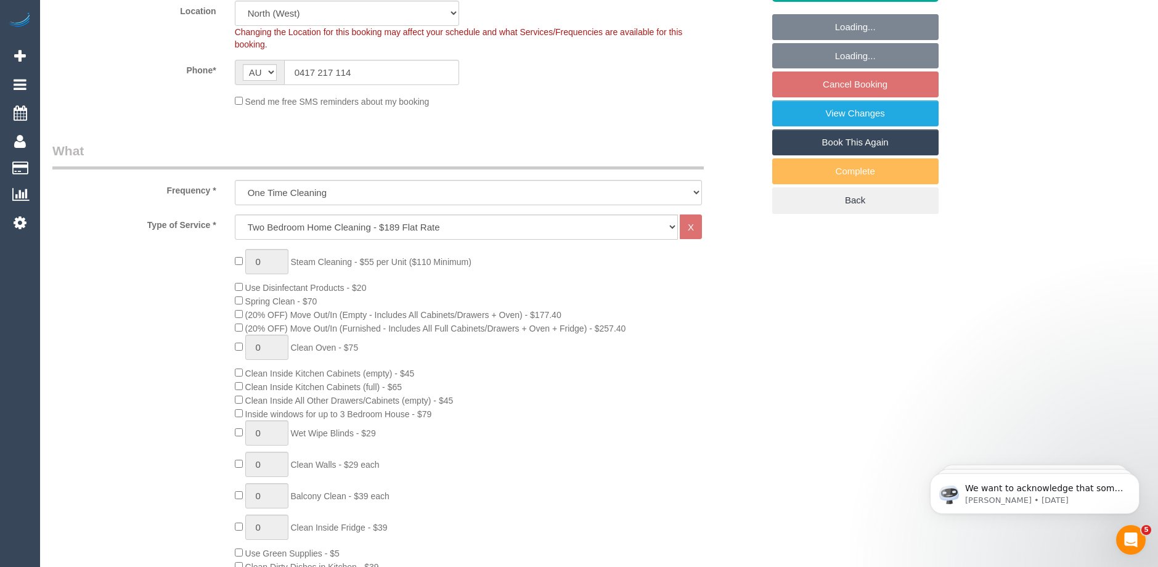
select select "spot3"
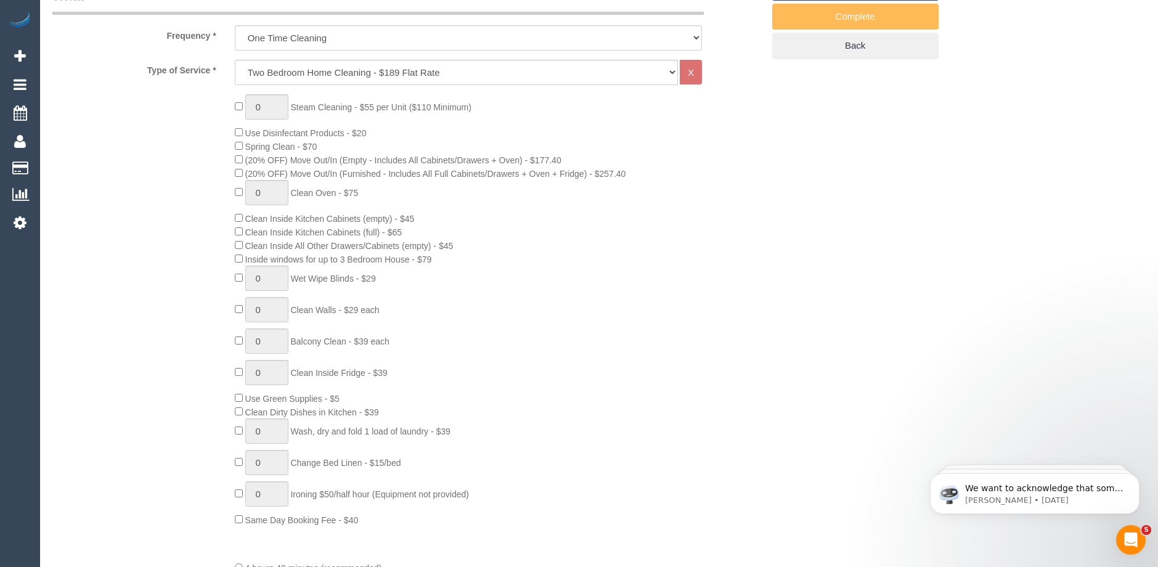
scroll to position [93, 0]
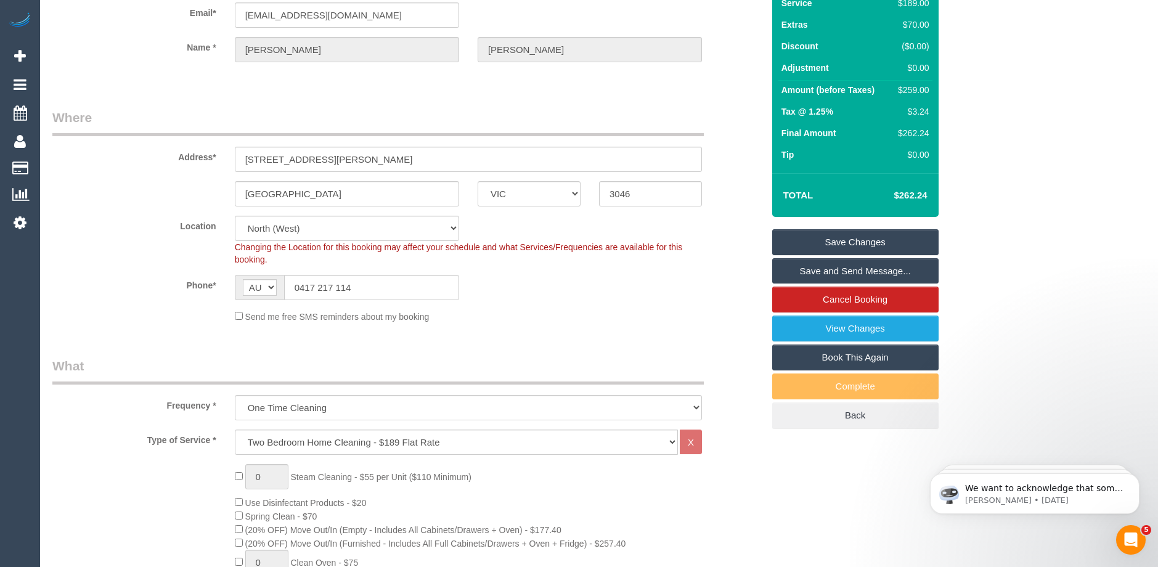
click at [853, 243] on link "Save Changes" at bounding box center [855, 242] width 166 height 26
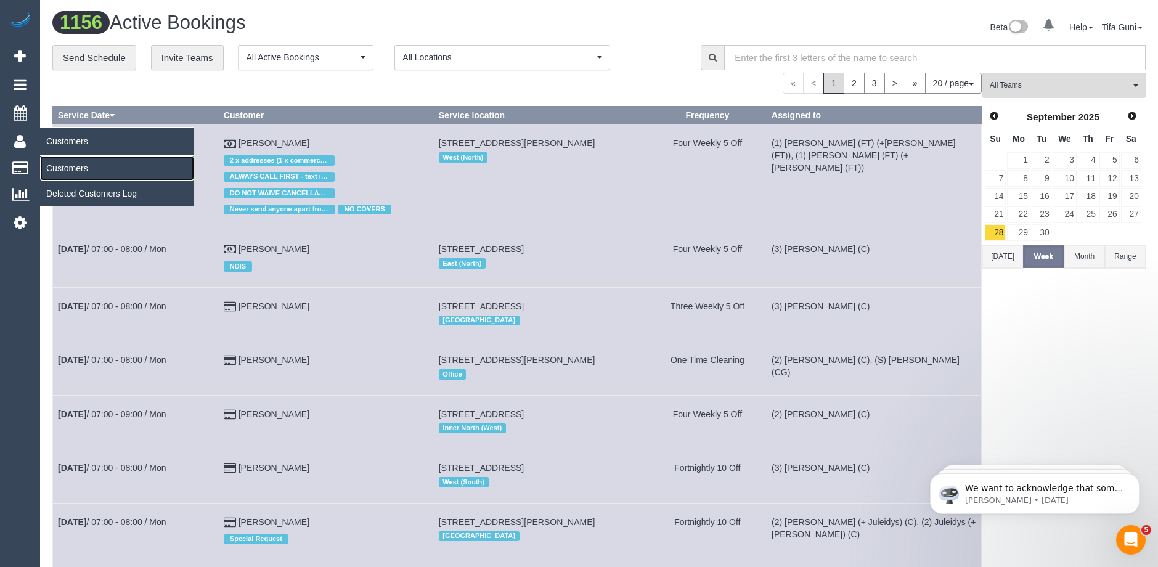
click at [57, 168] on link "Customers" at bounding box center [117, 168] width 154 height 25
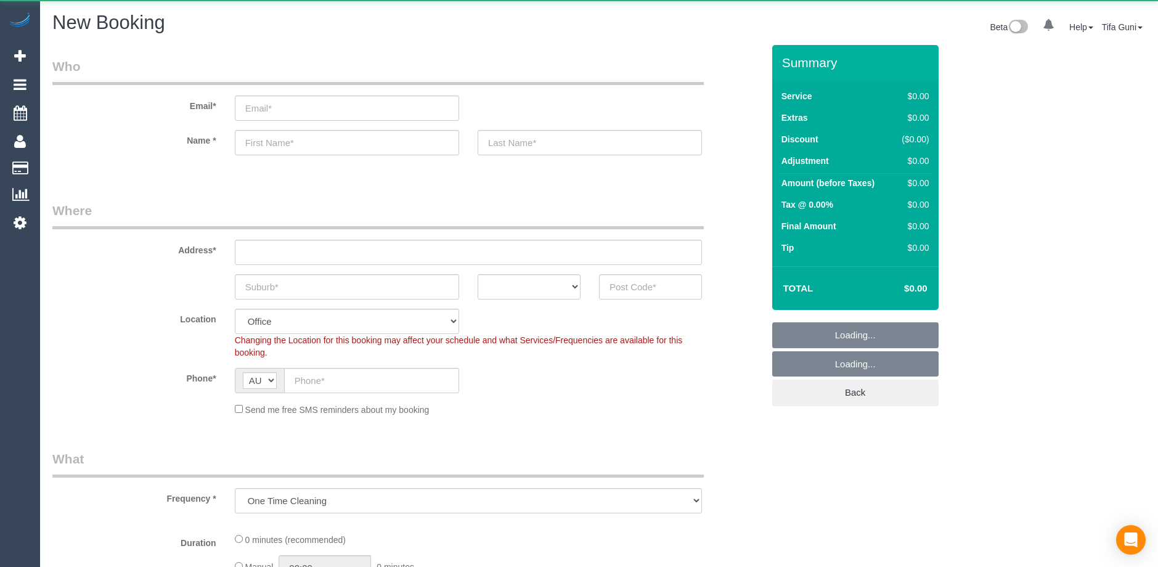
select select "object:813"
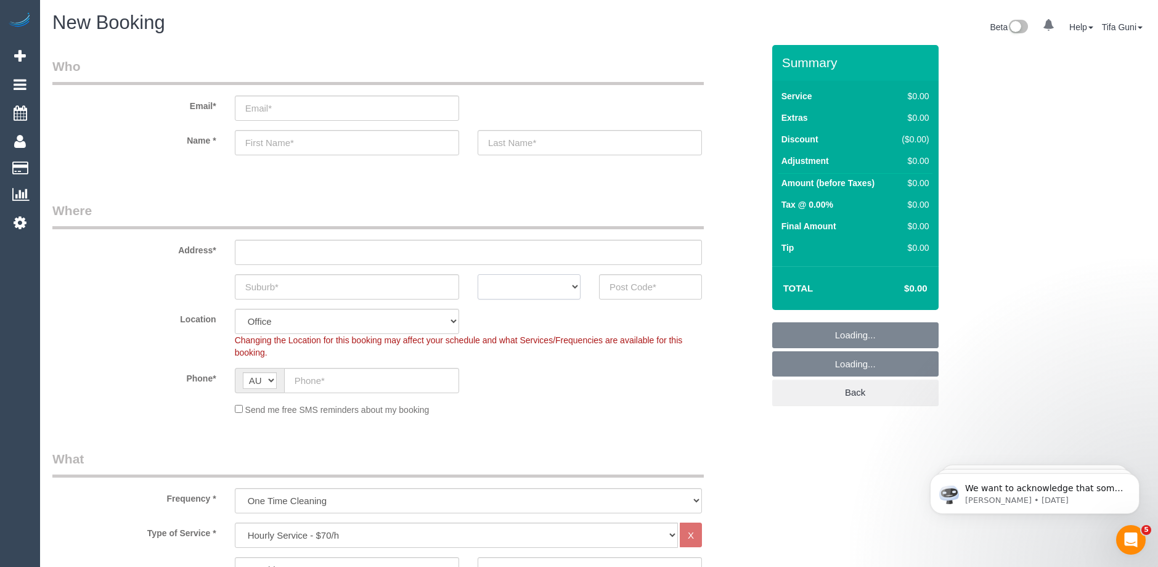
click at [577, 285] on select "ACT [GEOGRAPHIC_DATA] NT [GEOGRAPHIC_DATA] SA TAS [GEOGRAPHIC_DATA] [GEOGRAPHIC…" at bounding box center [528, 286] width 103 height 25
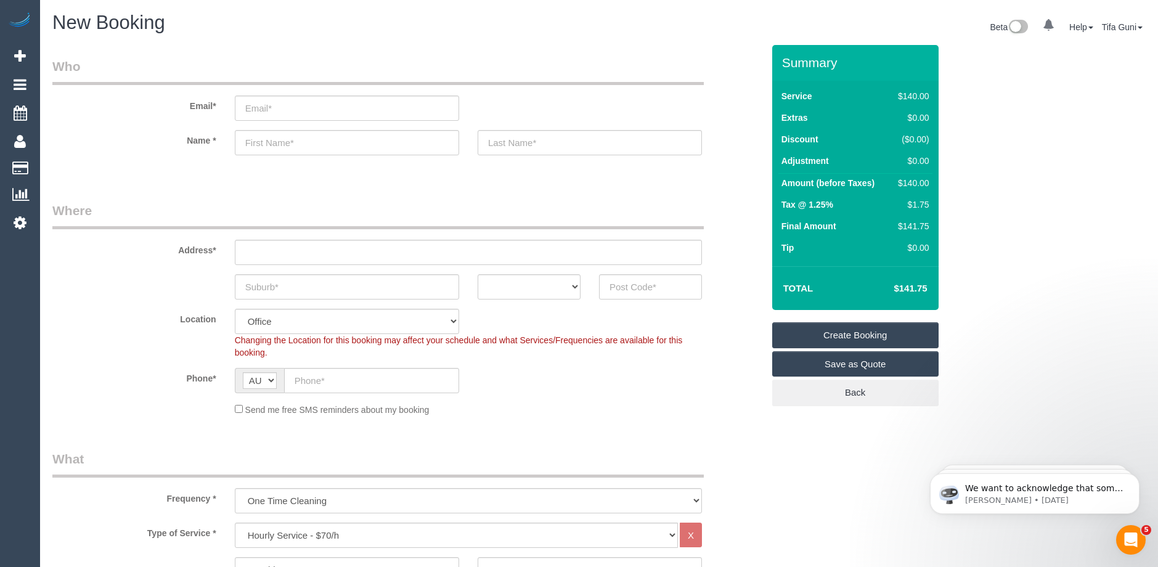
click at [416, 401] on sui-booking-location "Location [GEOGRAPHIC_DATA] (North) East (South) [GEOGRAPHIC_DATA] (East) [GEOGR…" at bounding box center [407, 362] width 710 height 107
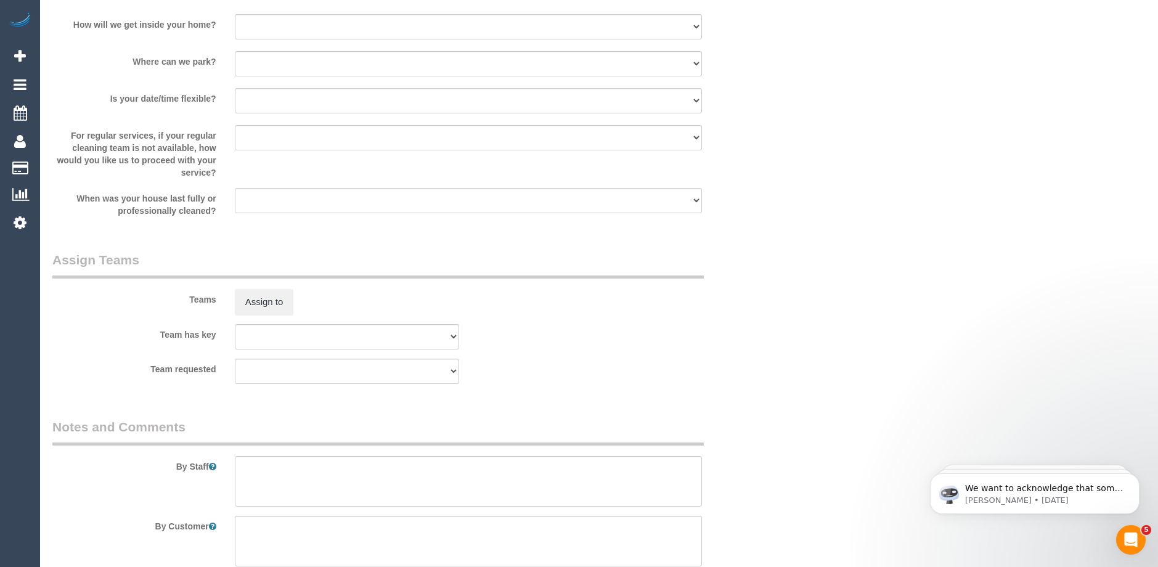
scroll to position [1740, 0]
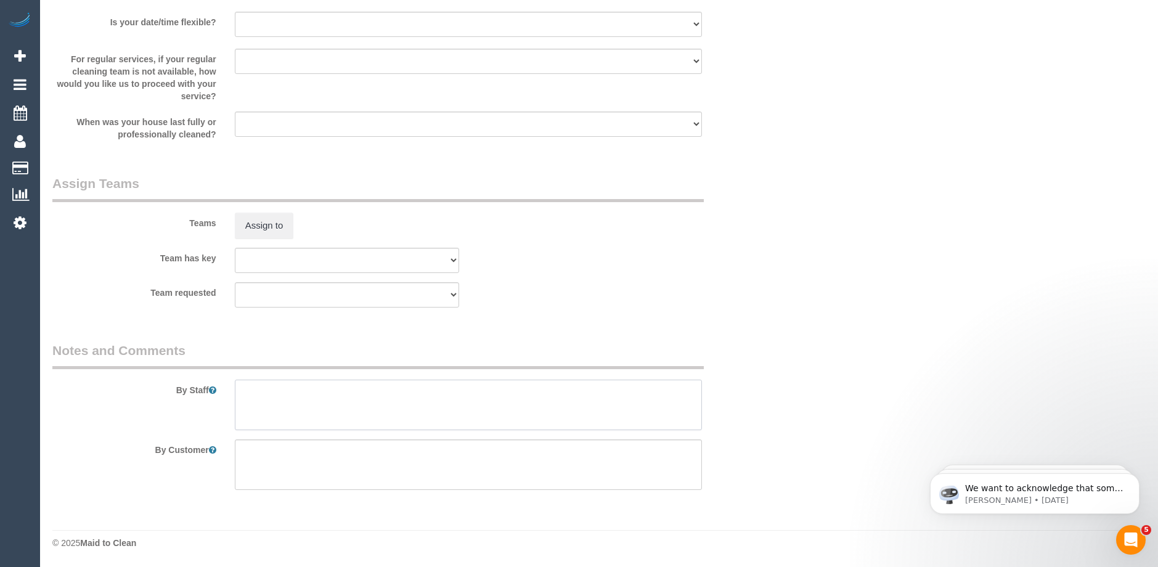
click at [322, 400] on textarea at bounding box center [468, 404] width 467 height 51
type textarea "d"
click at [285, 389] on textarea at bounding box center [468, 404] width 467 height 51
click at [362, 394] on textarea at bounding box center [468, 404] width 467 height 51
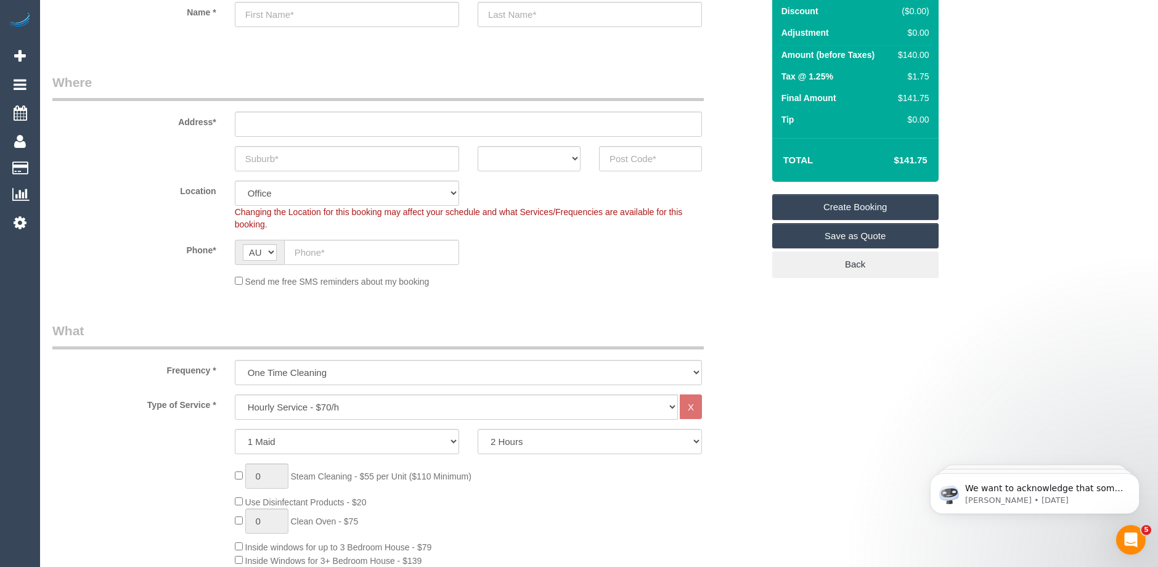
scroll to position [0, 0]
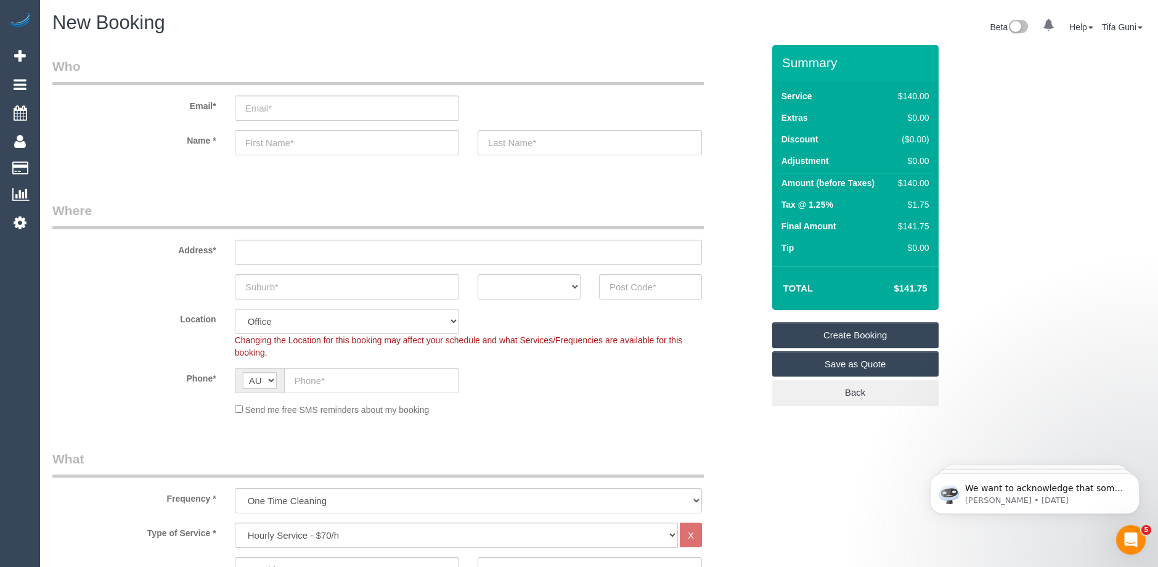
type textarea "cleaning in 2 bathrooms next day from [DATE]"
click at [269, 144] on input "text" at bounding box center [347, 142] width 224 height 25
type input "[PERSON_NAME]."
click at [561, 285] on select "ACT [GEOGRAPHIC_DATA] NT [GEOGRAPHIC_DATA] SA TAS [GEOGRAPHIC_DATA] [GEOGRAPHIC…" at bounding box center [528, 286] width 103 height 25
select select "VIC"
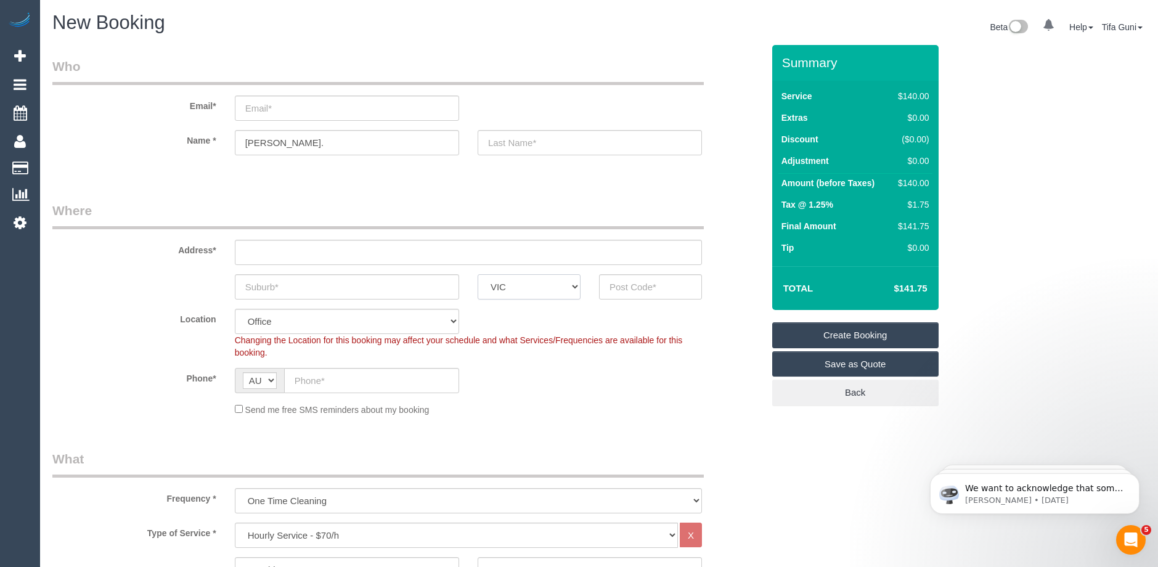
click at [477, 274] on select "ACT [GEOGRAPHIC_DATA] NT [GEOGRAPHIC_DATA] SA TAS [GEOGRAPHIC_DATA] [GEOGRAPHIC…" at bounding box center [528, 286] width 103 height 25
click at [274, 111] on input "email" at bounding box center [347, 107] width 224 height 25
type input "m"
type input "mummabre@hotmail.com"
click at [269, 250] on input "text" at bounding box center [468, 252] width 467 height 25
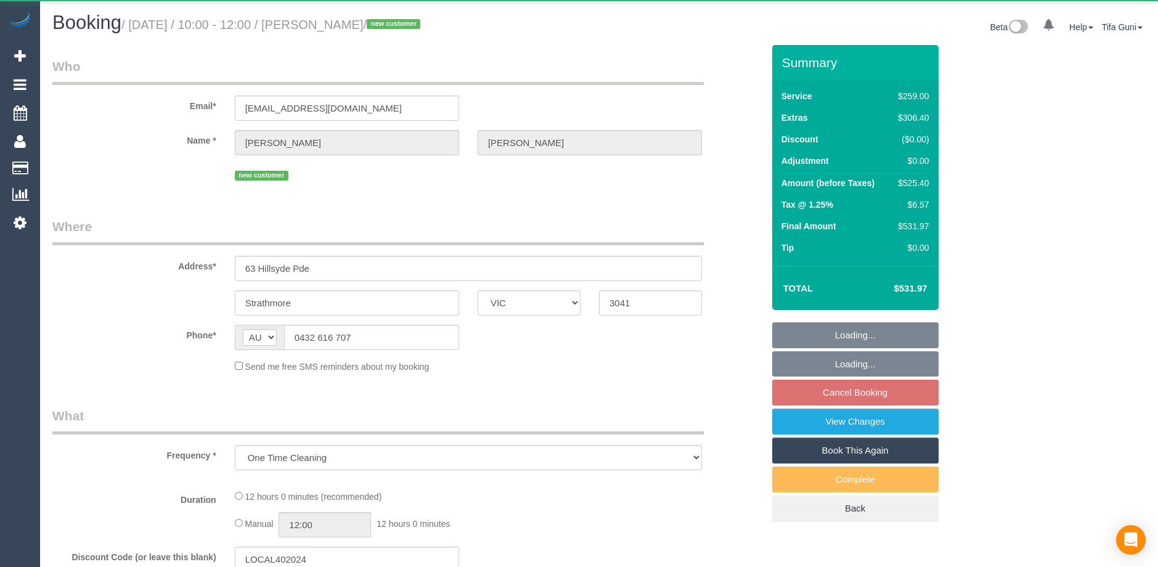
select select "VIC"
select select "string:stripe-pm_1SCeVW2GScqysDRVWt50dfWD"
select select "number:28"
select select "number:17"
select select "number:19"
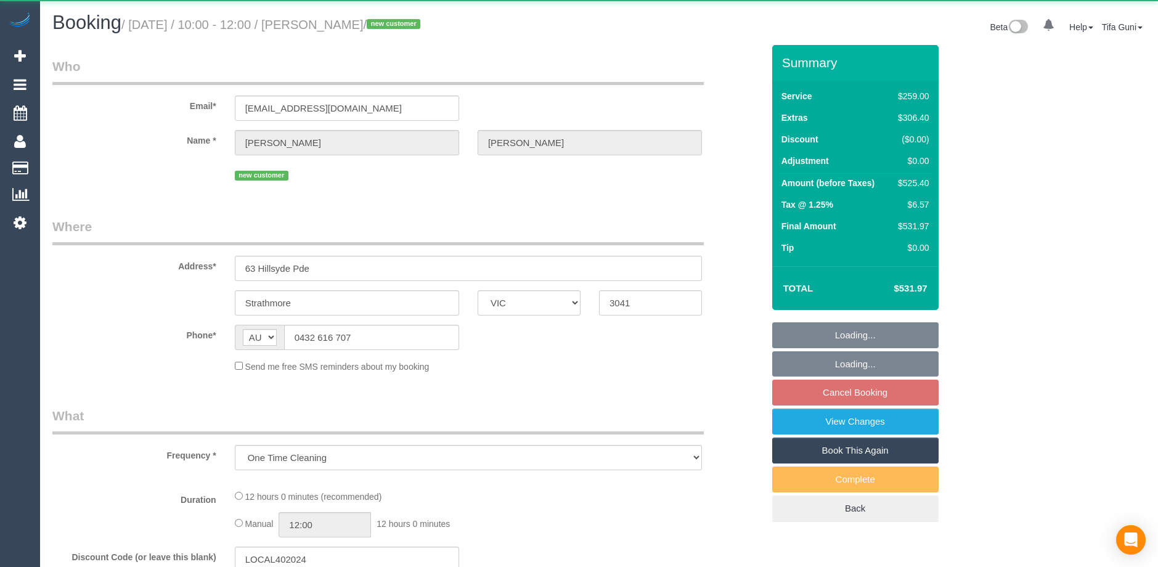
select select "number:24"
select select "number:33"
select select "number:26"
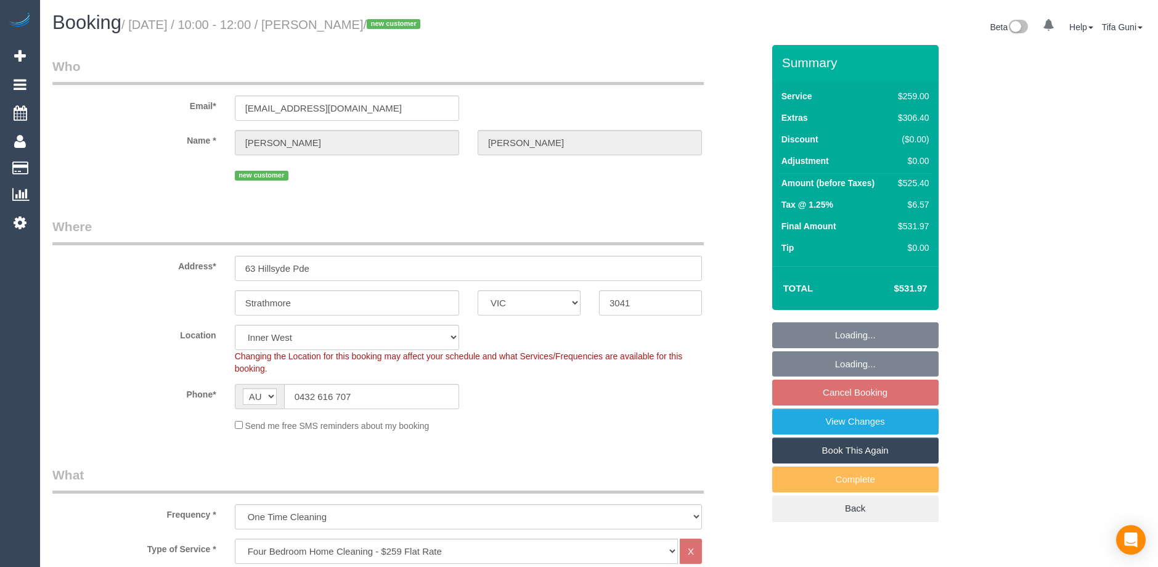
select select "object:780"
select select "spot3"
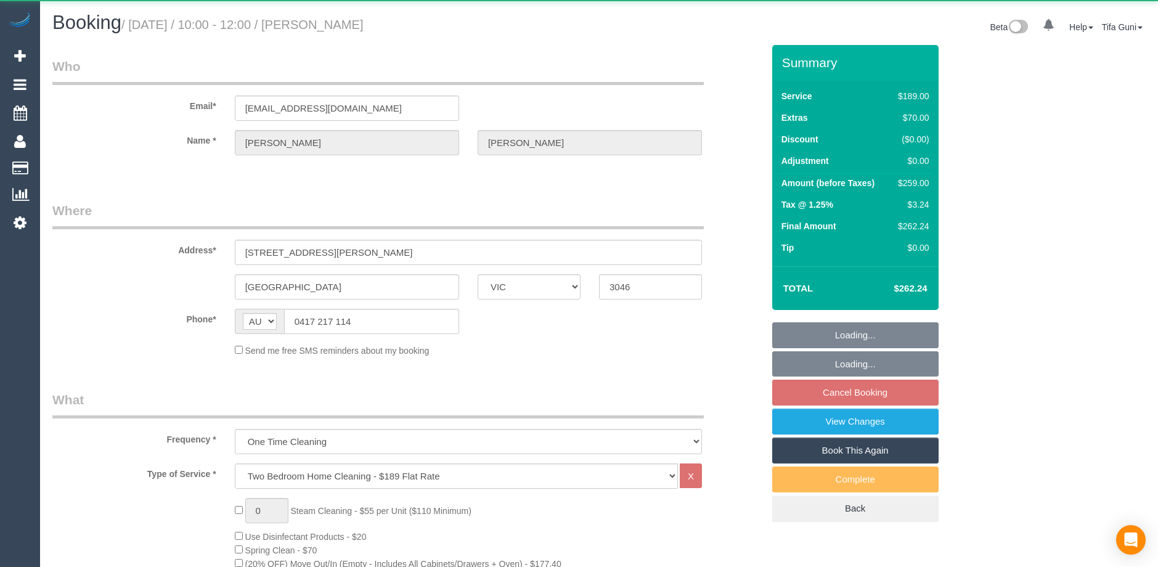
select select "VIC"
select select "string:stripe-pm_1ImXMm2GScqysDRVbUJBdHJ4"
select select "number:28"
select select "number:14"
select select "number:18"
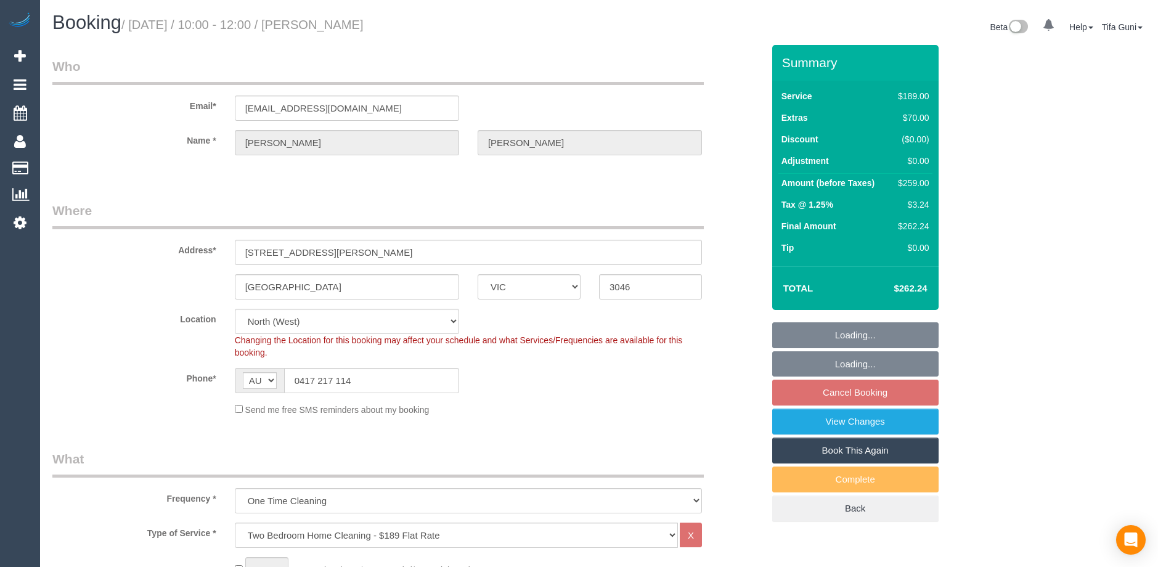
select select "object:792"
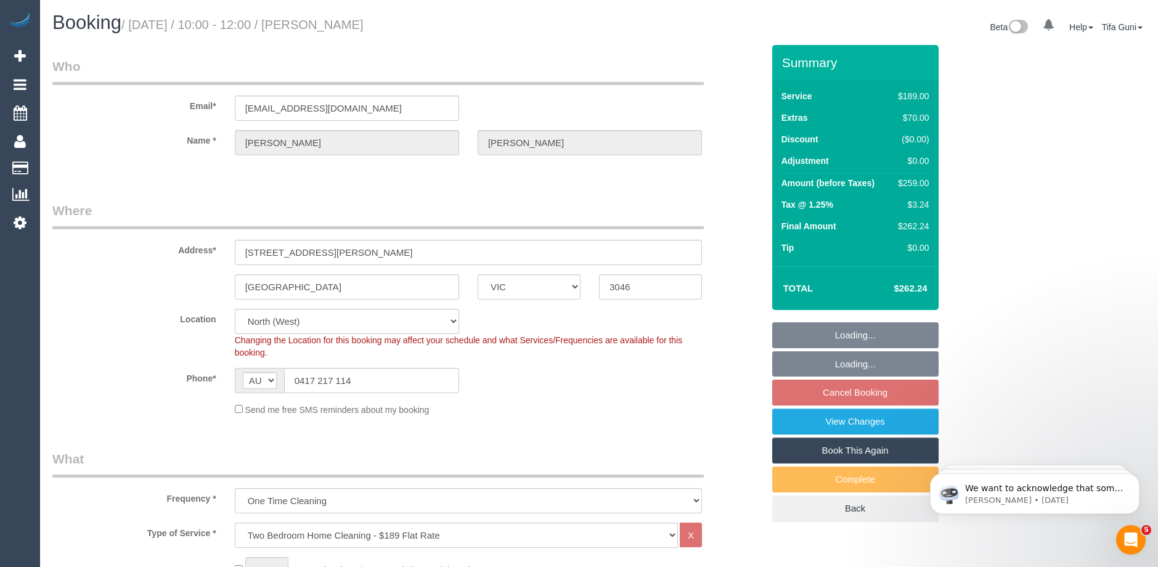
select select "spot3"
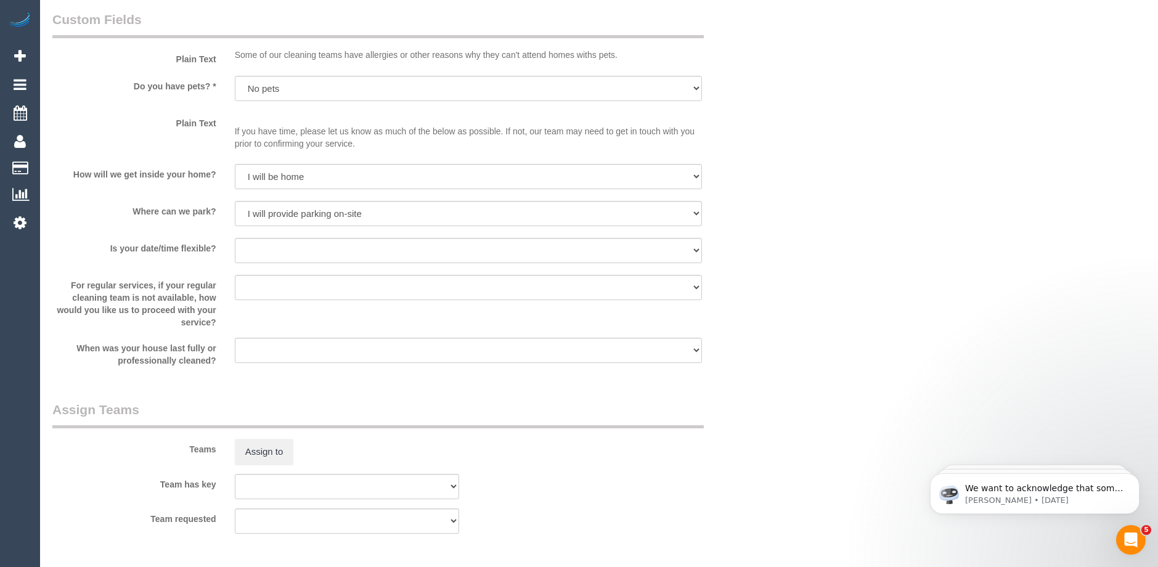
scroll to position [1202, 0]
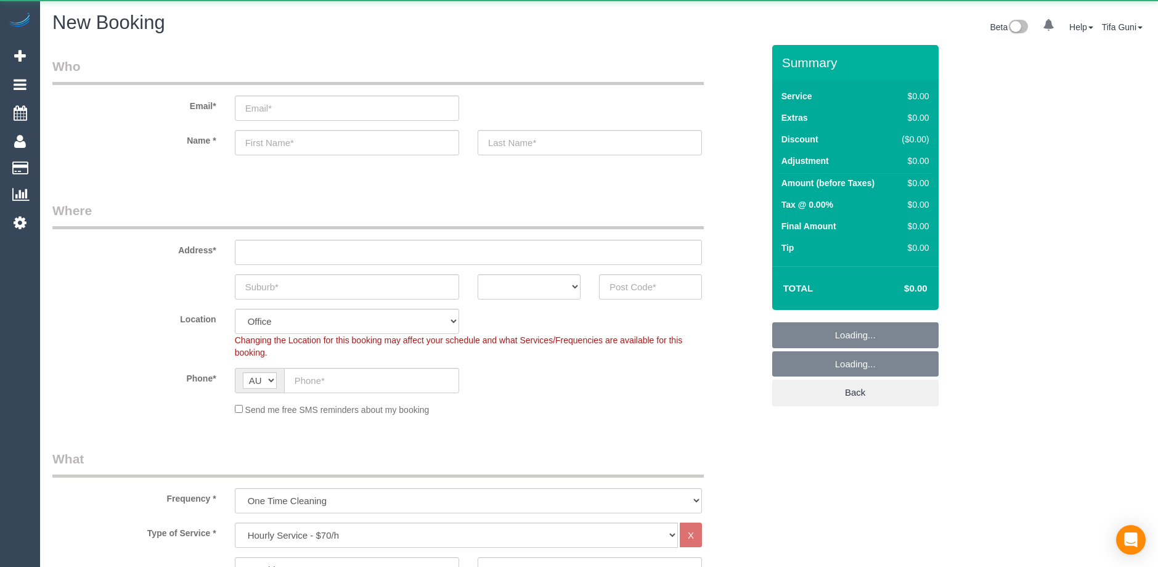
select select "object:813"
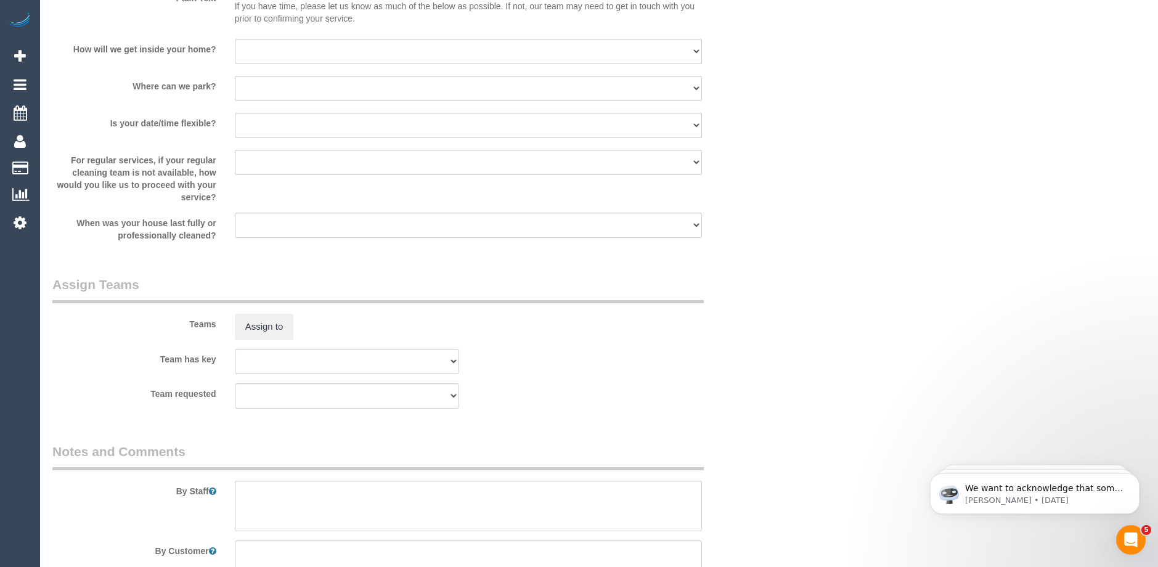
scroll to position [1740, 0]
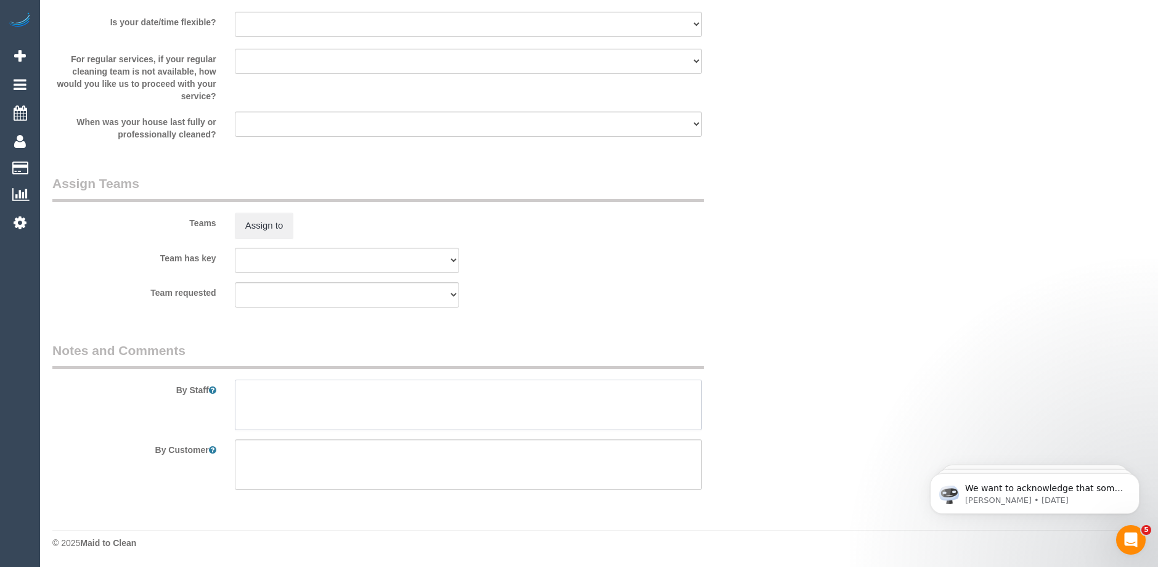
click at [280, 404] on textarea at bounding box center [468, 404] width 467 height 51
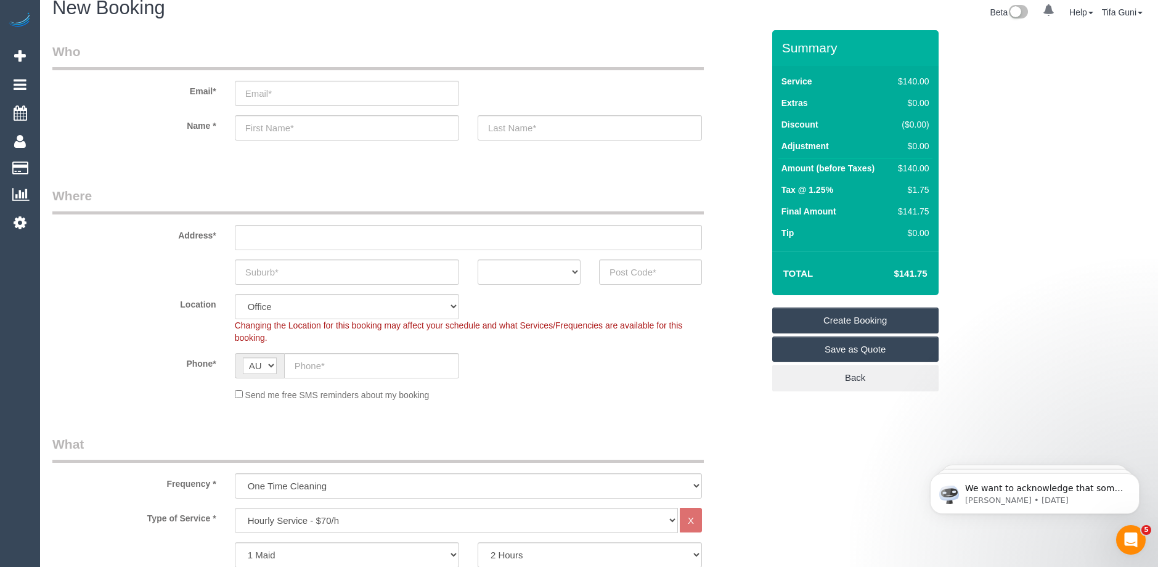
scroll to position [0, 0]
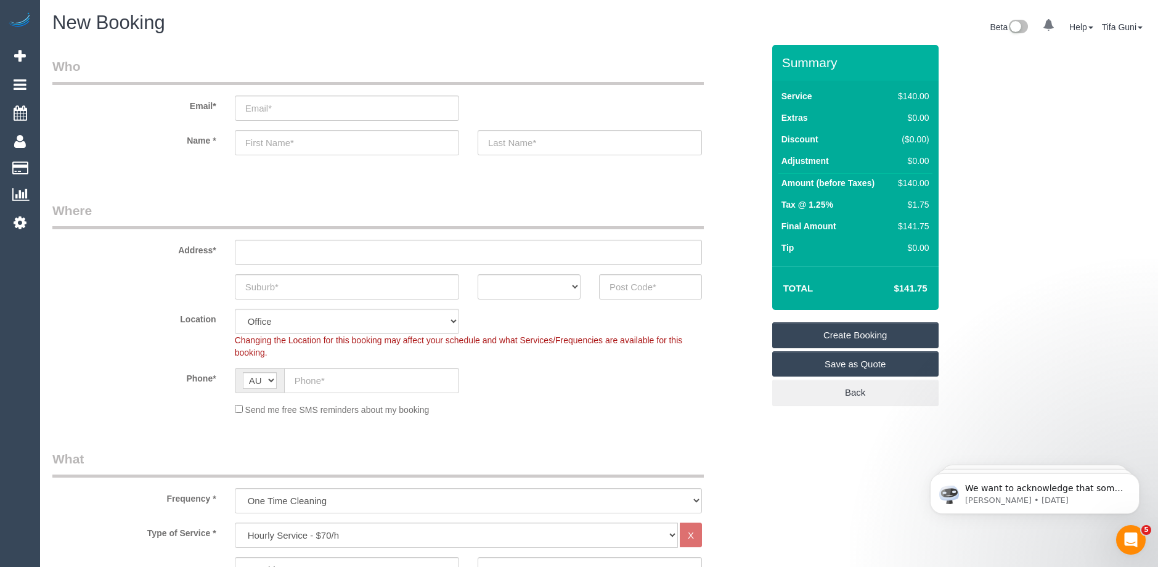
type textarea "3 bathrooms Kitchen cupboads"
click at [554, 290] on select "ACT NSW NT QLD SA TAS VIC WA" at bounding box center [528, 286] width 103 height 25
click at [299, 282] on input "text" at bounding box center [347, 286] width 224 height 25
click at [564, 287] on select "ACT NSW NT QLD SA TAS VIC WA" at bounding box center [528, 286] width 103 height 25
select select "VIC"
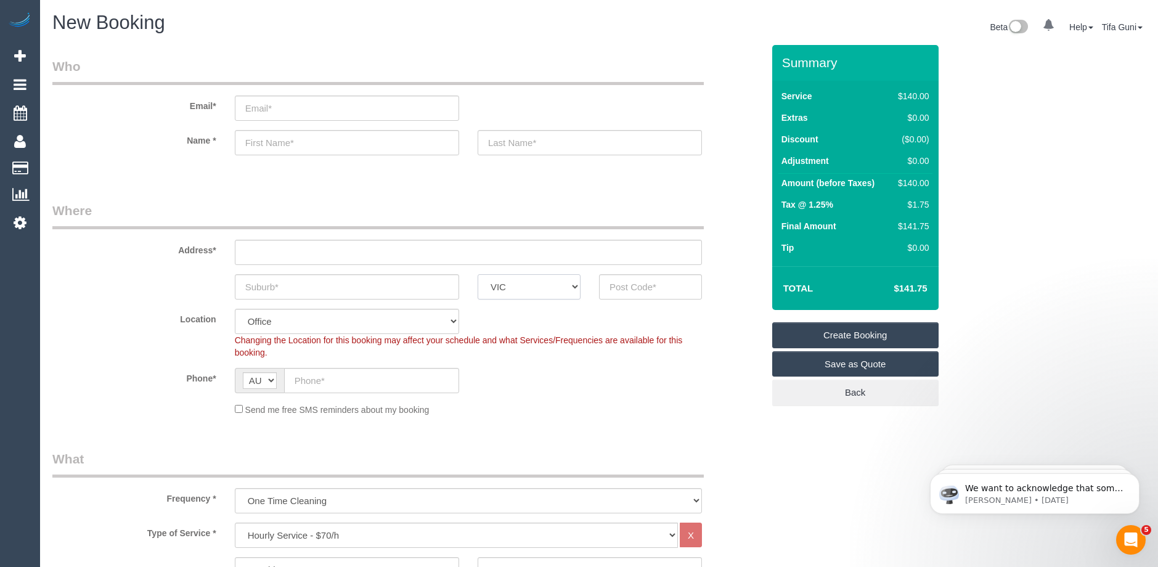
click at [477, 274] on select "ACT NSW NT QLD SA TAS VIC WA" at bounding box center [528, 286] width 103 height 25
click at [269, 294] on input "text" at bounding box center [347, 286] width 224 height 25
type input "Buleen"
click at [615, 285] on input "text" at bounding box center [650, 286] width 103 height 25
drag, startPoint x: 641, startPoint y: 283, endPoint x: 576, endPoint y: 283, distance: 65.3
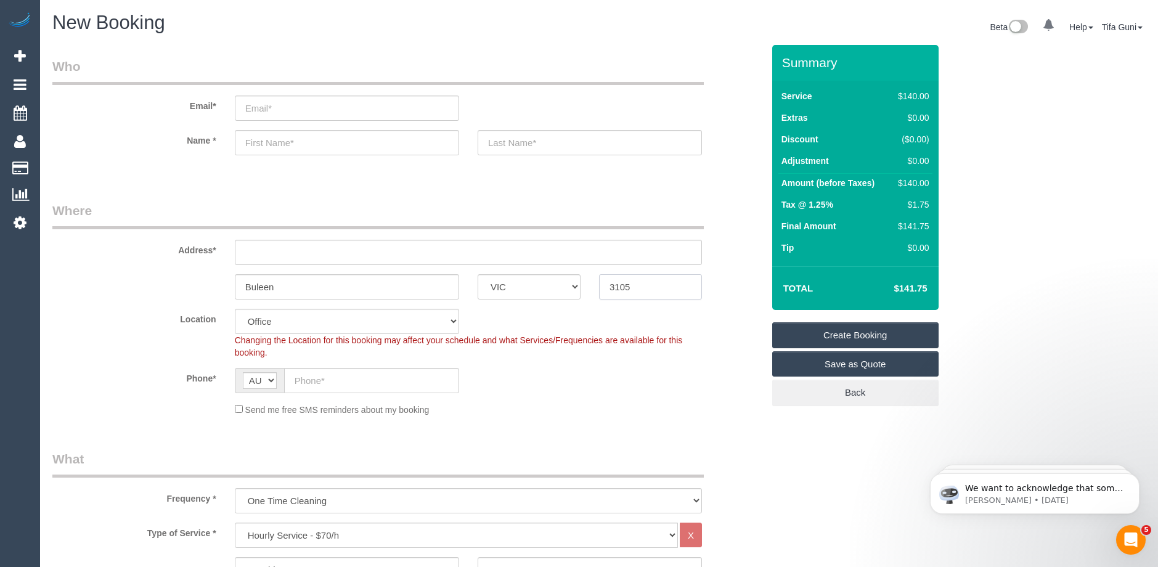
click at [576, 283] on div "Buleen ACT NSW NT QLD SA TAS VIC WA 3105" at bounding box center [407, 286] width 729 height 25
type input "3105"
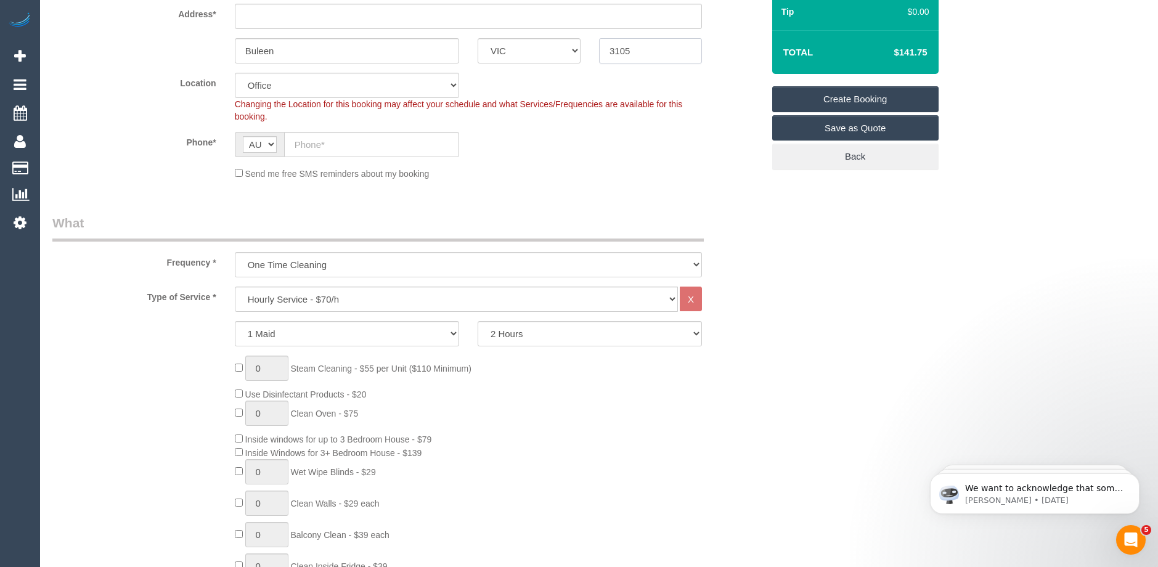
scroll to position [246, 0]
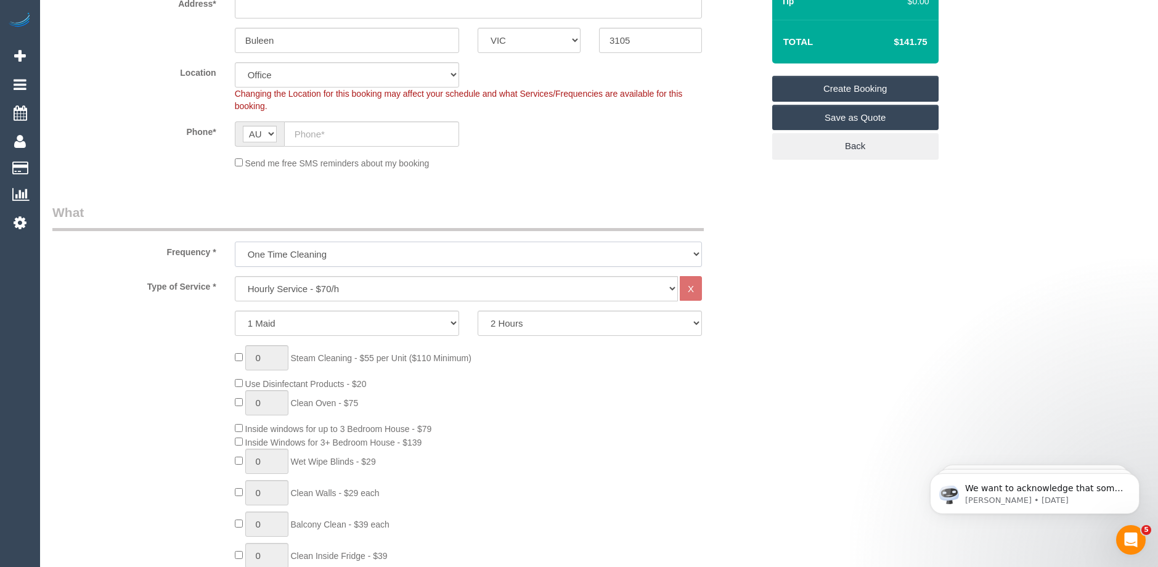
click at [298, 258] on select "One Time Cleaning Weekly - 10% Off - 10.00% (0% for the First Booking) Fortnigh…" at bounding box center [468, 253] width 467 height 25
select select "object:814"
click at [235, 241] on select "One Time Cleaning Weekly - 10% Off - 10.00% (0% for the First Booking) Fortnigh…" at bounding box center [468, 253] width 467 height 25
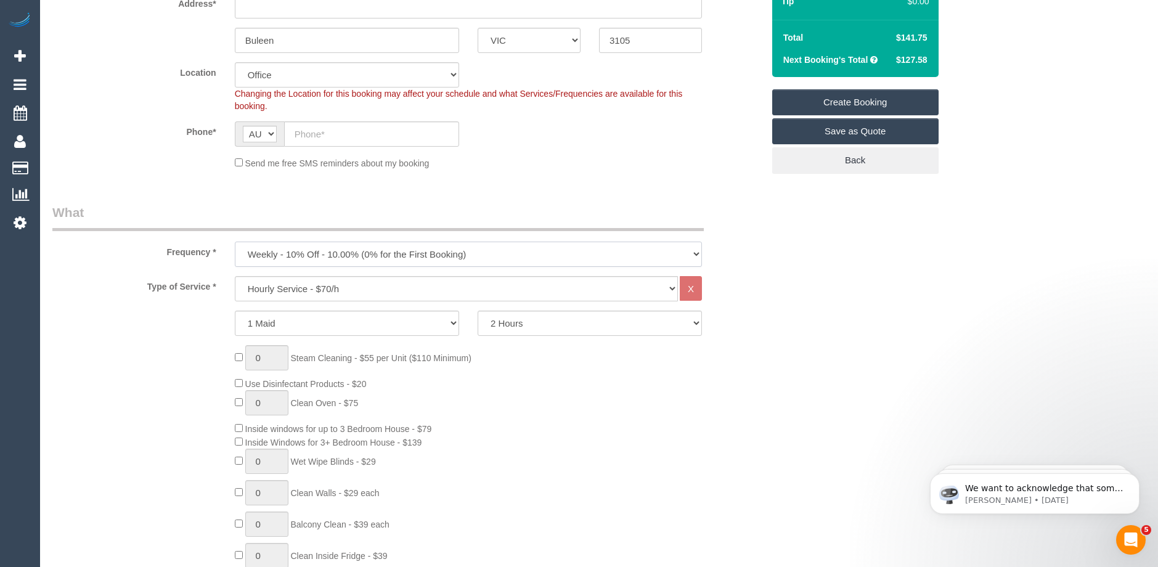
click at [332, 254] on select "One Time Cleaning Weekly - 10% Off - 10.00% (0% for the First Booking) Fortnigh…" at bounding box center [468, 253] width 467 height 25
click at [369, 290] on select "Hourly Service - $70/h Hourly Service - $65/h Hourly Service - $60/h Hourly Ser…" at bounding box center [456, 288] width 443 height 25
select select "275"
click at [235, 276] on select "Hourly Service - $70/h Hourly Service - $65/h Hourly Service - $60/h Hourly Ser…" at bounding box center [456, 288] width 443 height 25
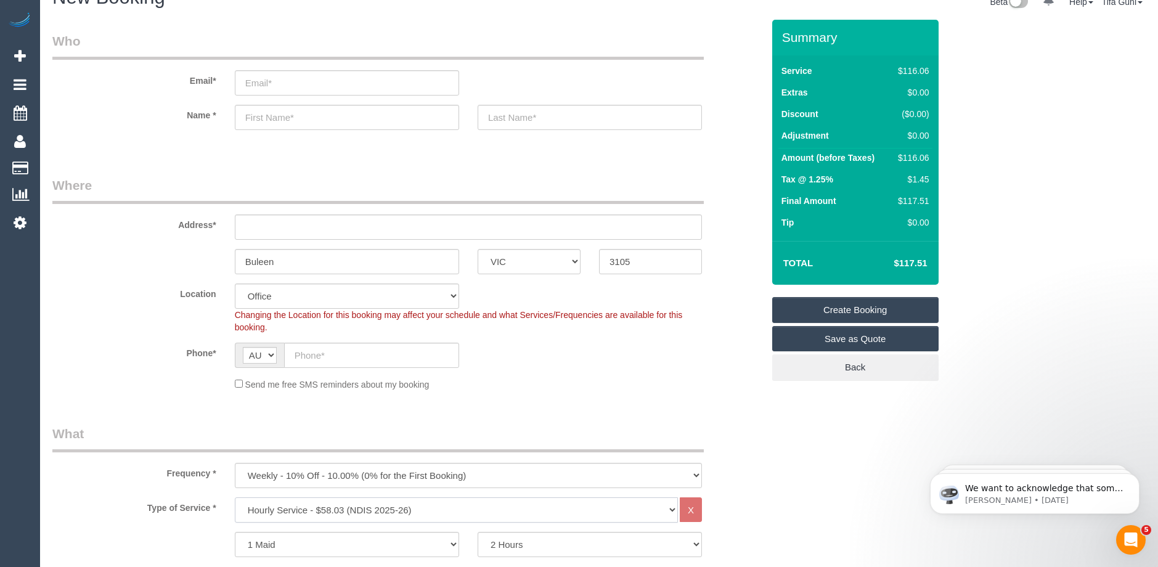
scroll to position [0, 0]
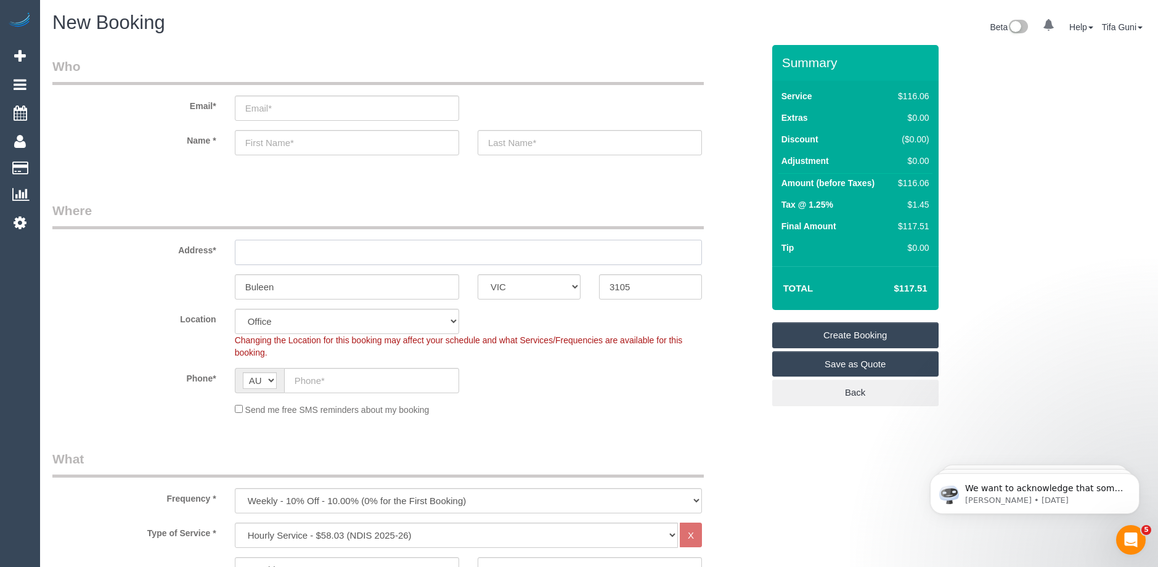
click at [261, 256] on input "text" at bounding box center [468, 252] width 467 height 25
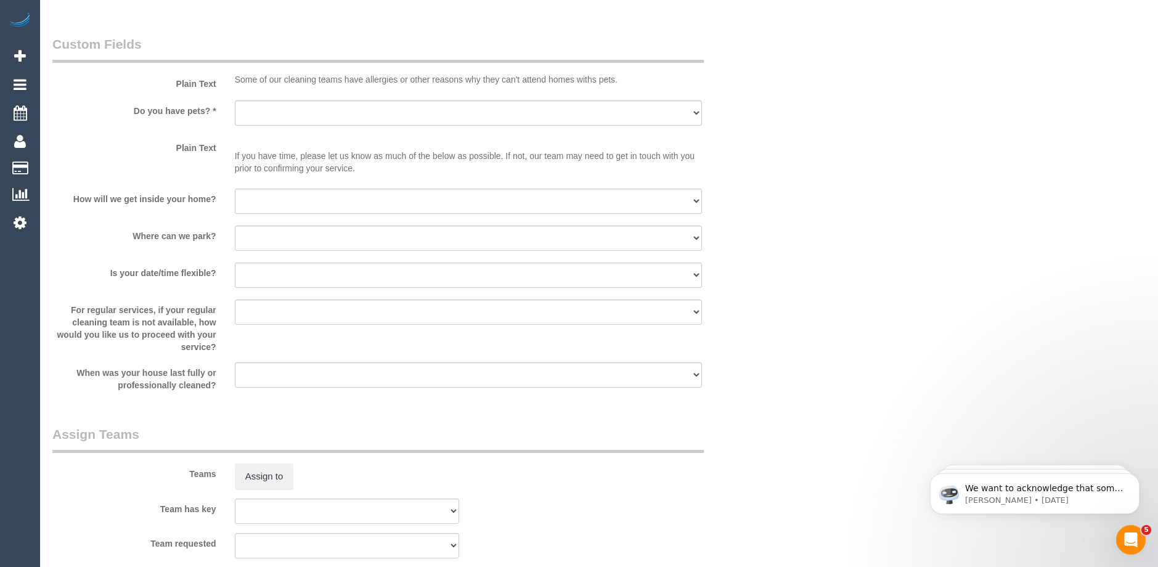
scroll to position [1376, 0]
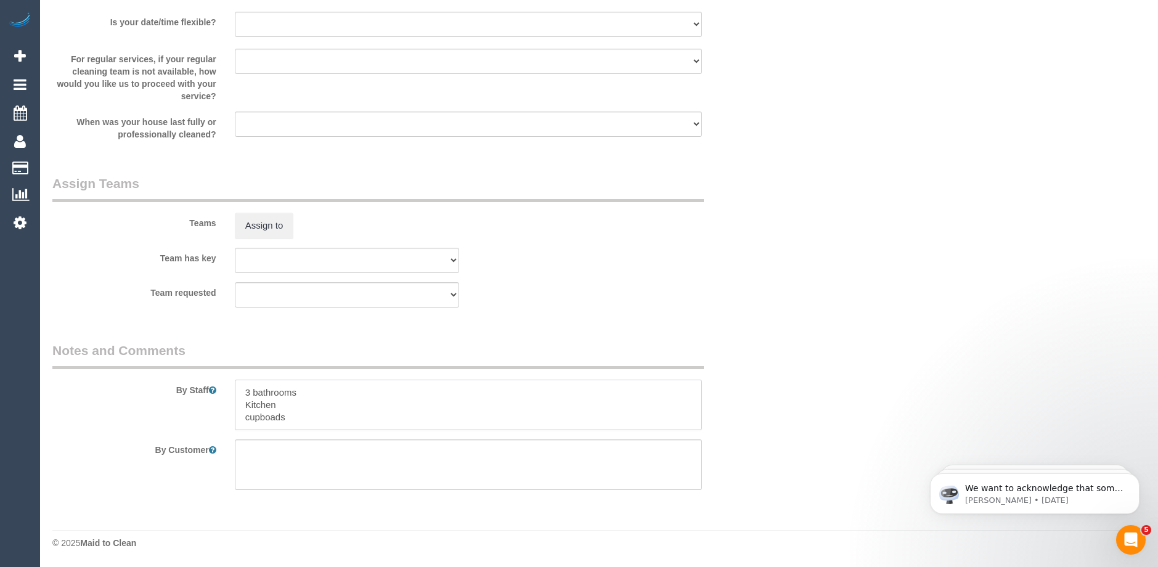
click at [327, 419] on textarea at bounding box center [468, 404] width 467 height 51
click at [270, 453] on textarea at bounding box center [468, 464] width 467 height 51
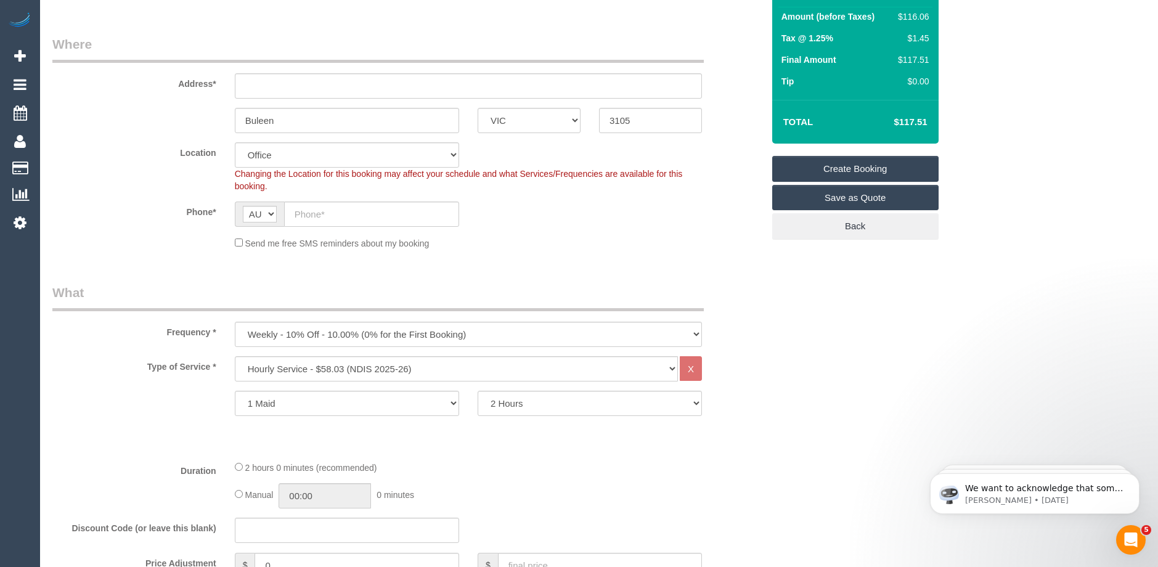
scroll to position [144, 0]
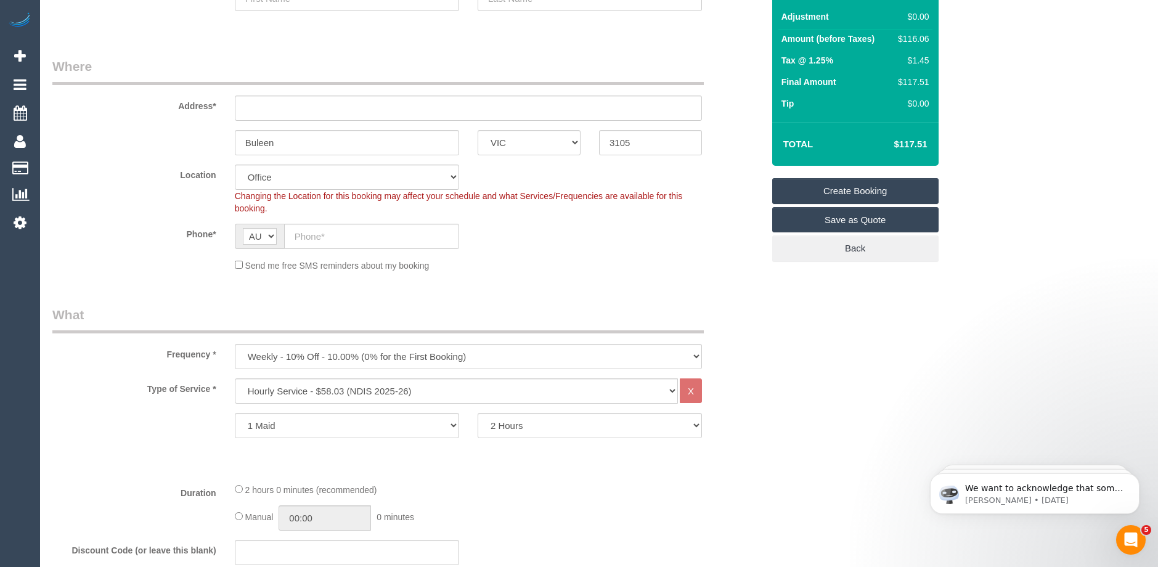
type textarea "Wednesday"
click at [313, 238] on input "text" at bounding box center [371, 236] width 175 height 25
paste input "61 406 177 429"
drag, startPoint x: 302, startPoint y: 237, endPoint x: 275, endPoint y: 238, distance: 27.1
click at [275, 238] on div "AF AL DZ AD AO AI AQ AG AR AM AW AU AT AZ BS BH BD BB BY BE BZ BJ BM BT BO BA B…" at bounding box center [347, 236] width 224 height 25
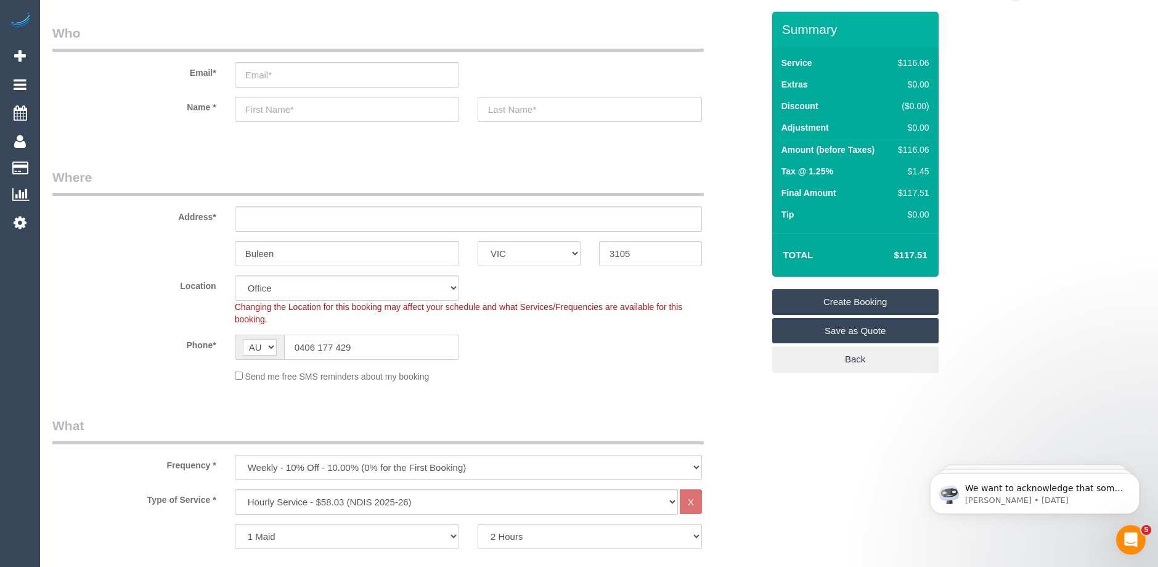
scroll to position [62, 0]
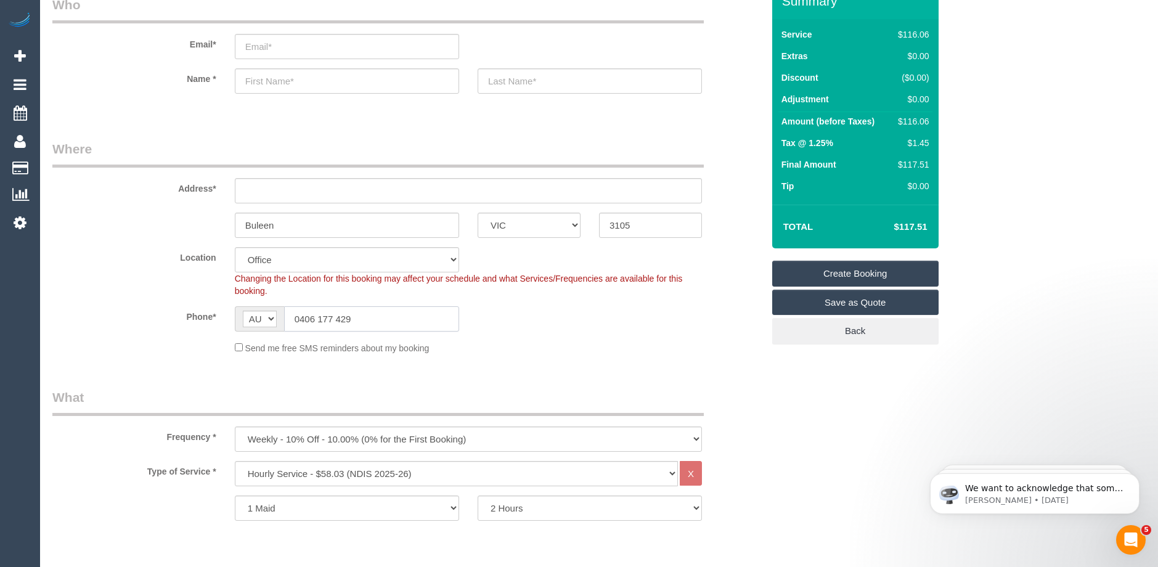
type input "0406 177 429"
click at [258, 198] on input "text" at bounding box center [468, 190] width 467 height 25
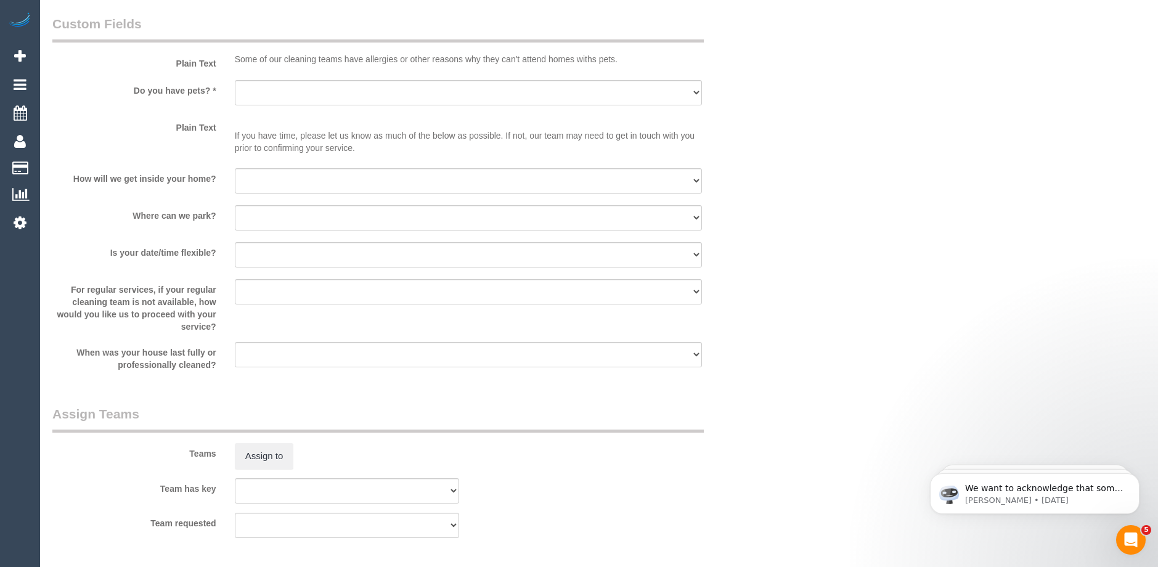
scroll to position [986, 0]
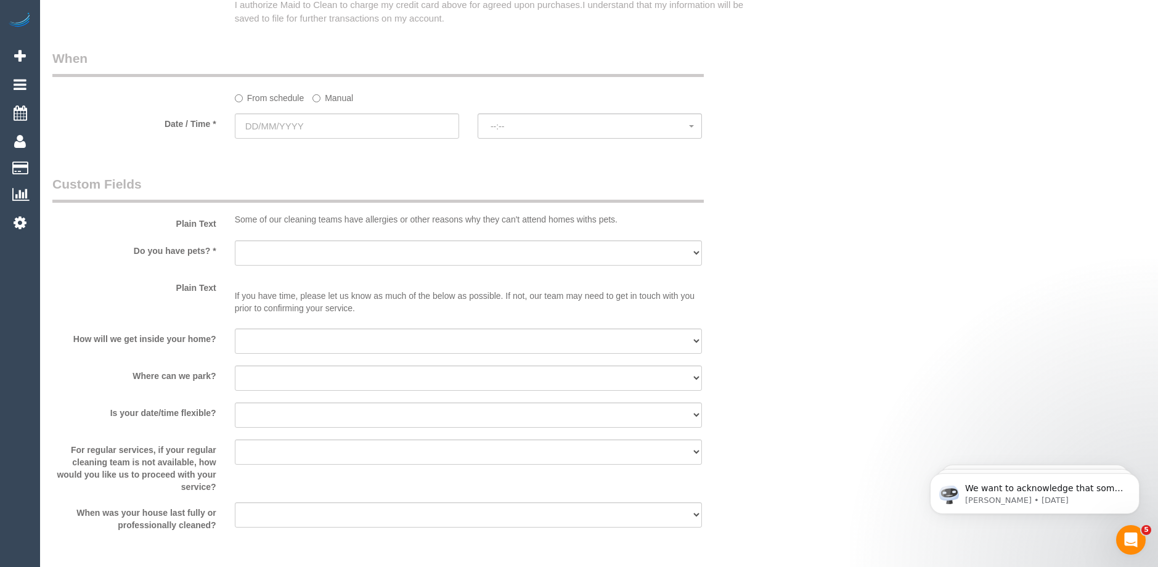
type input "-"
click at [306, 130] on input "text" at bounding box center [347, 125] width 224 height 25
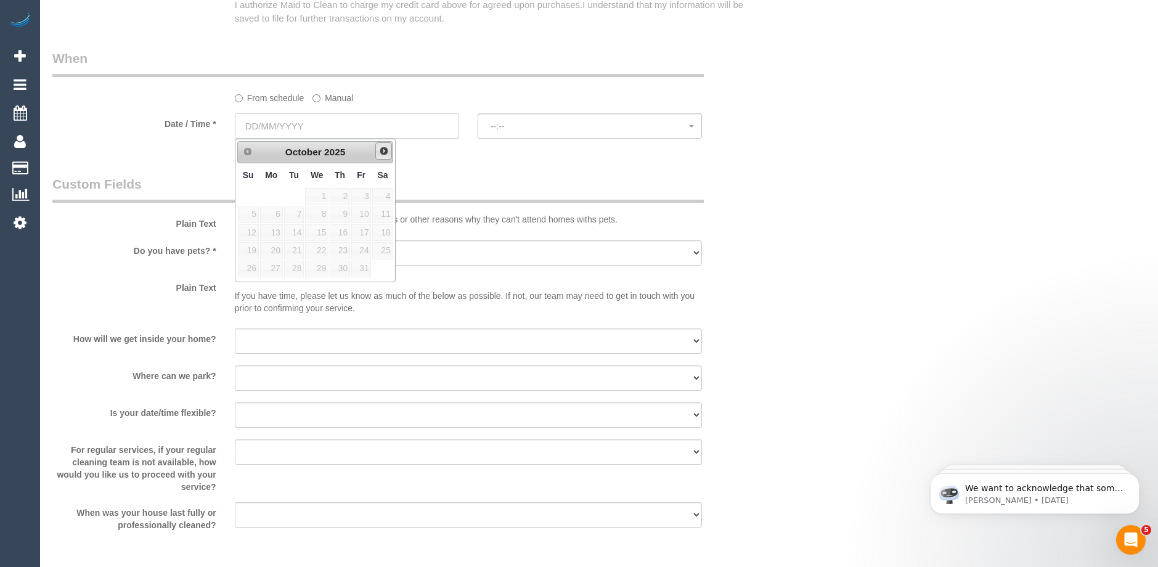
select select "56"
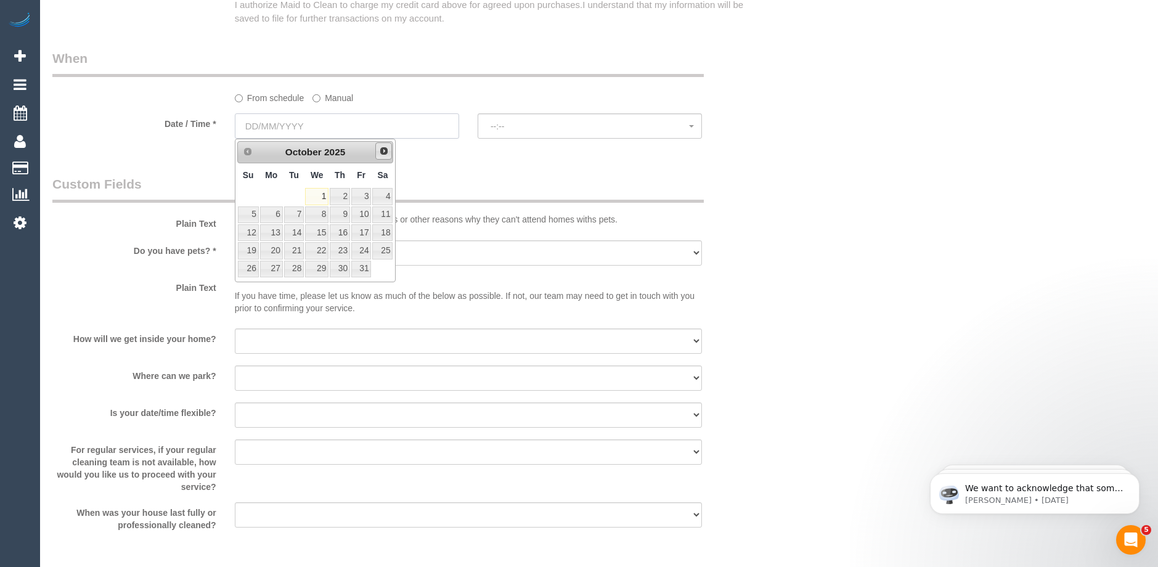
select select "object:2173"
click at [384, 154] on span "Next" at bounding box center [384, 151] width 10 height 10
click at [248, 153] on span "Prev" at bounding box center [247, 151] width 10 height 10
click at [322, 216] on link "8" at bounding box center [316, 214] width 23 height 17
type input "08/10/2025"
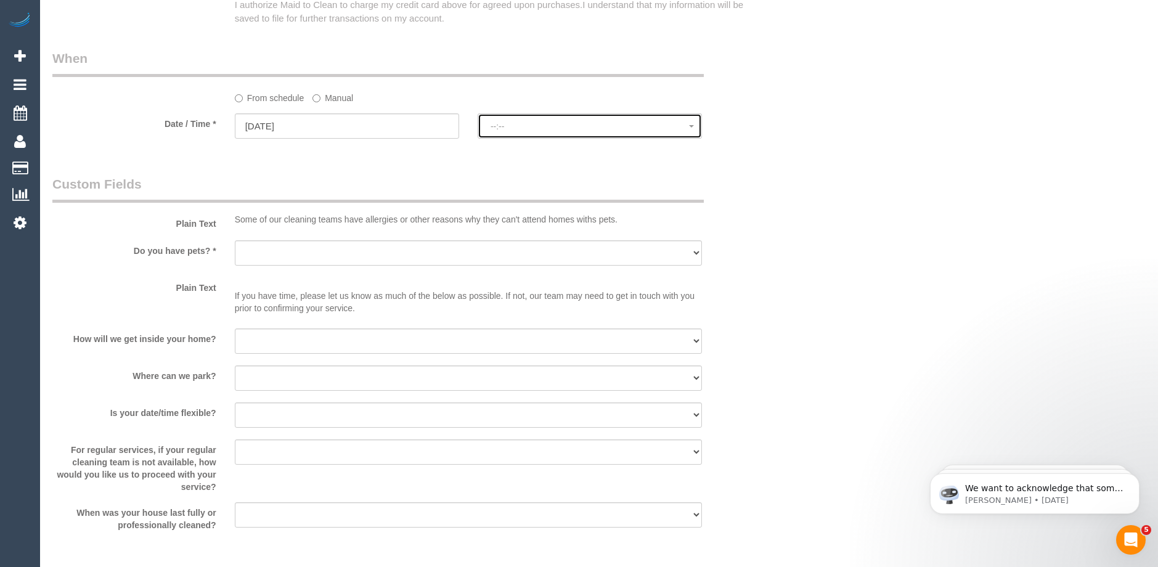
click at [546, 130] on span "--:--" at bounding box center [589, 126] width 198 height 10
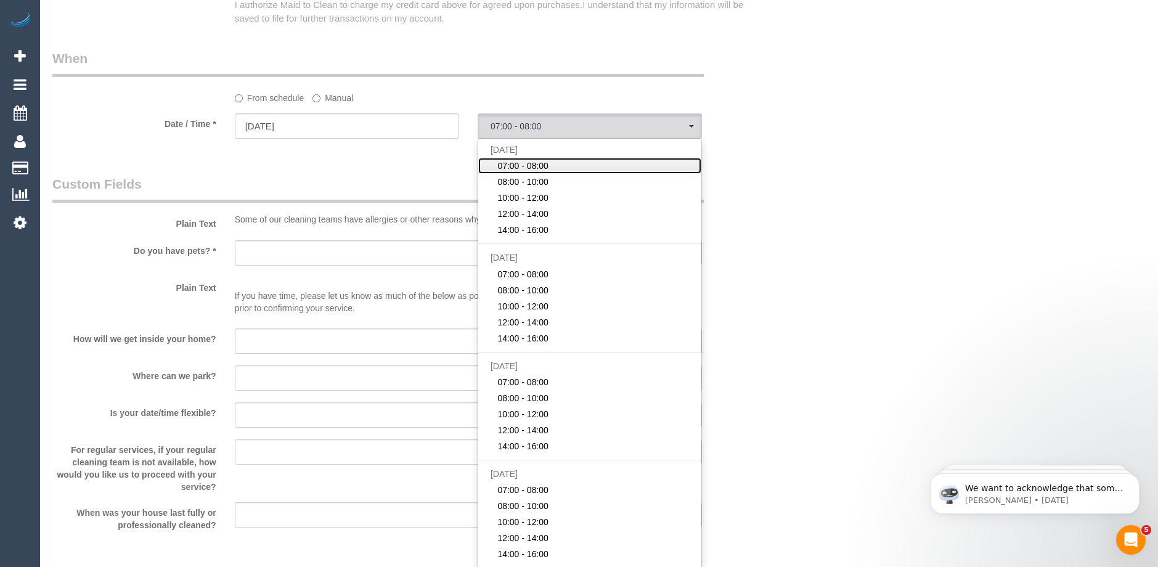
click at [550, 158] on link "07:00 - 08:00" at bounding box center [589, 166] width 223 height 16
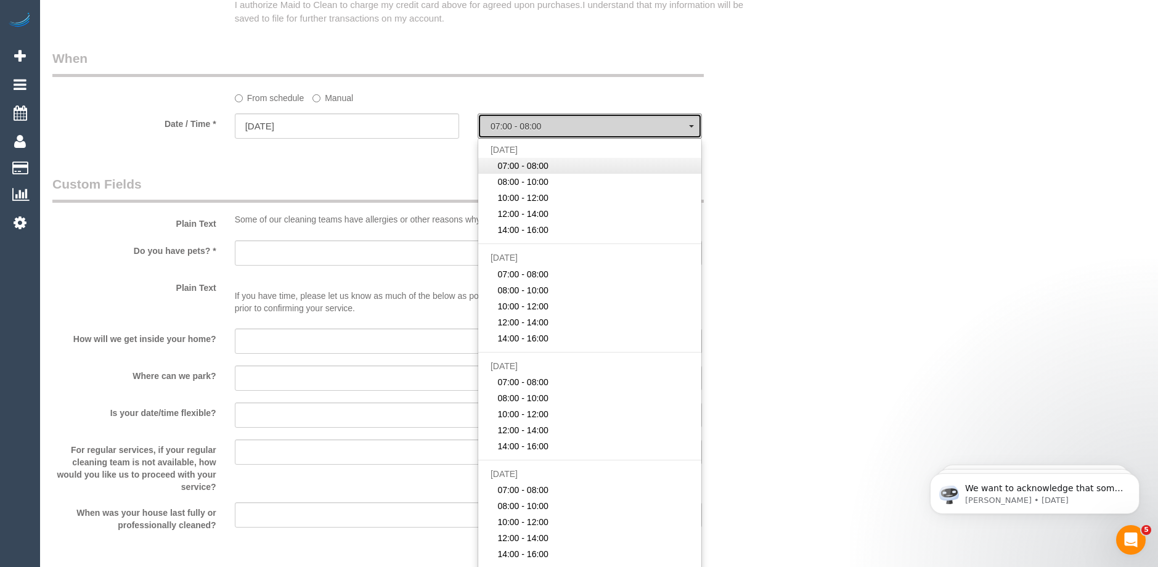
select select "spot1"
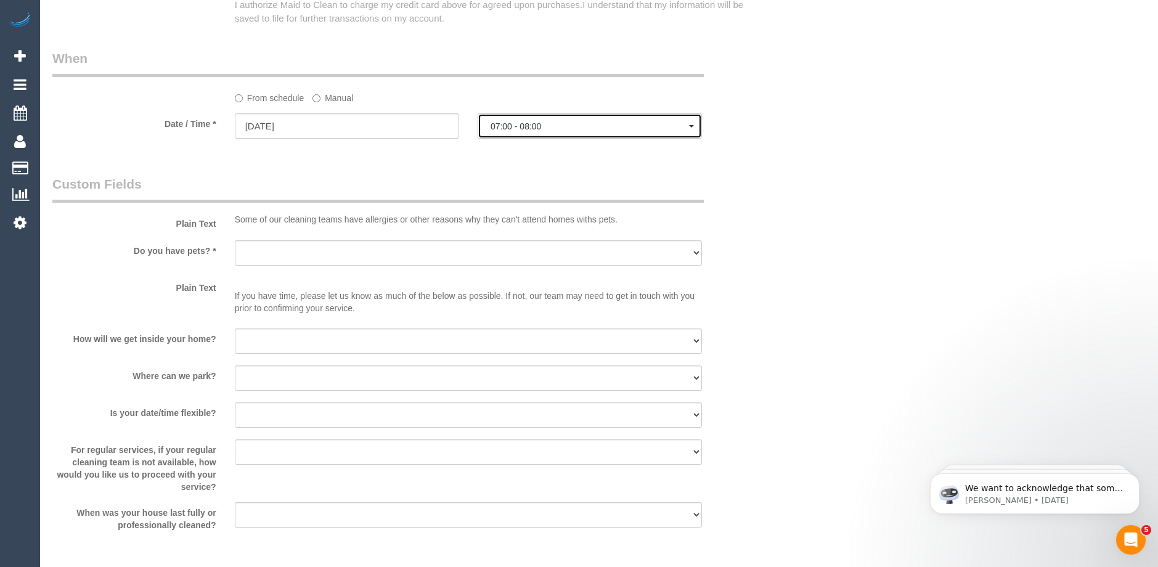
click at [529, 121] on span "07:00 - 08:00" at bounding box center [589, 126] width 198 height 10
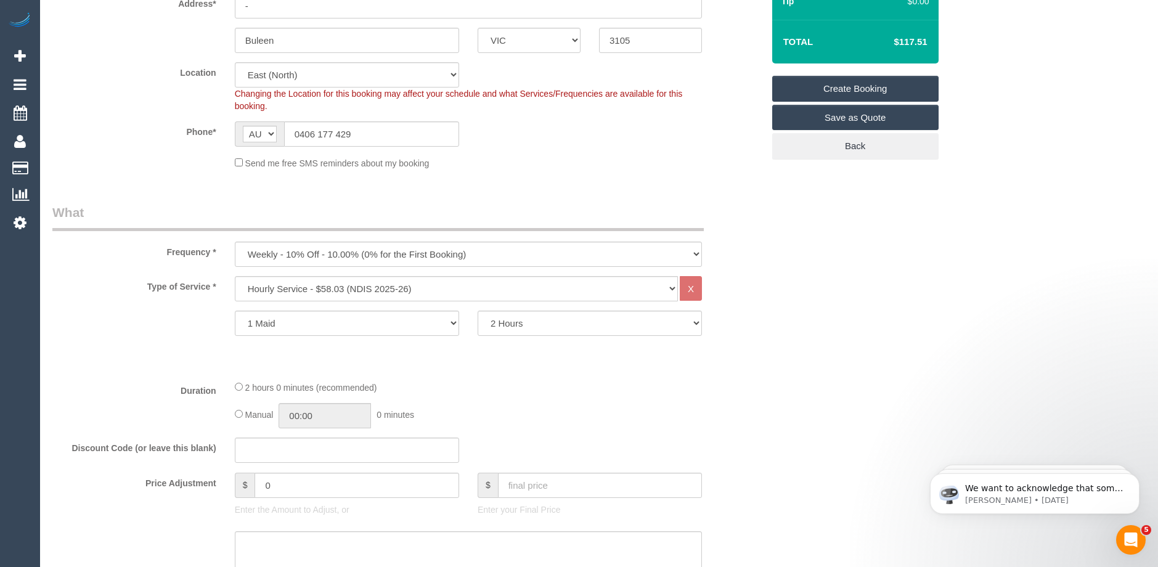
scroll to position [0, 0]
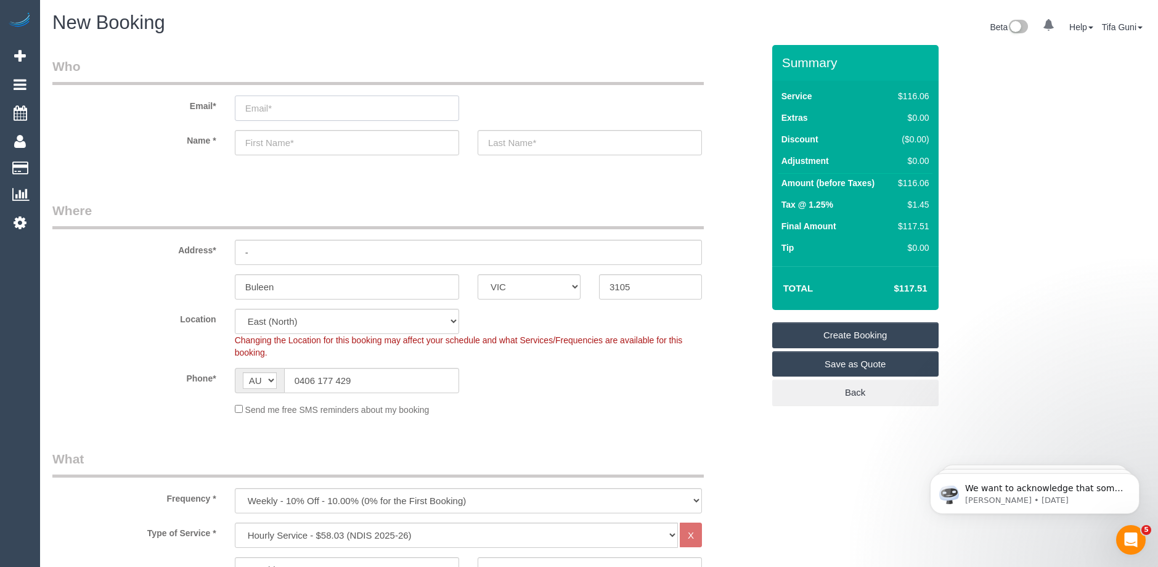
click at [253, 115] on input "email" at bounding box center [347, 107] width 224 height 25
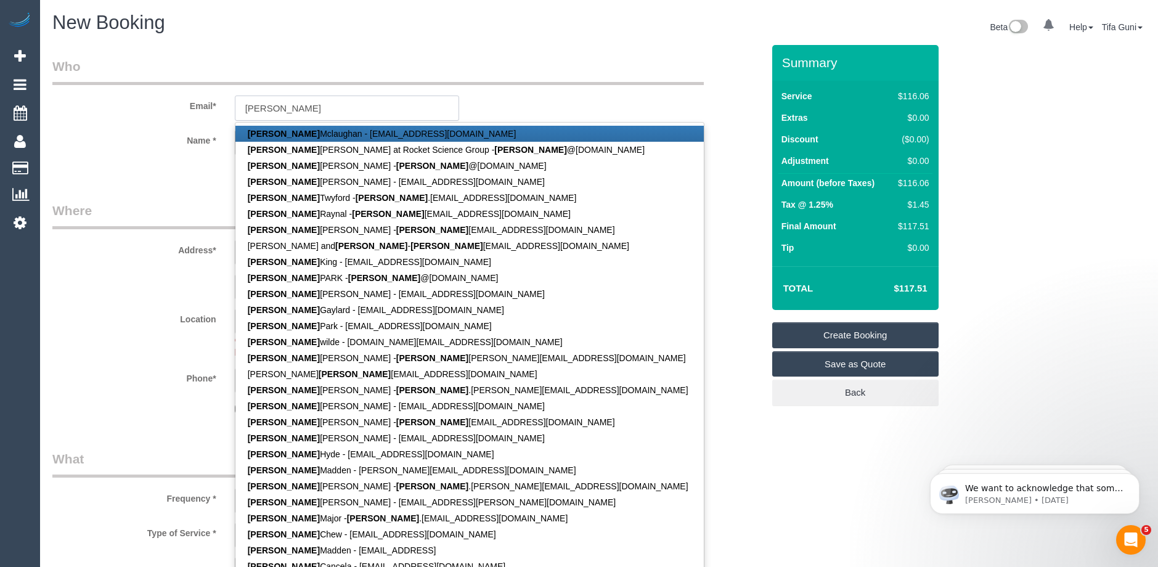
click at [292, 103] on input "Nicole" at bounding box center [347, 107] width 224 height 25
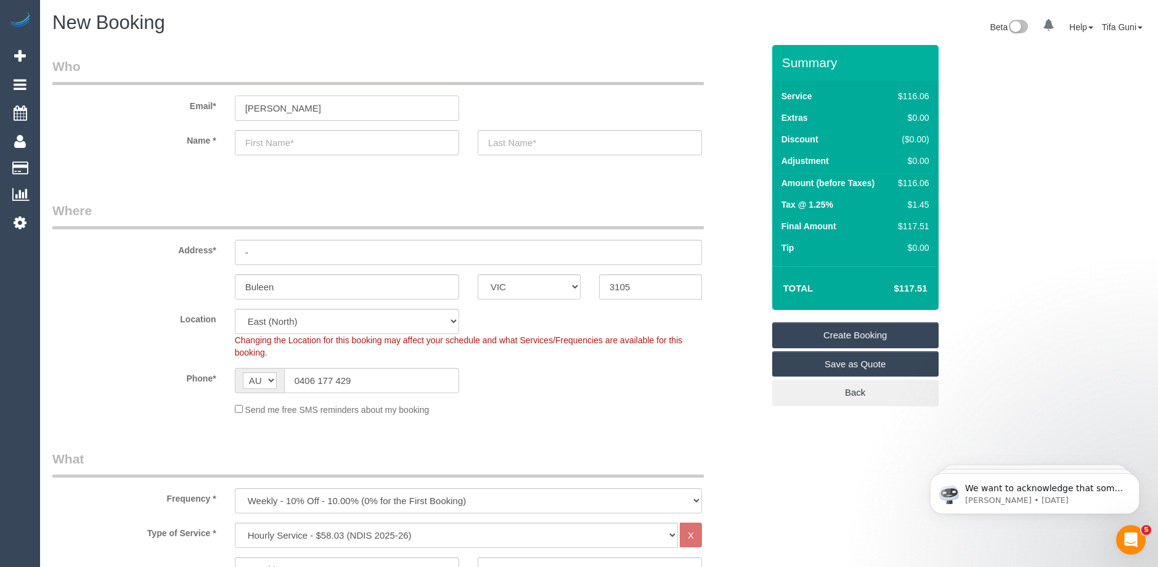
type input "Nicole NDIS"
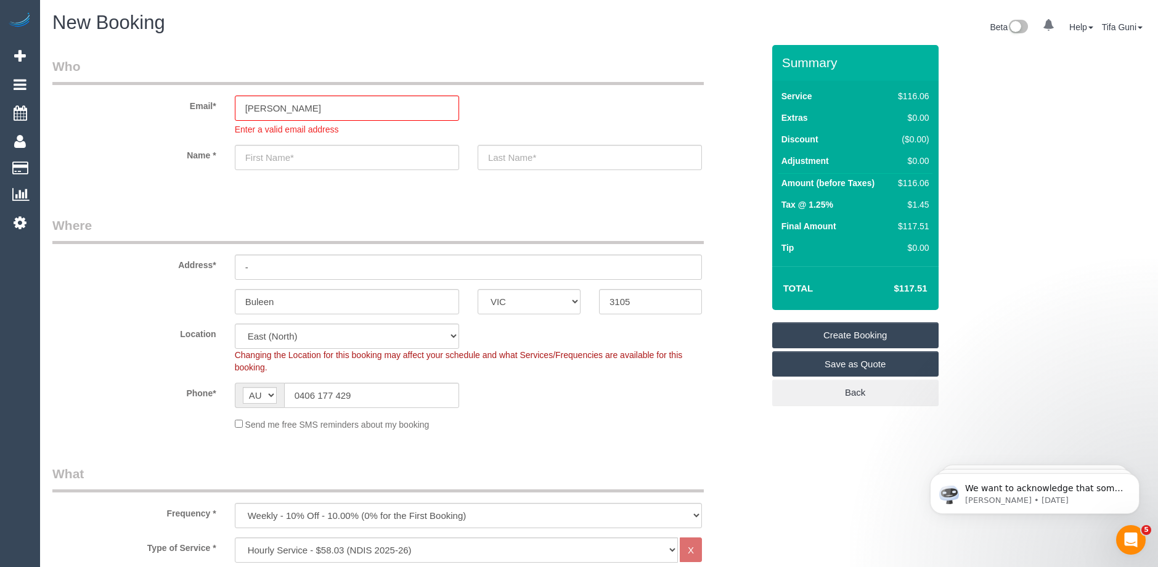
click at [370, 44] on div "New Booking Beta 0 Your Notifications You have 0 alerts Help Help Docs Take a T…" at bounding box center [598, 28] width 1111 height 33
click at [306, 102] on input "Nicole NDIS" at bounding box center [347, 107] width 224 height 25
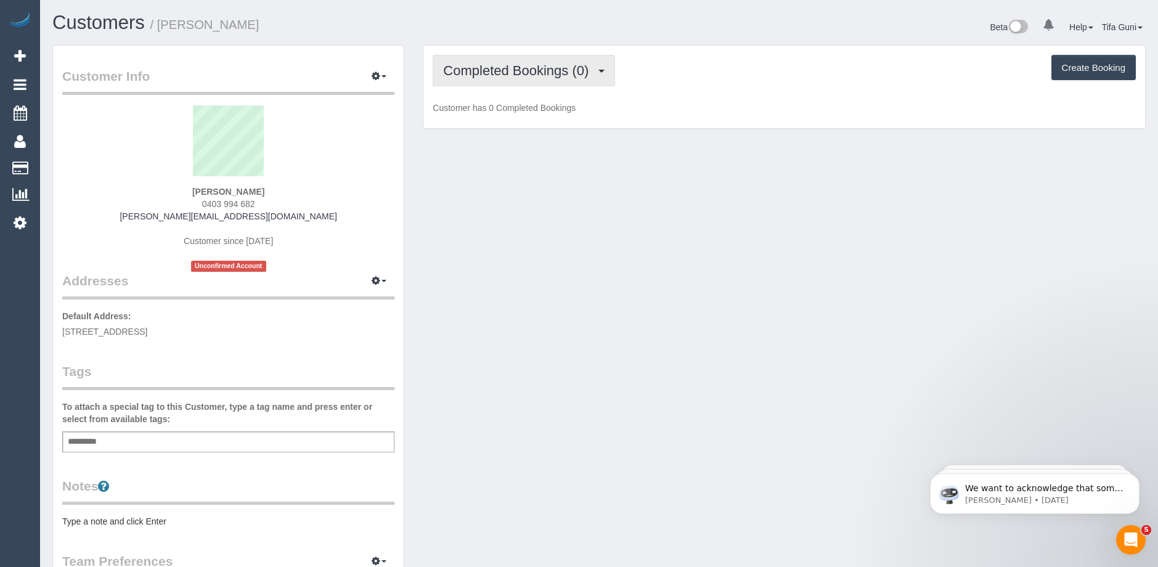
click at [569, 79] on button "Completed Bookings (0)" at bounding box center [523, 70] width 182 height 31
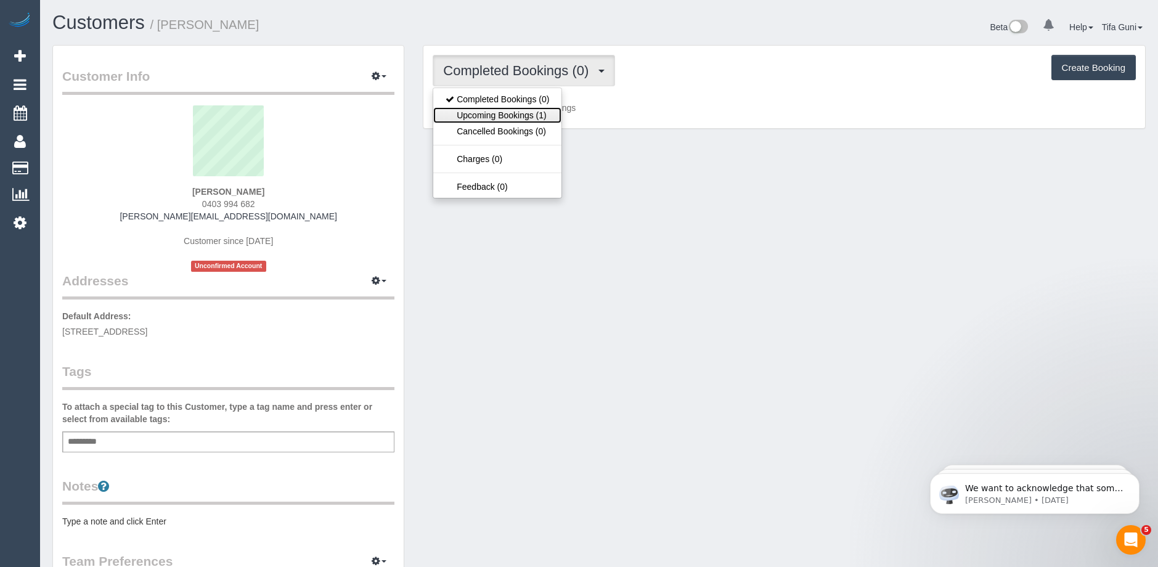
click at [519, 116] on link "Upcoming Bookings (1)" at bounding box center [497, 115] width 128 height 16
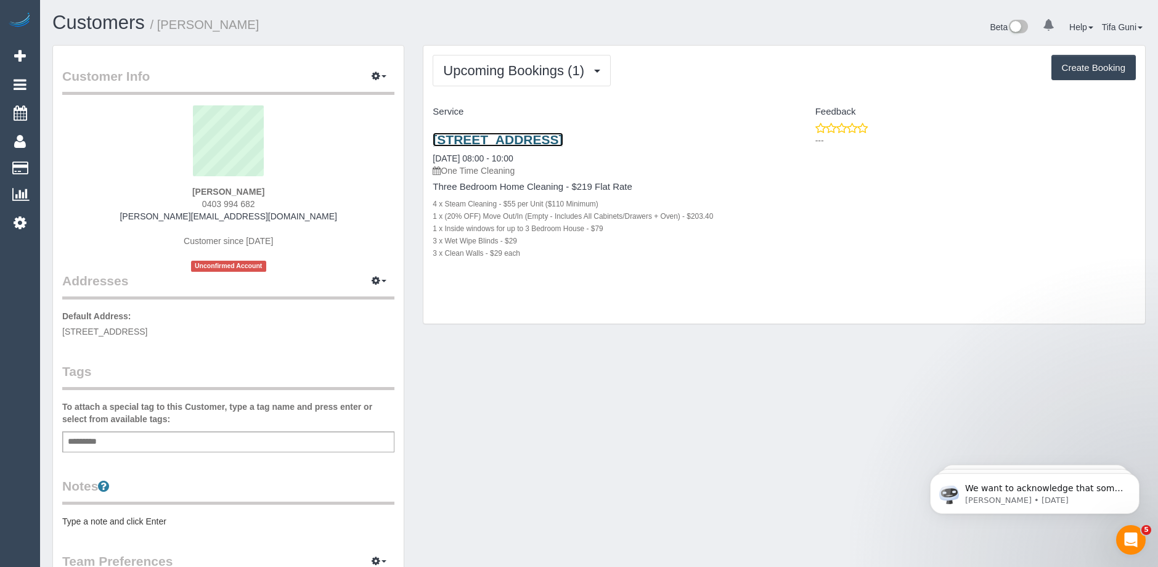
click at [558, 140] on link "[STREET_ADDRESS]" at bounding box center [497, 139] width 130 height 14
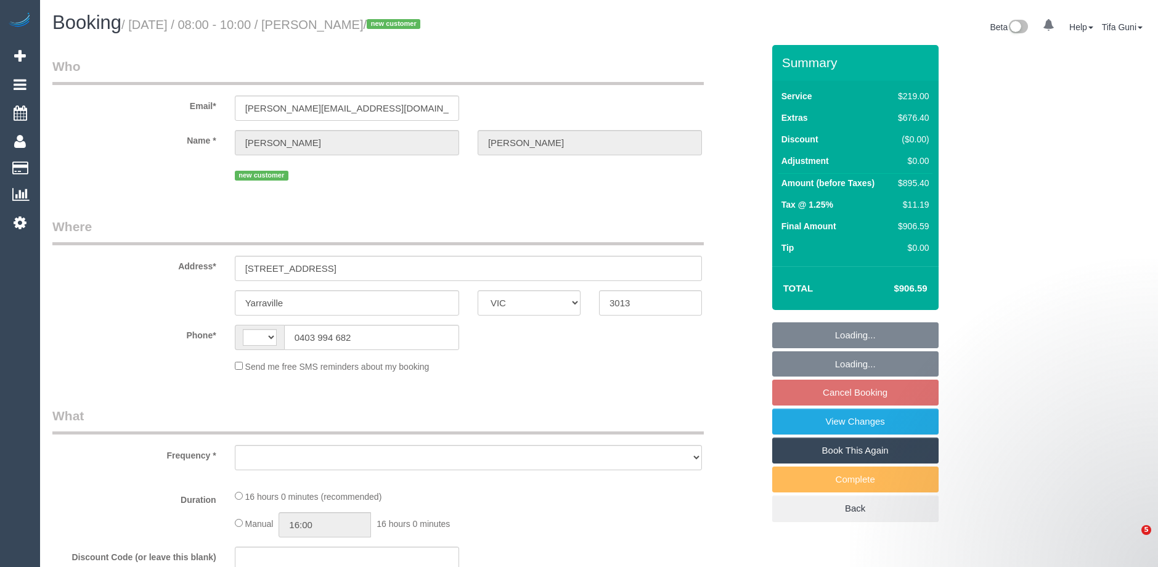
select select "VIC"
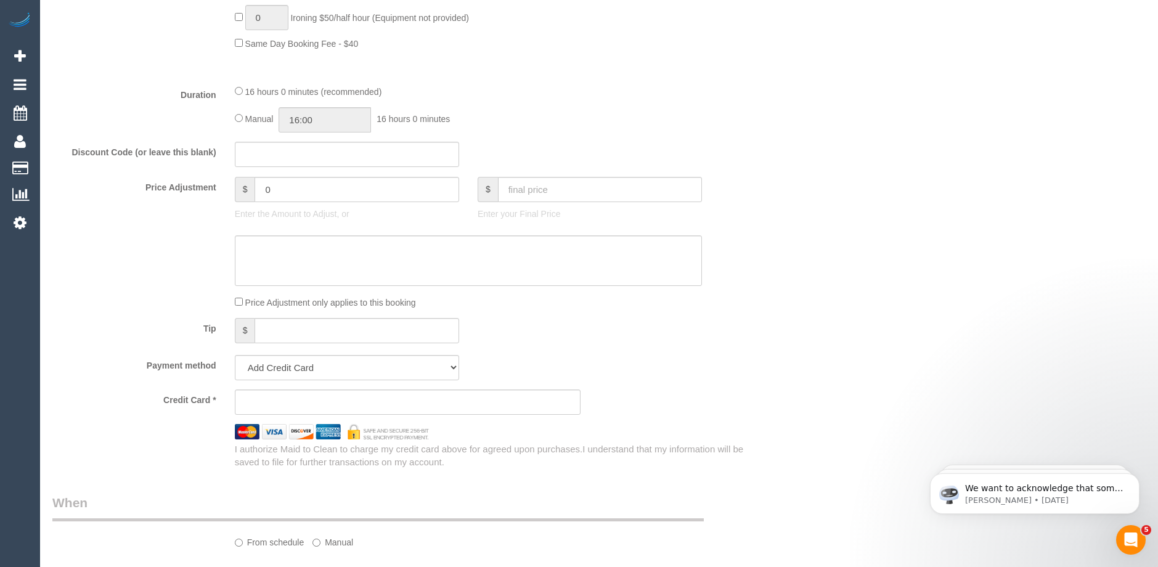
select select "string:AU"
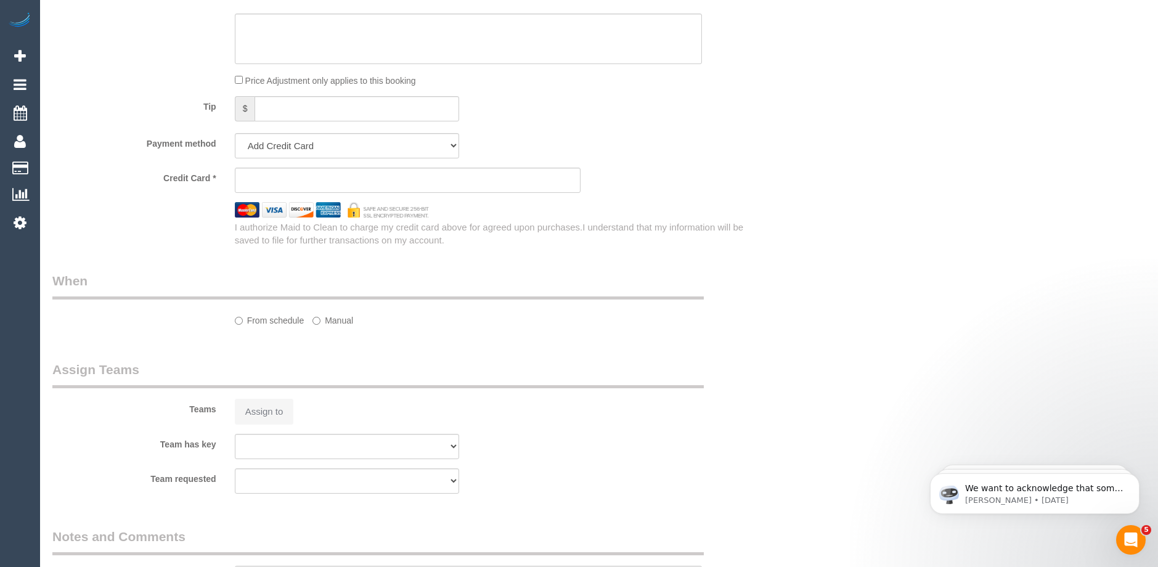
select select "object:634"
select select "string:stripe-pm_1SDJmo2GScqysDRVV8hnrOJh"
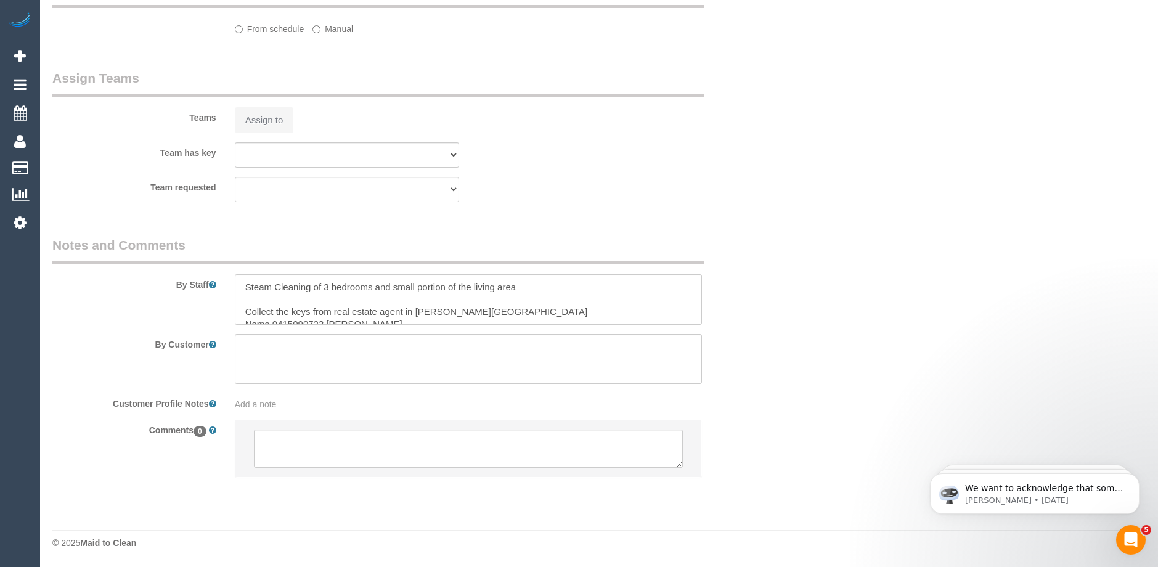
select select "spot2"
select select "number:28"
select select "number:14"
select select "number:18"
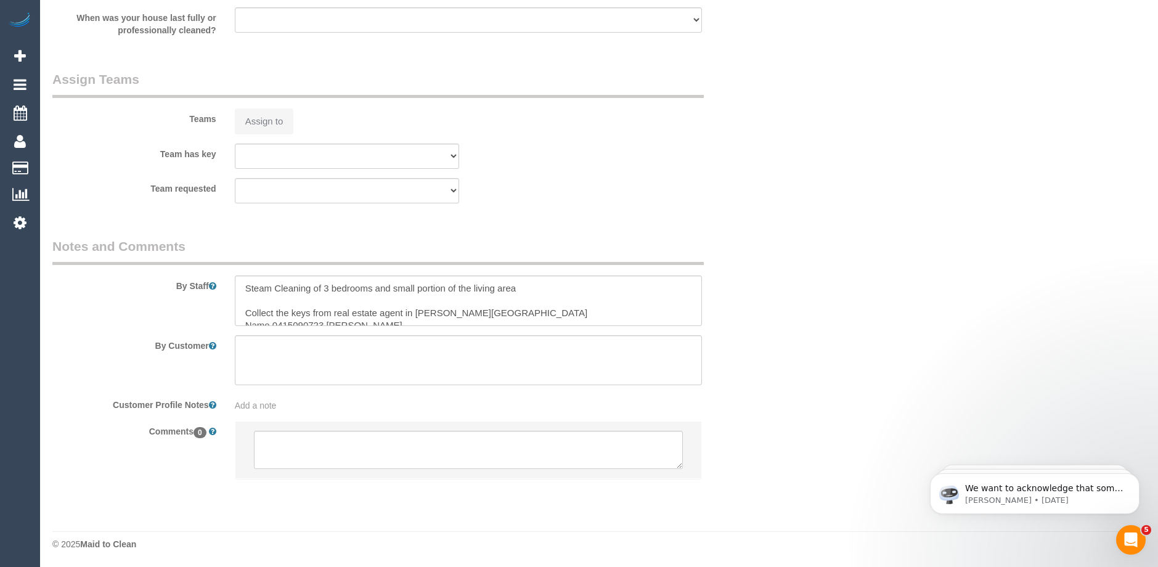
scroll to position [1816, 0]
click at [479, 310] on textarea at bounding box center [468, 299] width 467 height 51
click at [375, 312] on textarea at bounding box center [468, 299] width 467 height 51
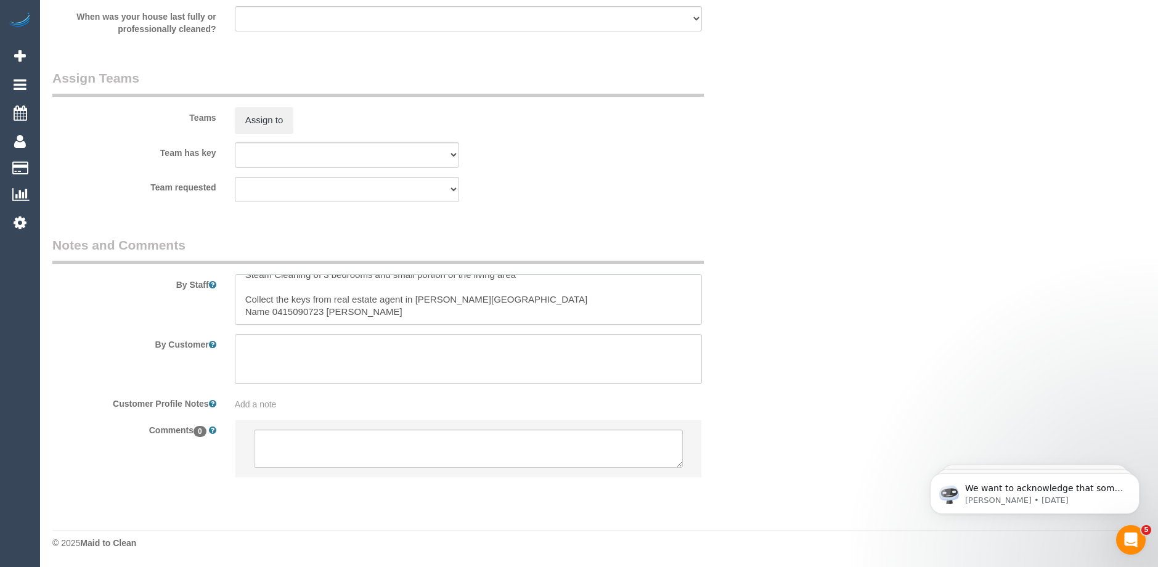
scroll to position [30, 0]
type textarea "Steam Cleaning of 3 bedrooms and small portion of the living area Collect the k…"
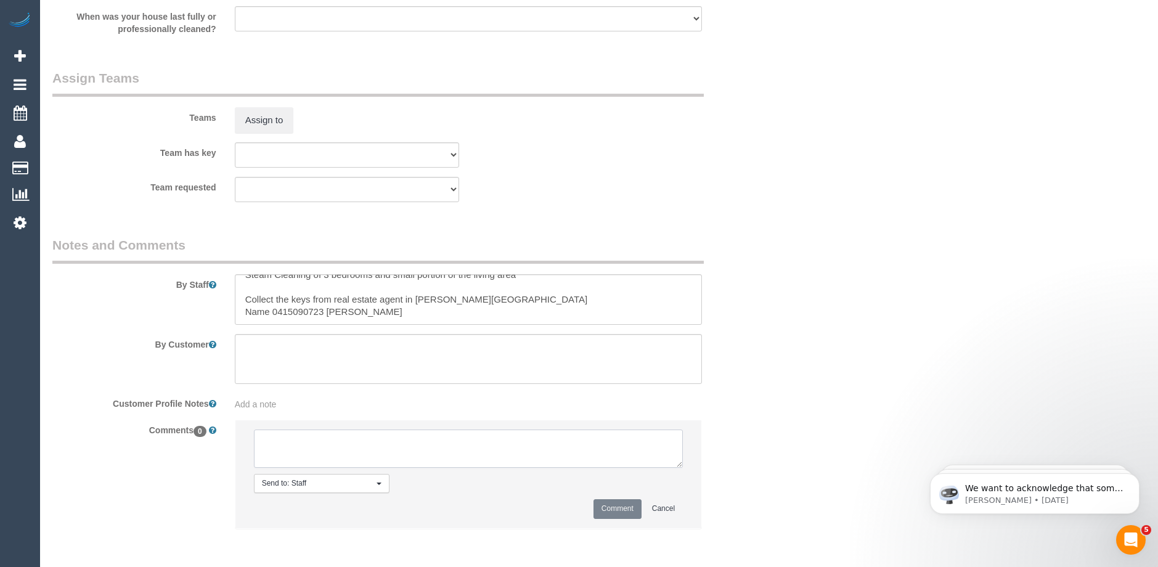
click at [333, 450] on textarea at bounding box center [468, 448] width 429 height 38
type textarea "-"
paste textarea "Flexibility dates: Flexibility times: Notes: knows we need to review Contact vi…"
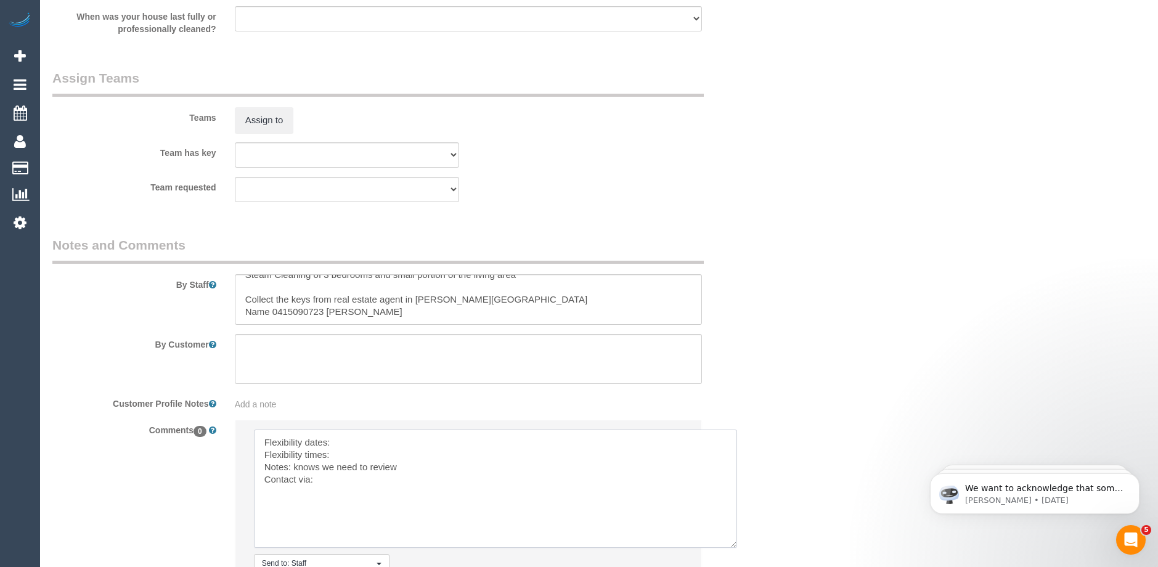
drag, startPoint x: 679, startPoint y: 465, endPoint x: 733, endPoint y: 545, distance: 96.4
click at [733, 545] on textarea at bounding box center [495, 488] width 483 height 118
click at [357, 441] on textarea at bounding box center [495, 488] width 483 height 118
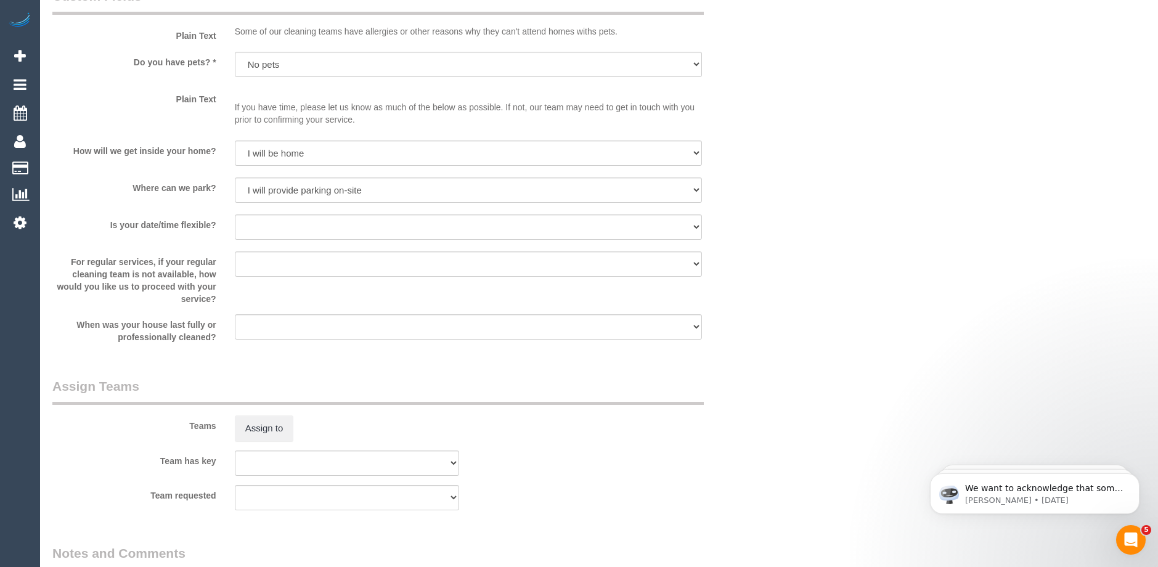
scroll to position [1323, 0]
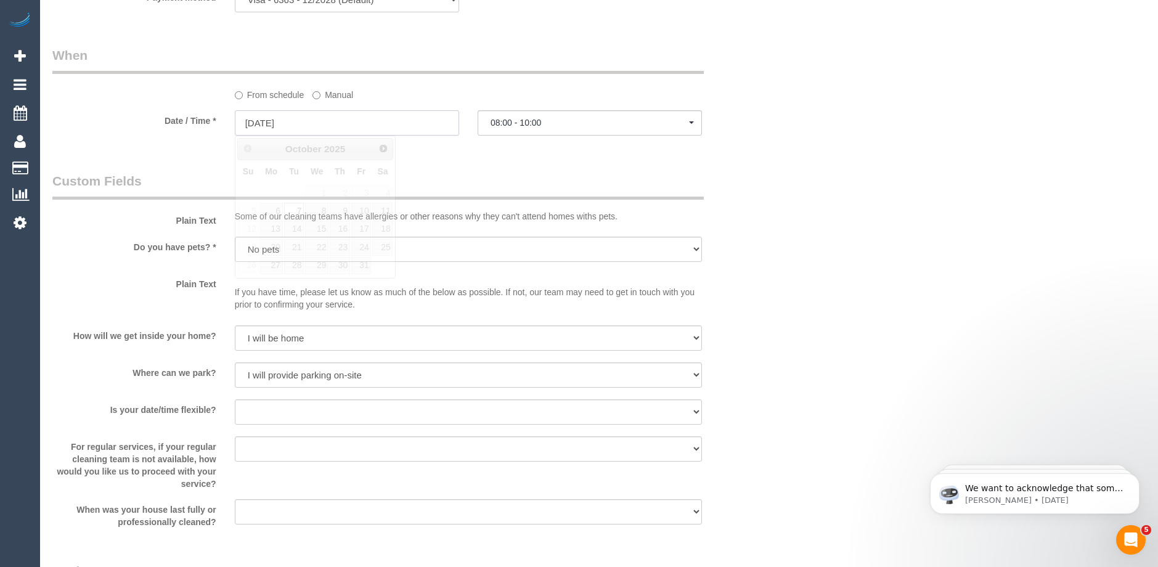
click at [364, 124] on input "[DATE]" at bounding box center [347, 122] width 224 height 25
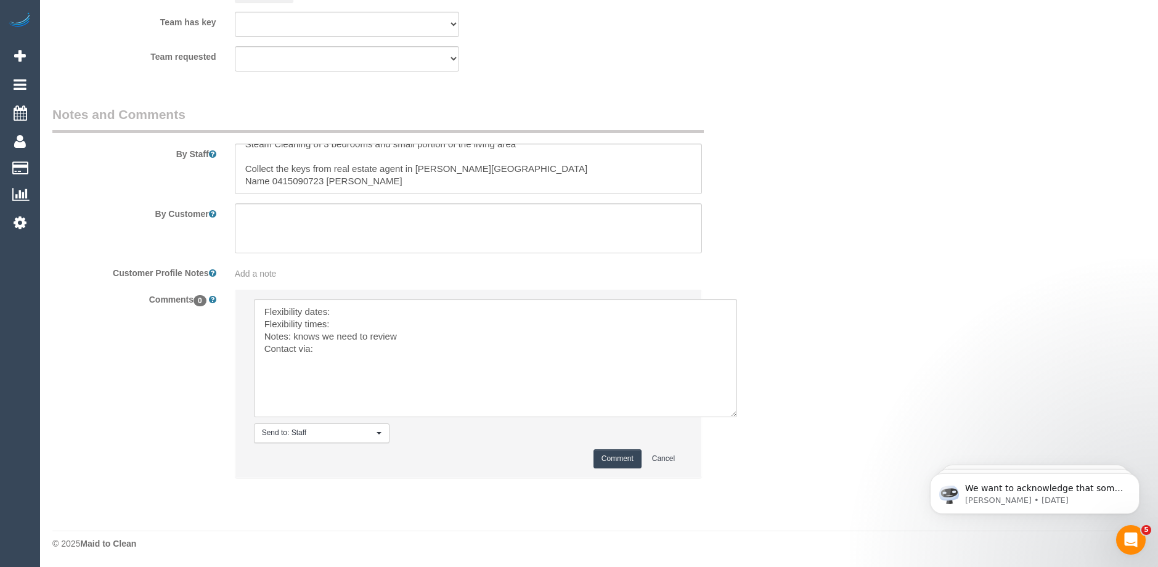
scroll to position [1947, 0]
click at [353, 310] on textarea at bounding box center [495, 357] width 483 height 118
click at [338, 324] on textarea at bounding box center [495, 357] width 483 height 118
click at [320, 350] on textarea at bounding box center [495, 357] width 483 height 118
click at [344, 351] on textarea at bounding box center [495, 357] width 483 height 118
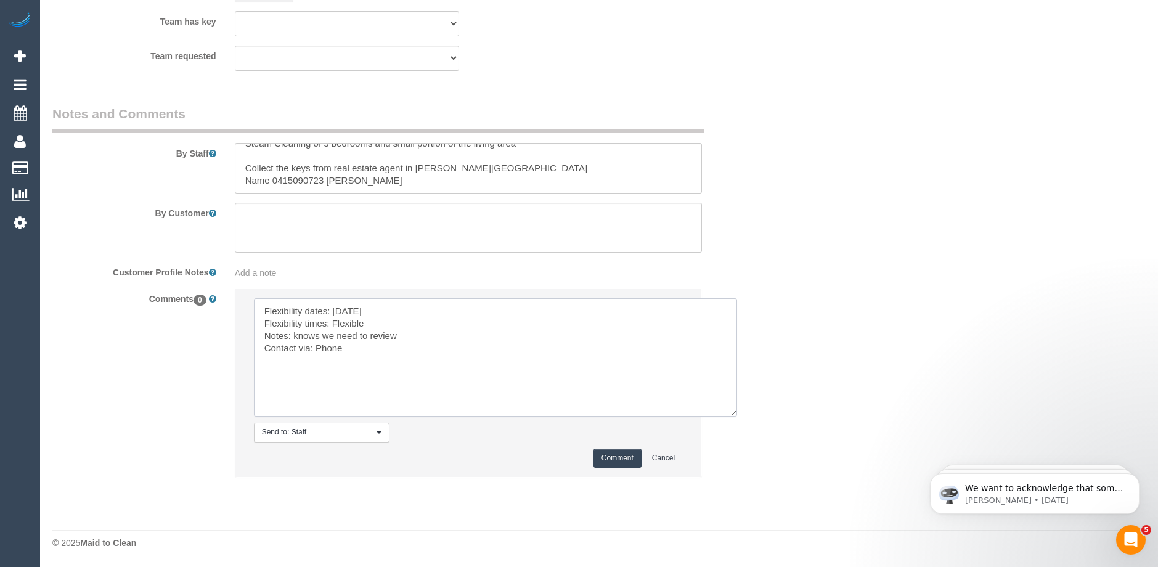
type textarea "Flexibility dates: [DATE] Flexibility times: Flexible Notes: knows we need to r…"
click at [628, 462] on button "Comment" at bounding box center [617, 457] width 48 height 19
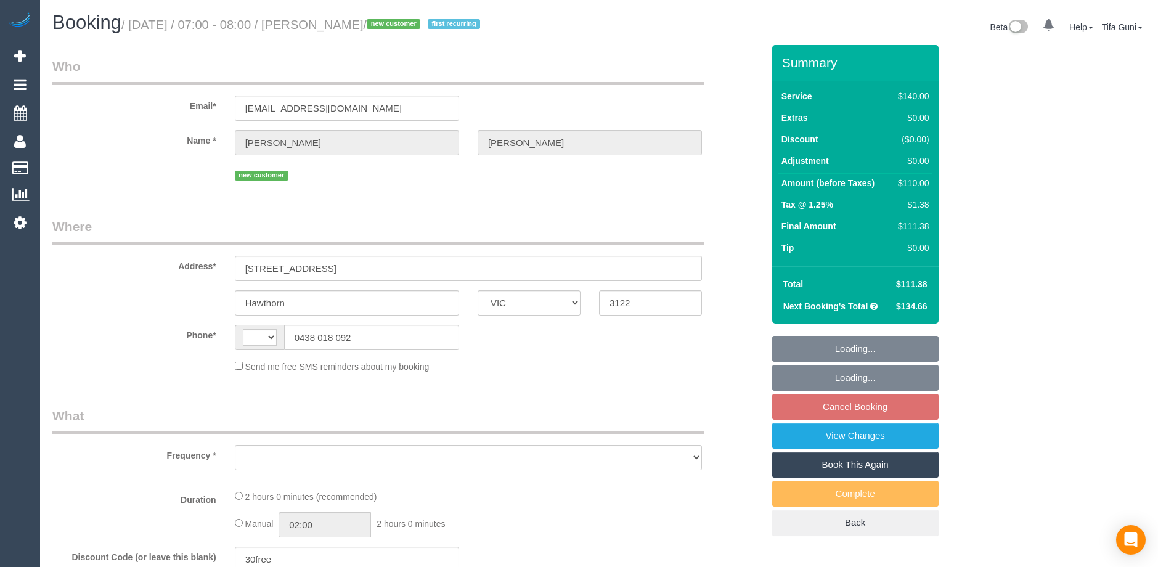
select select "VIC"
select select "string:AU"
select select "number:27"
select select "number:14"
select select "number:19"
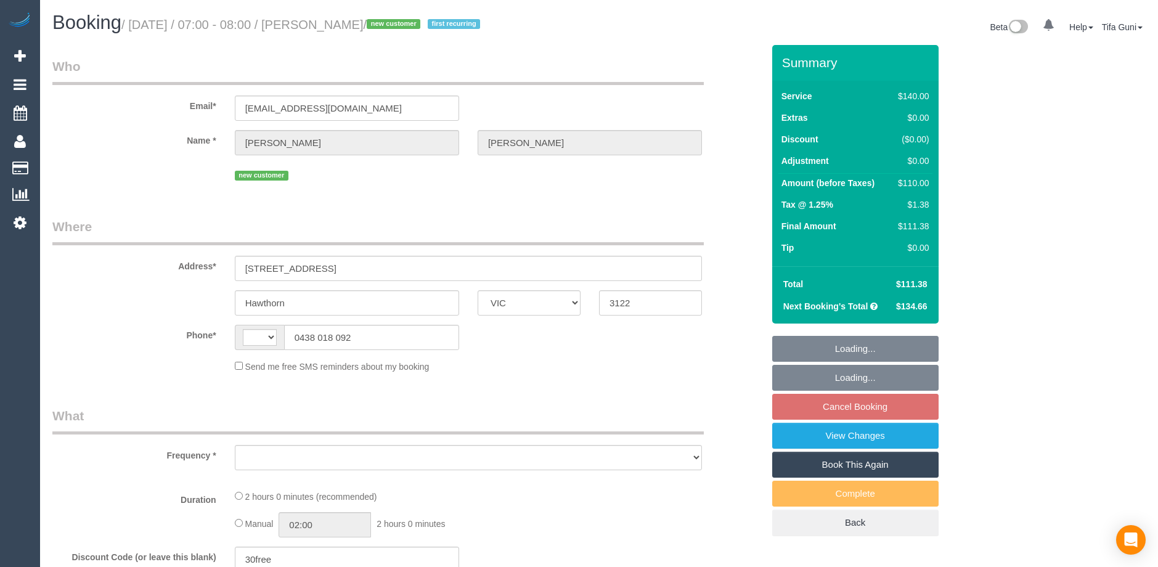
select select "number:22"
select select "number:34"
select select "number:13"
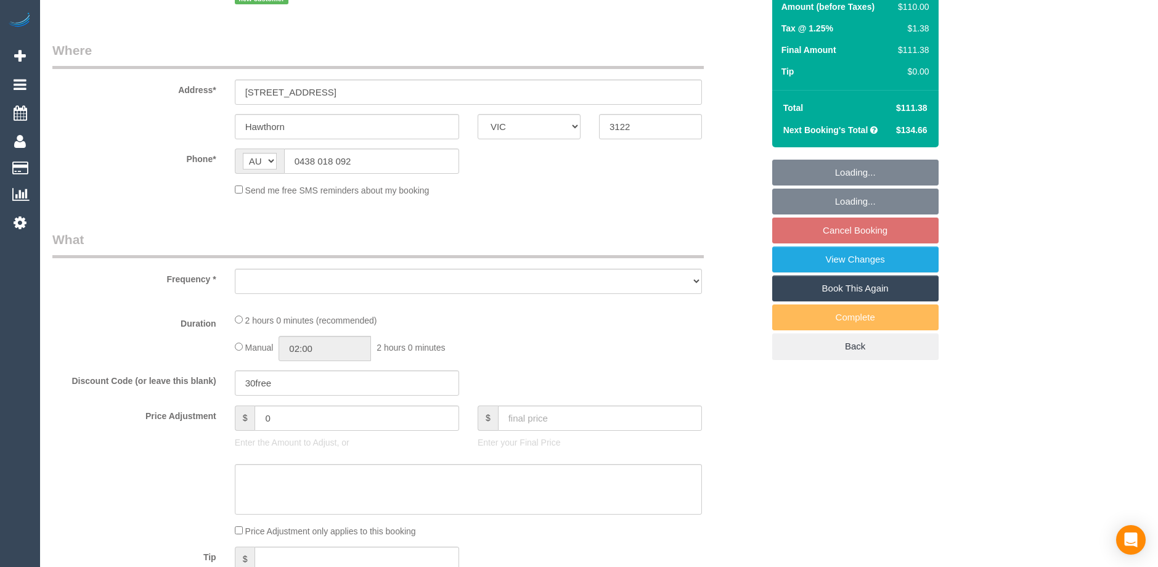
select select "object:682"
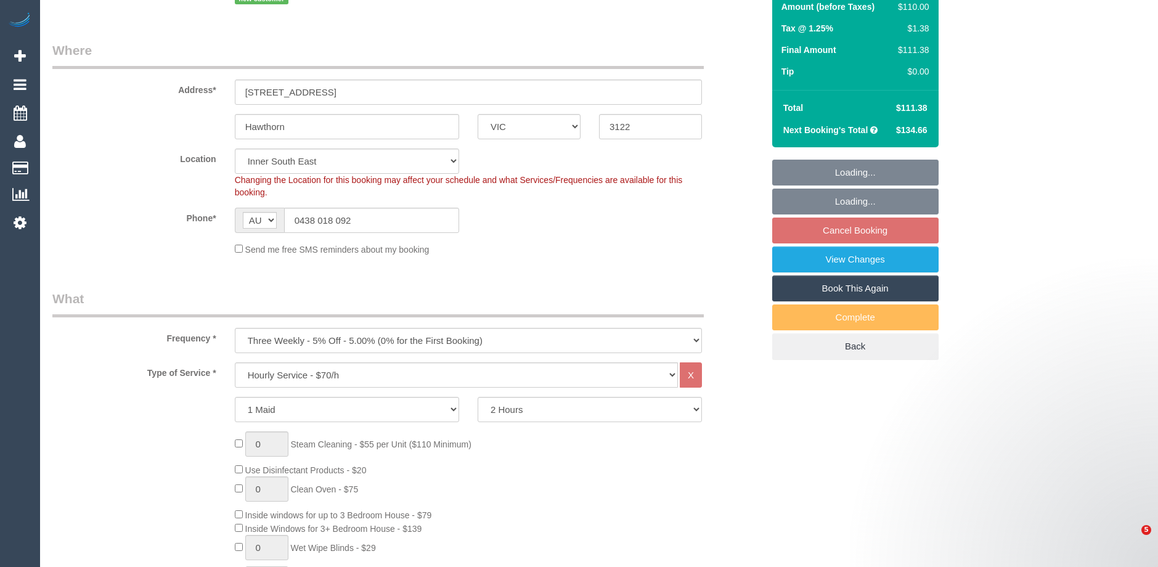
select select "string:stripe-pm_1S8f2x2GScqysDRVyS6NhCci"
select select "object:1464"
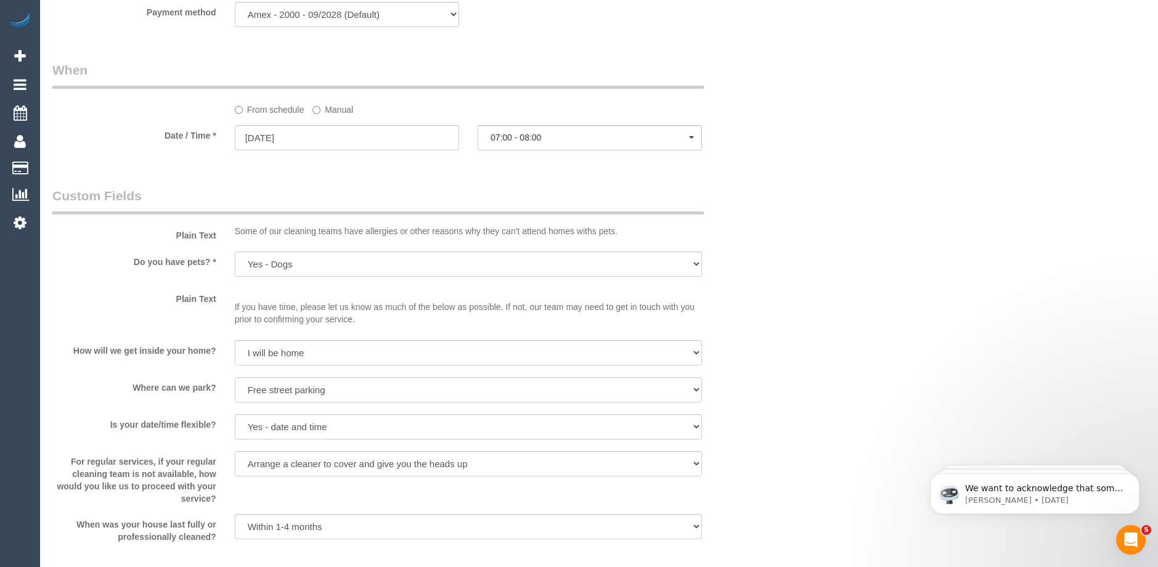
scroll to position [1228, 0]
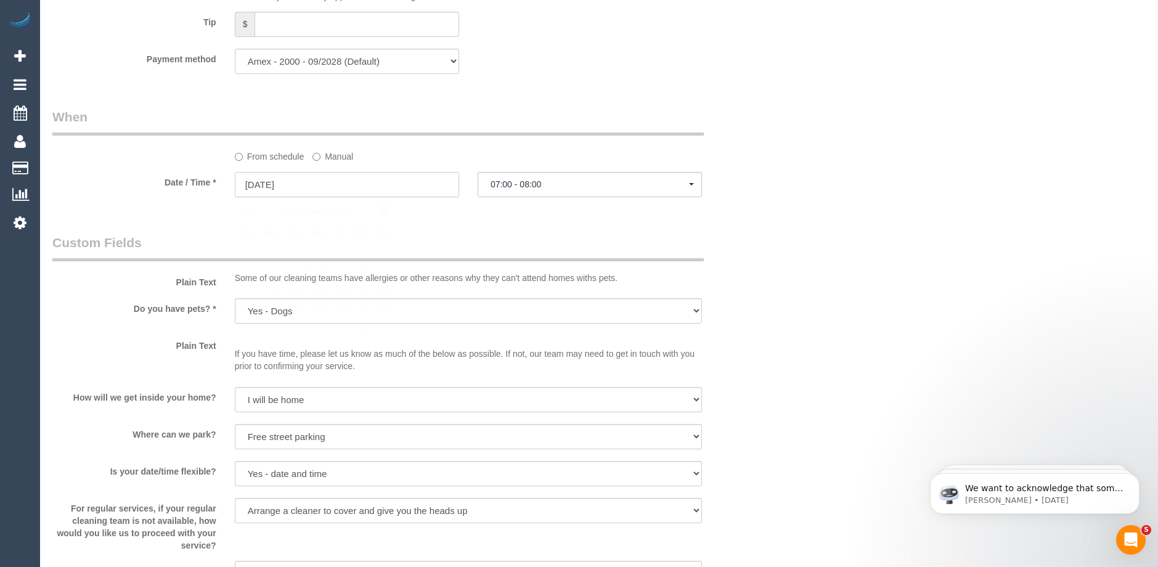
click at [312, 188] on input "08/10/2025" at bounding box center [347, 184] width 224 height 25
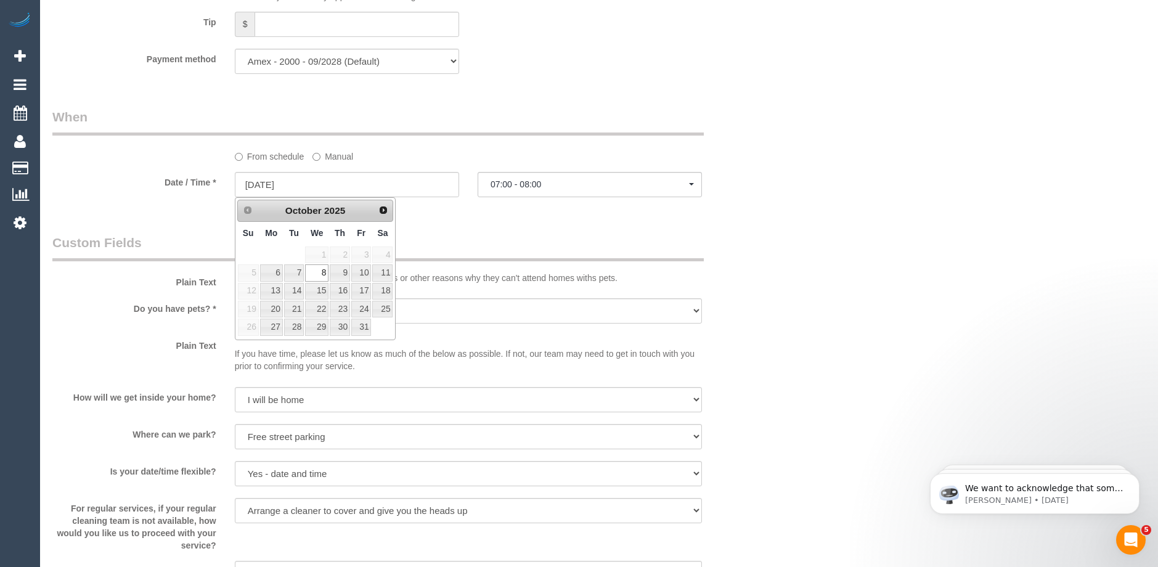
click at [516, 233] on legend "Custom Fields" at bounding box center [377, 247] width 651 height 28
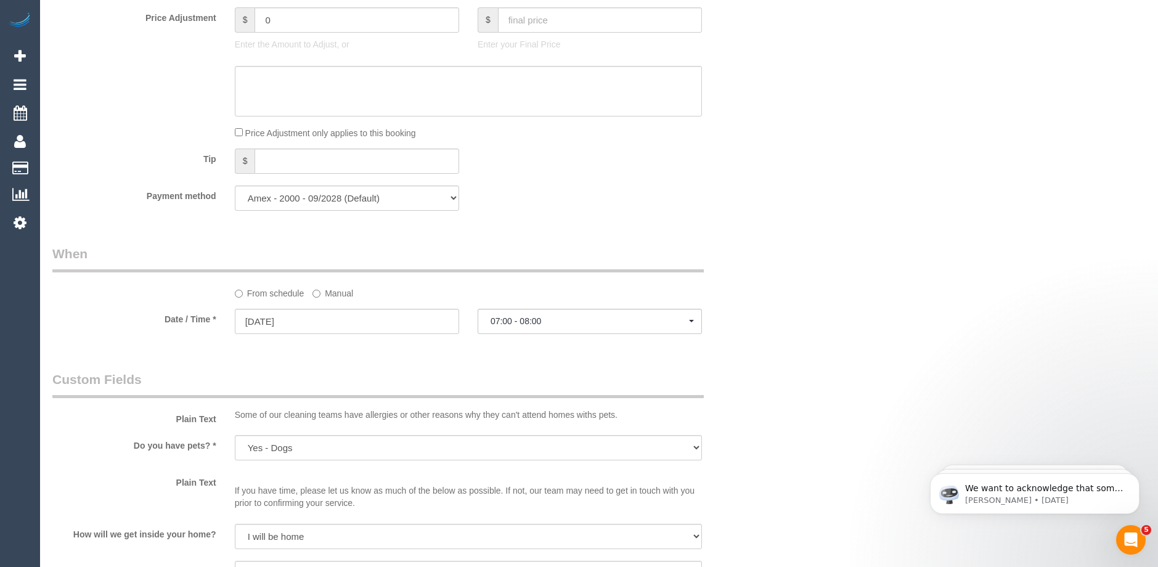
scroll to position [1232, 0]
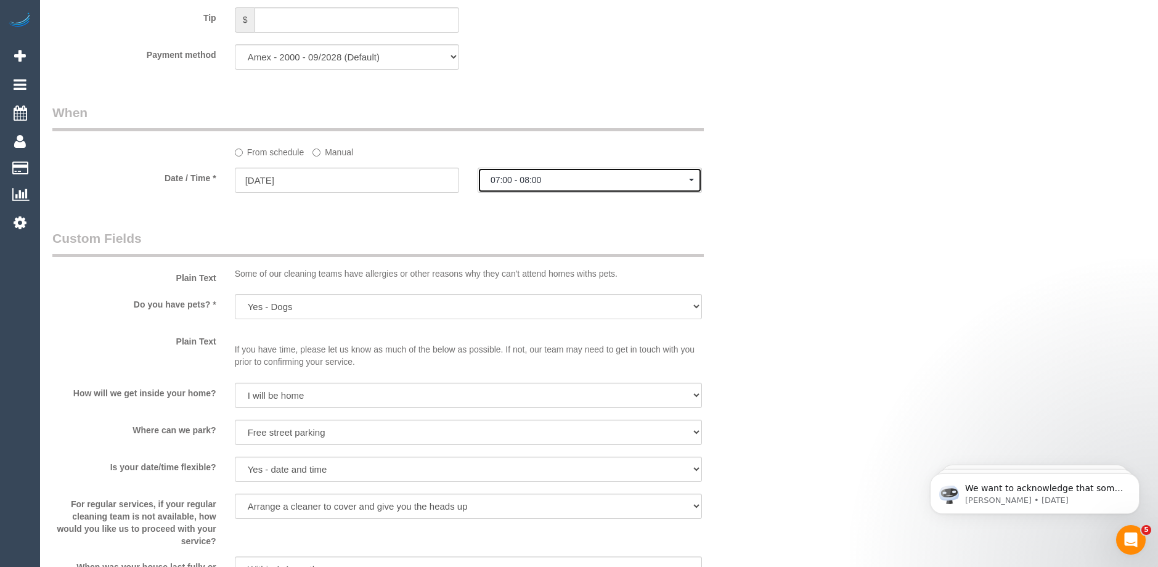
click at [538, 180] on span "07:00 - 08:00" at bounding box center [589, 180] width 198 height 10
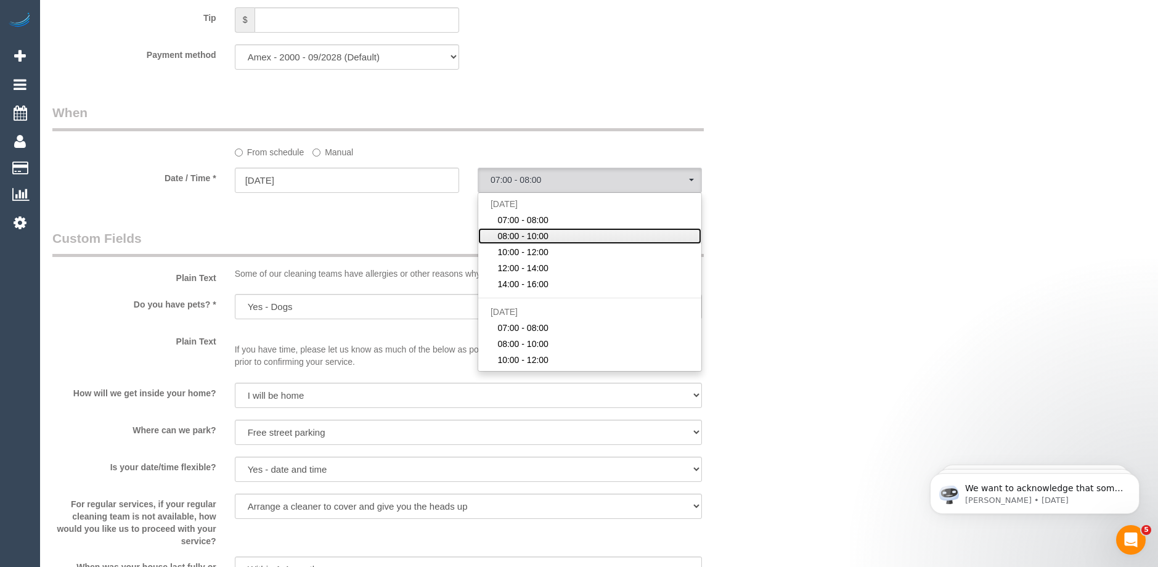
click at [526, 233] on span "08:00 - 10:00" at bounding box center [522, 236] width 51 height 12
select select "spot2"
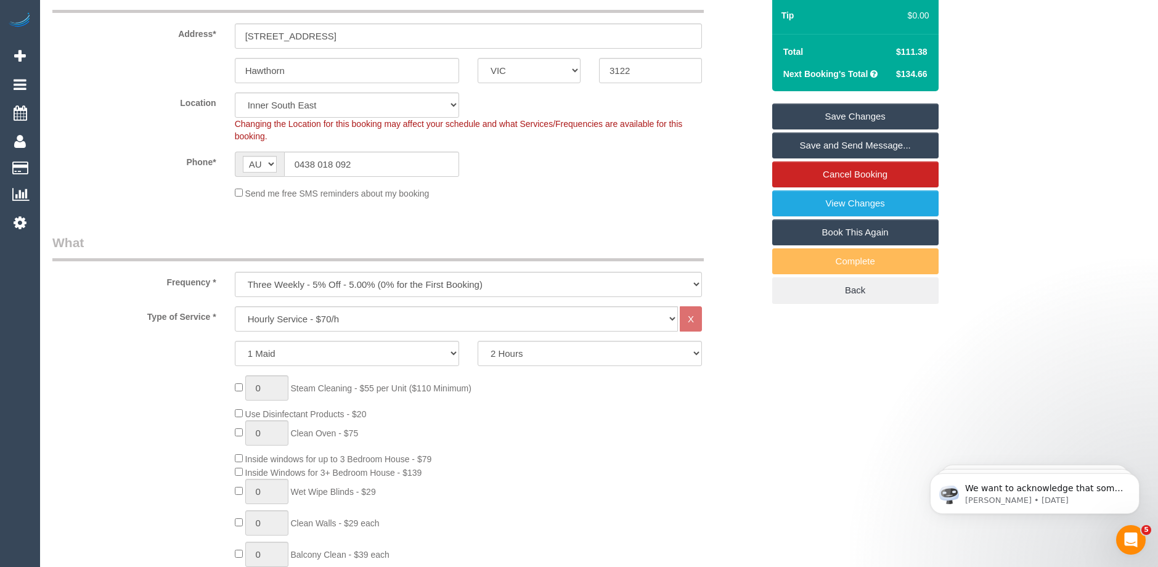
scroll to position [57, 0]
